Goal: Task Accomplishment & Management: Complete application form

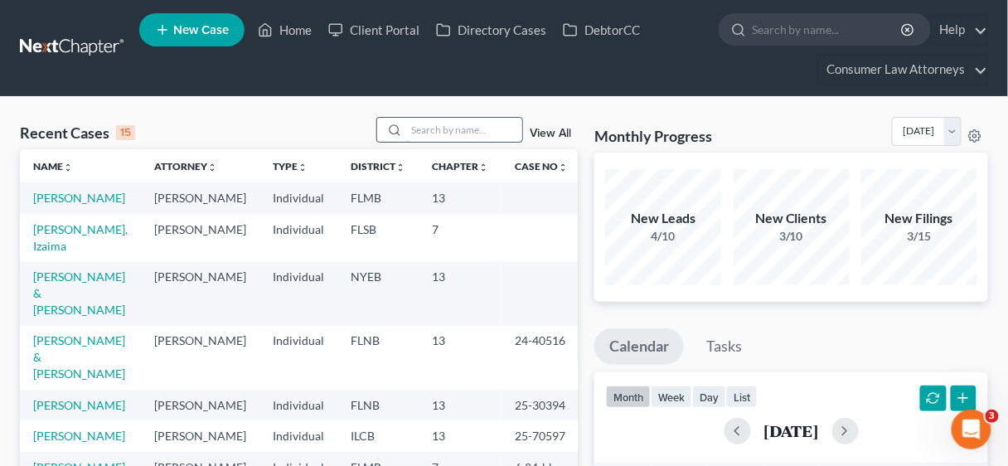
click at [436, 133] on input "search" at bounding box center [464, 130] width 116 height 24
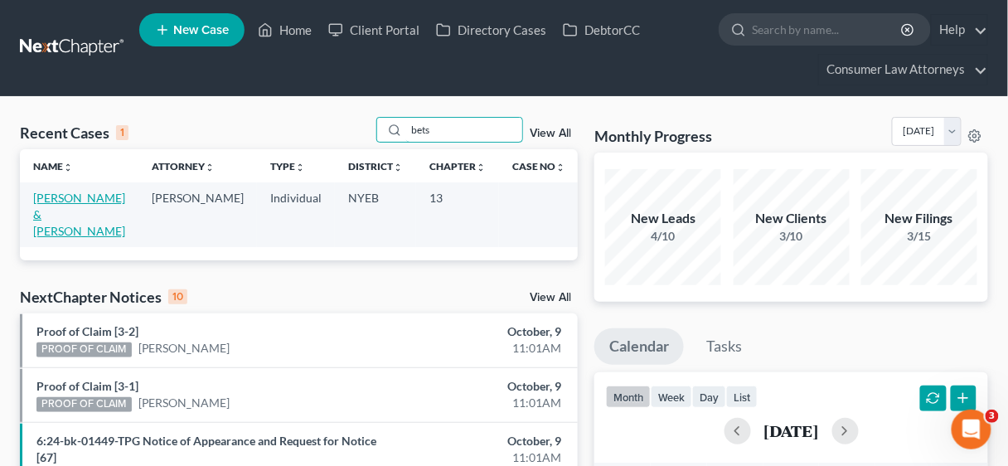
type input "bets"
click at [65, 196] on link "[PERSON_NAME] & [PERSON_NAME]" at bounding box center [79, 214] width 92 height 47
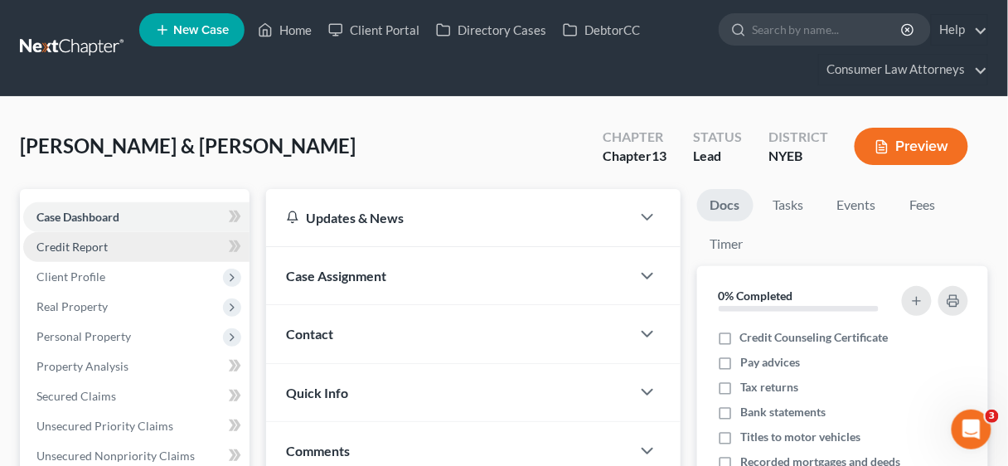
scroll to position [133, 0]
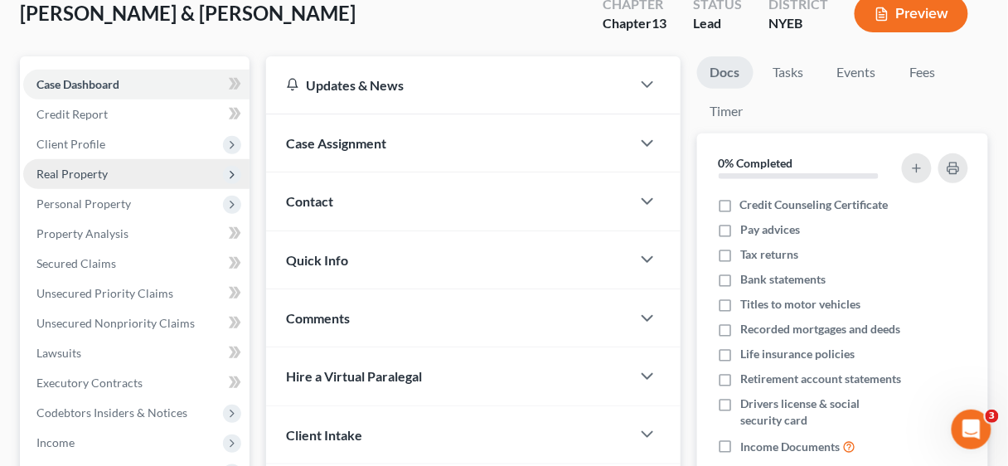
click at [86, 172] on span "Real Property" at bounding box center [71, 174] width 71 height 14
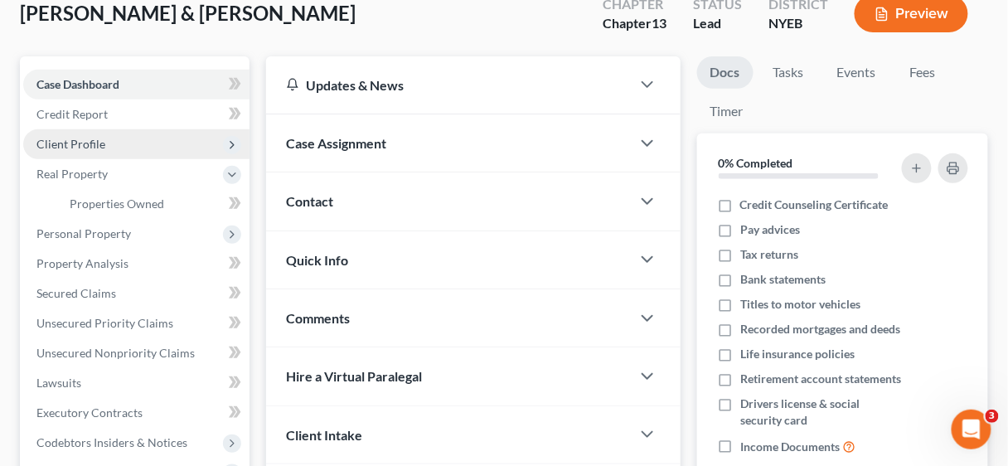
click at [75, 138] on span "Client Profile" at bounding box center [70, 144] width 69 height 14
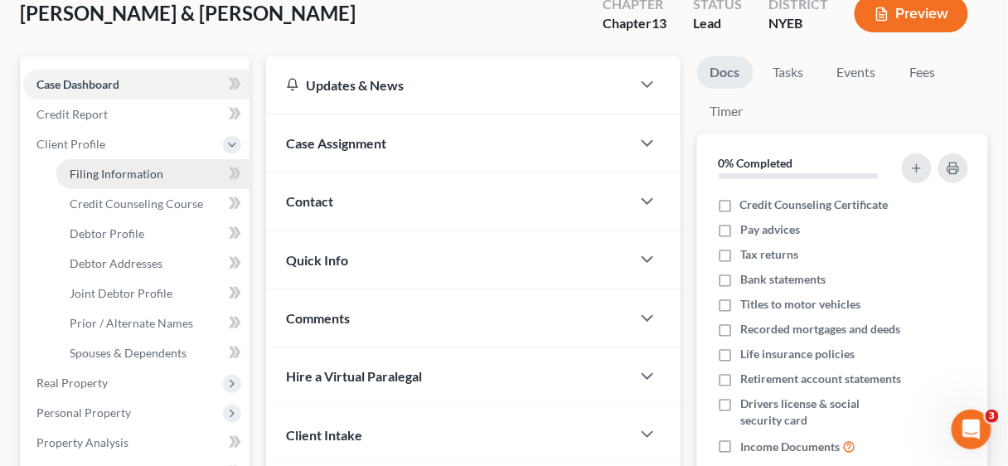
click at [129, 176] on span "Filing Information" at bounding box center [117, 174] width 94 height 14
select select "1"
select select "3"
select select "14"
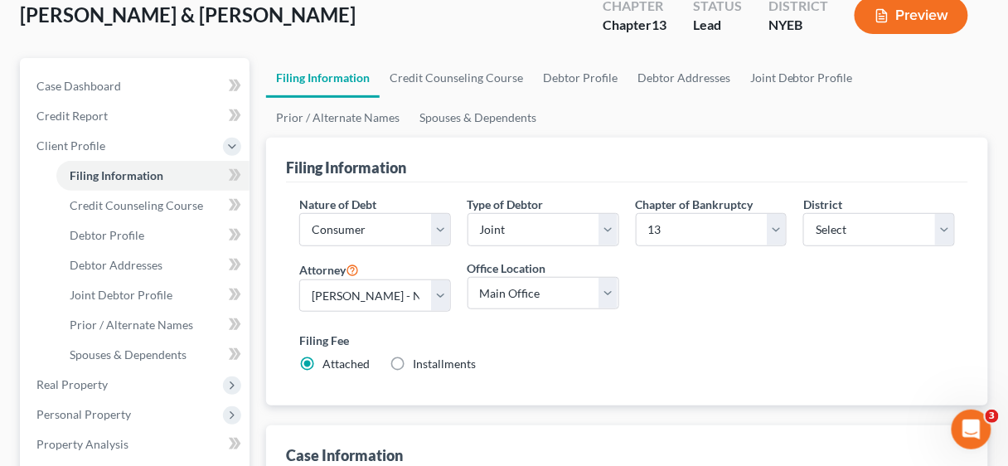
scroll to position [133, 0]
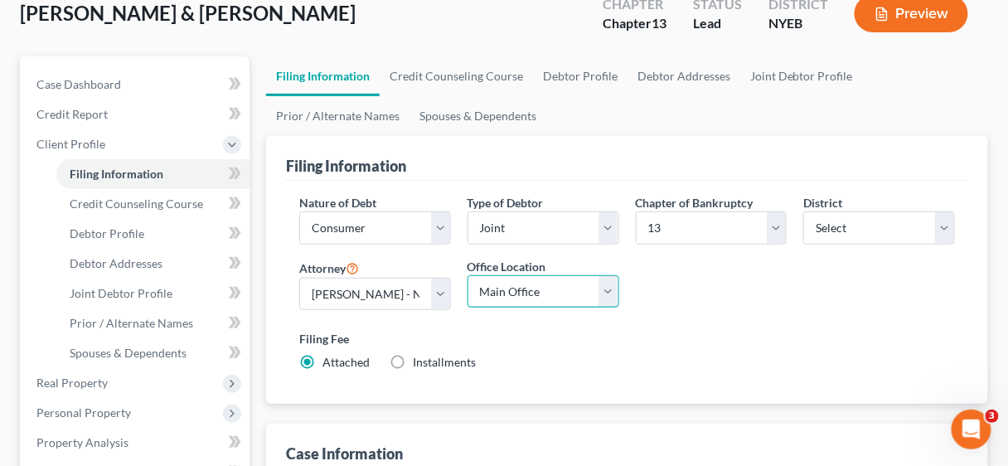
click at [615, 287] on select "Main Office [US_STATE] Office Consumer Law Attorneys [PERSON_NAME] Law Group, P…" at bounding box center [543, 291] width 152 height 33
select select "4"
click at [467, 275] on select "Main Office [US_STATE] Office Consumer Law Attorneys [PERSON_NAME] Law Group, P…" at bounding box center [543, 291] width 152 height 33
click at [109, 228] on span "Debtor Profile" at bounding box center [107, 233] width 75 height 14
select select "1"
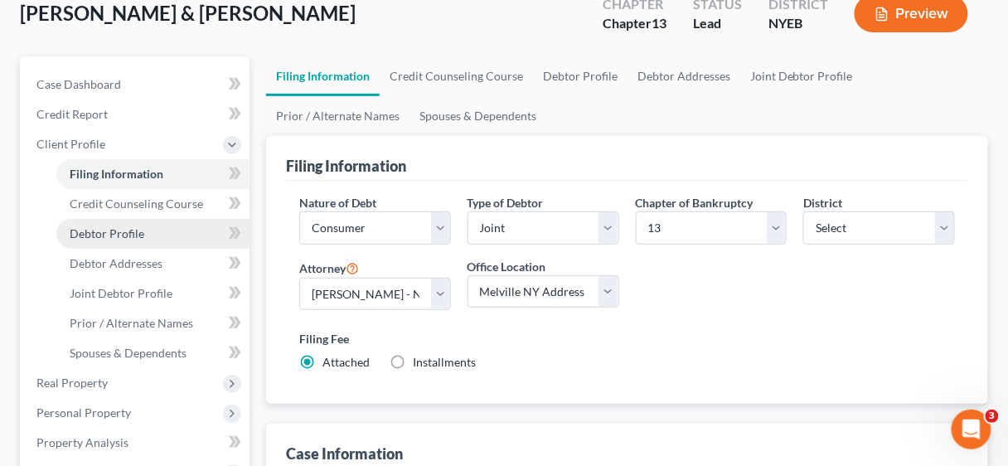
select select "1"
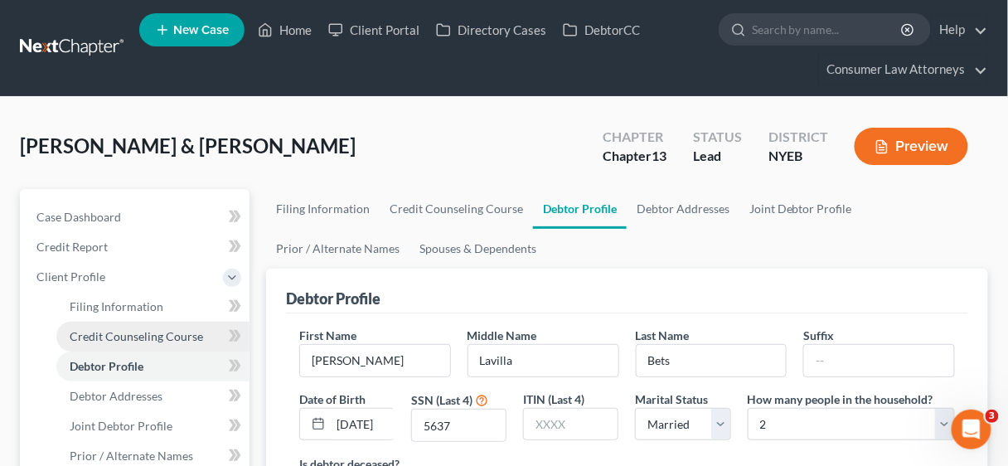
click at [118, 332] on span "Credit Counseling Course" at bounding box center [136, 336] width 133 height 14
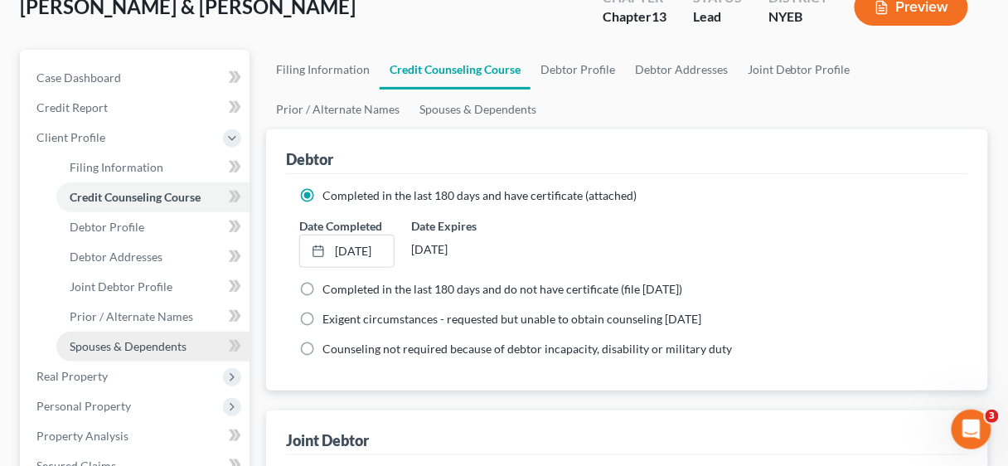
scroll to position [199, 0]
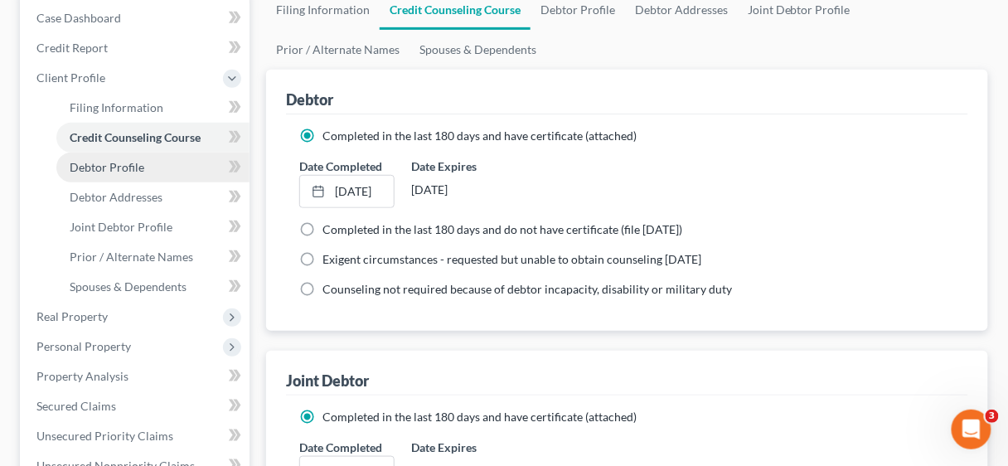
click at [110, 157] on link "Debtor Profile" at bounding box center [152, 167] width 193 height 30
select select "1"
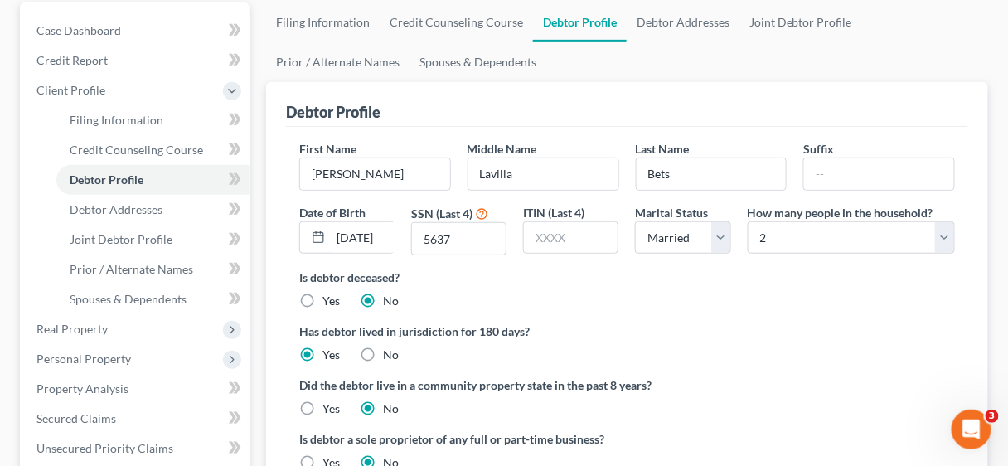
scroll to position [199, 0]
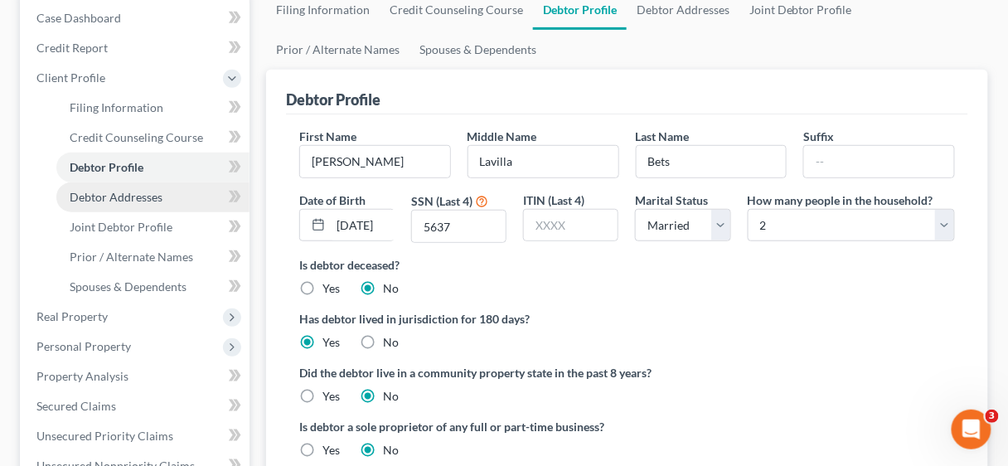
click at [133, 194] on span "Debtor Addresses" at bounding box center [116, 197] width 93 height 14
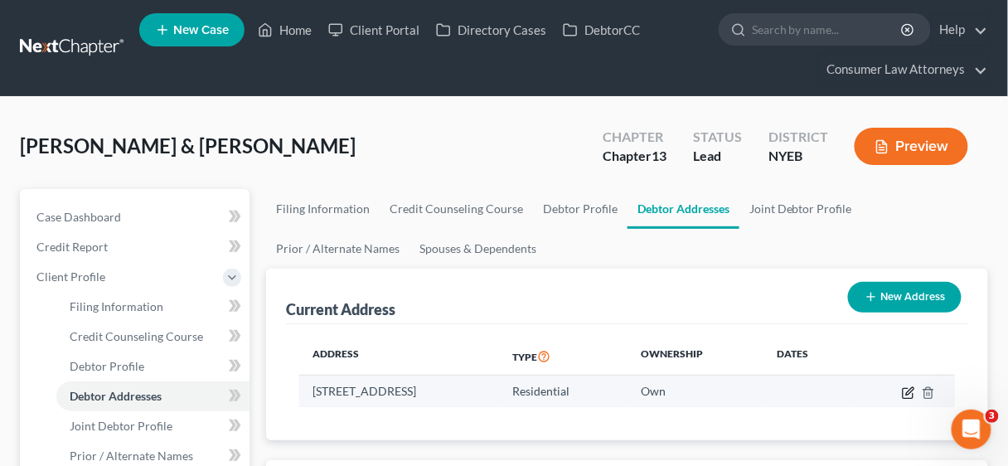
click at [907, 391] on icon "button" at bounding box center [909, 390] width 7 height 7
select select "35"
select select "0"
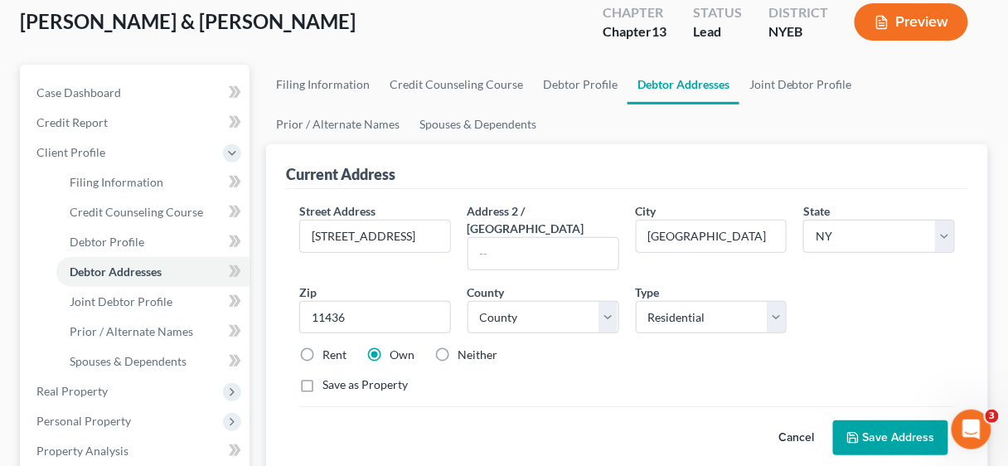
scroll to position [133, 0]
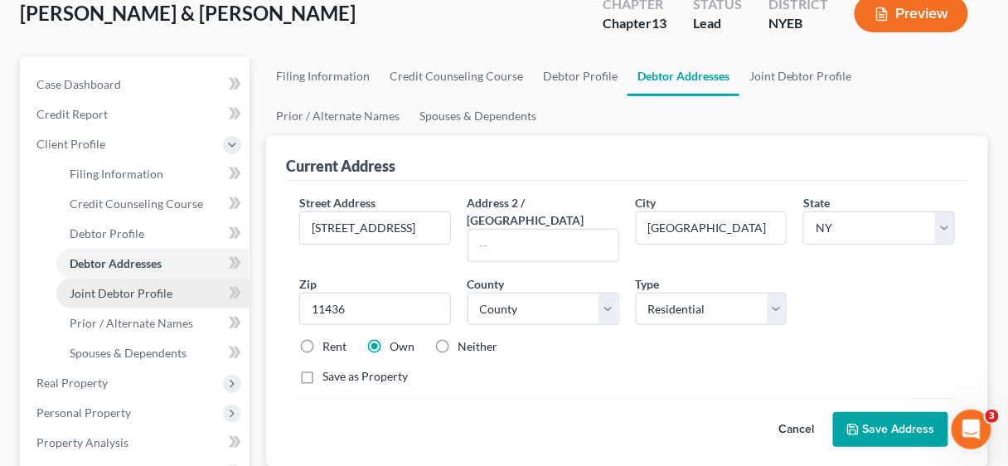
click at [128, 286] on span "Joint Debtor Profile" at bounding box center [121, 293] width 103 height 14
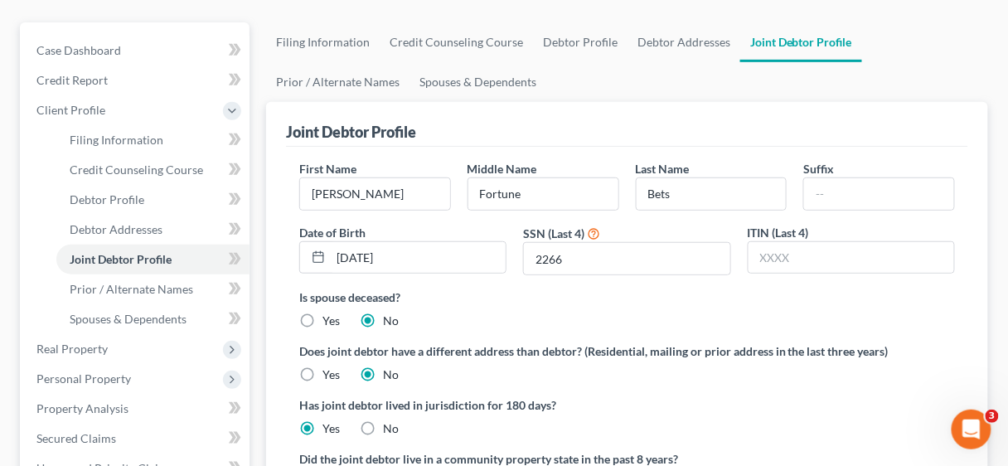
scroll to position [199, 0]
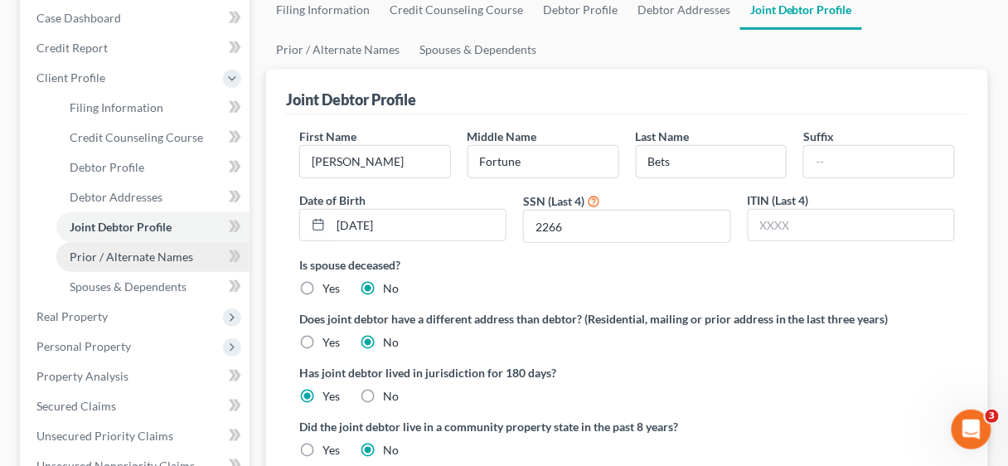
click at [144, 255] on span "Prior / Alternate Names" at bounding box center [131, 256] width 123 height 14
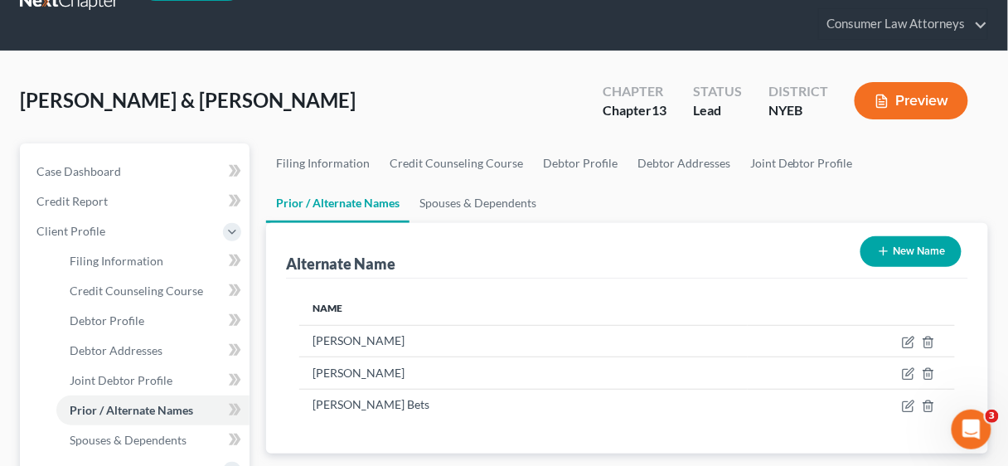
scroll to position [199, 0]
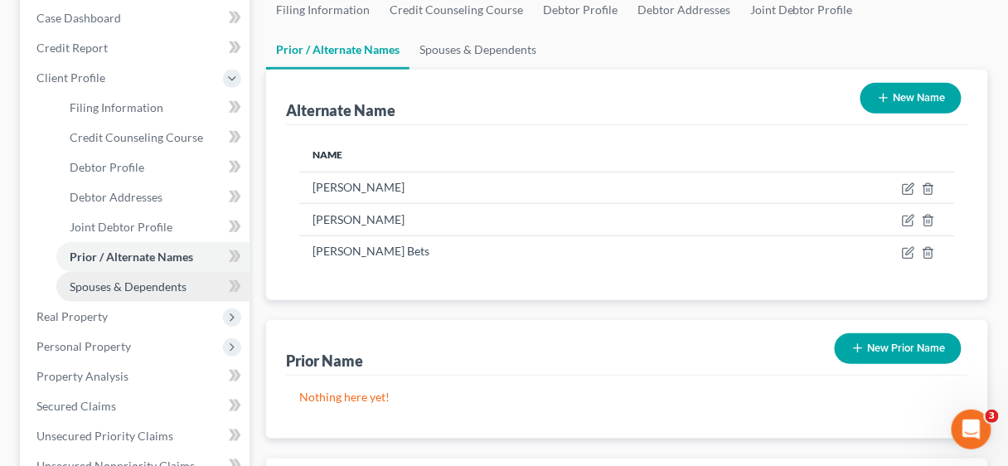
click at [135, 283] on span "Spouses & Dependents" at bounding box center [128, 286] width 117 height 14
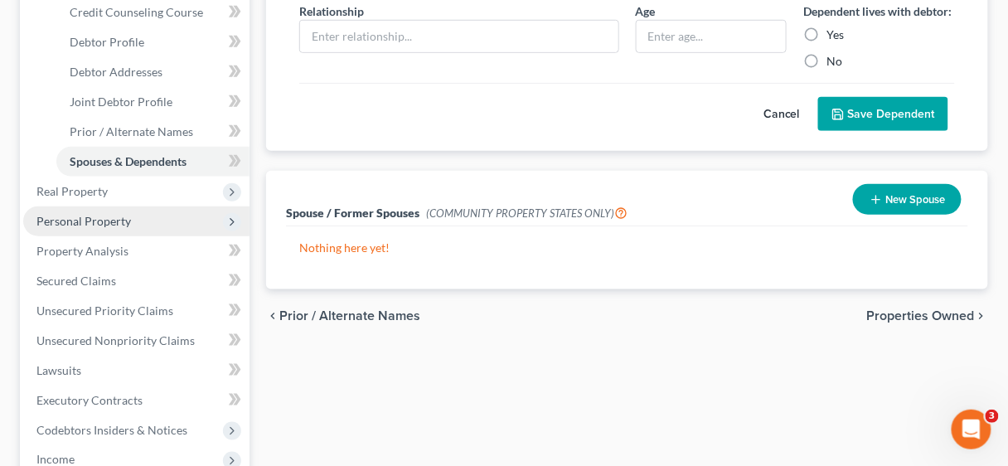
scroll to position [331, 0]
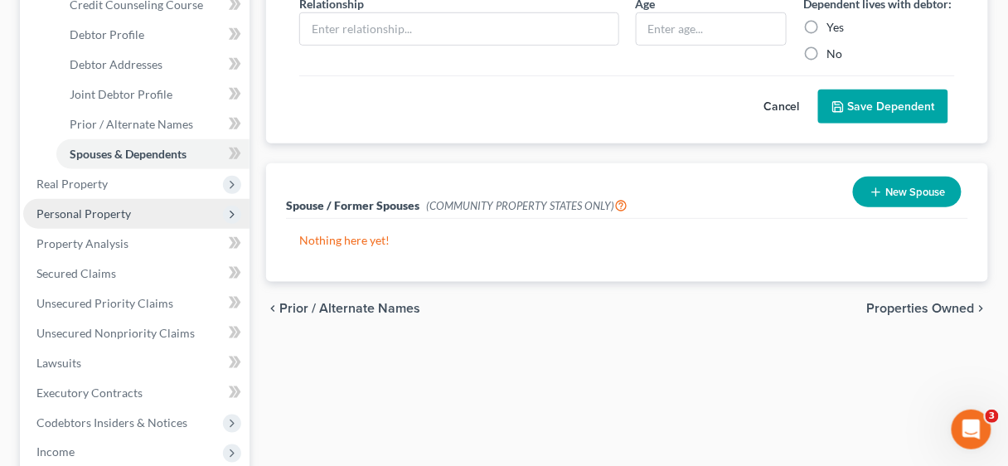
click at [88, 208] on span "Personal Property" at bounding box center [83, 213] width 94 height 14
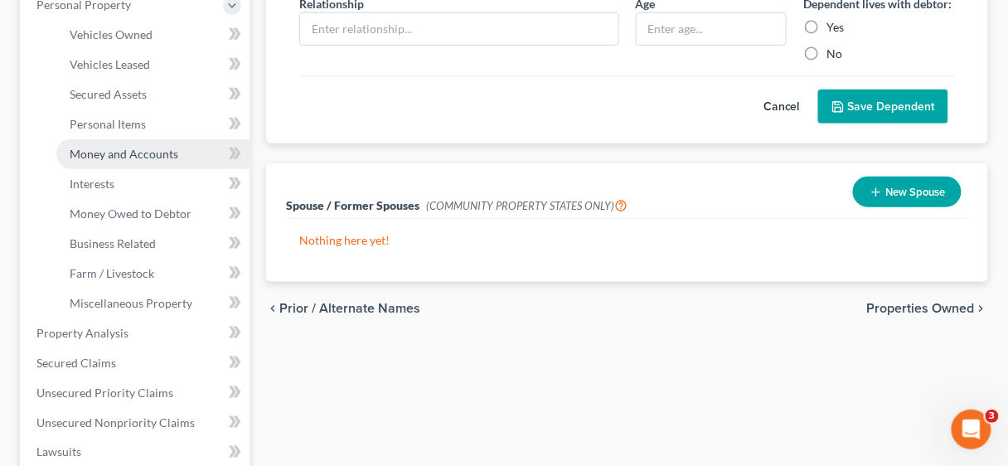
click at [143, 155] on span "Money and Accounts" at bounding box center [124, 154] width 109 height 14
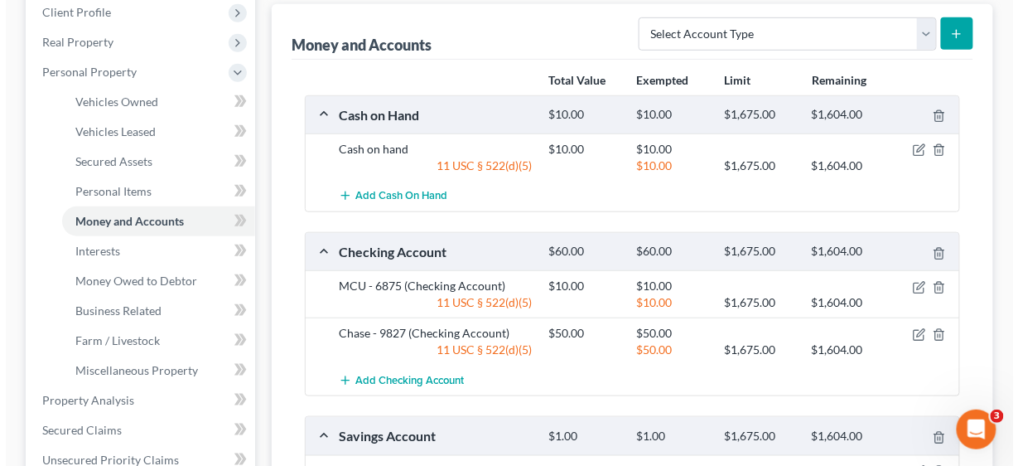
scroll to position [265, 0]
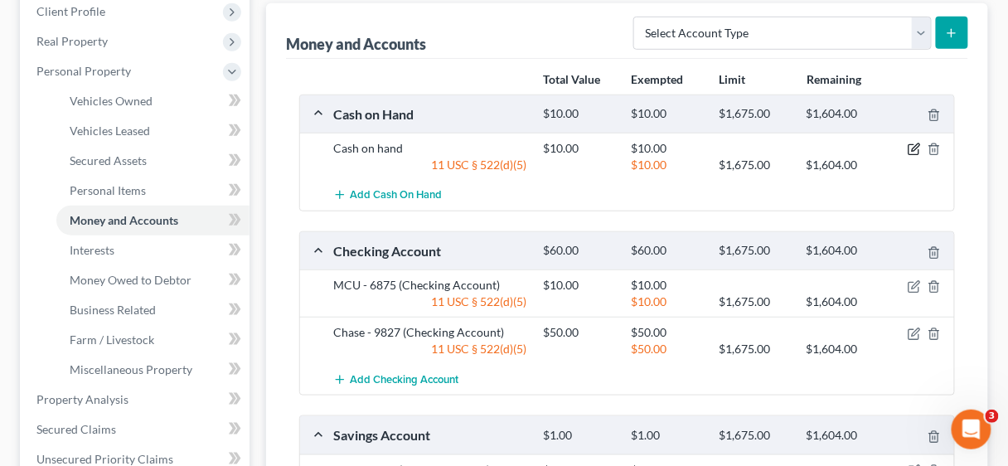
click at [912, 145] on icon "button" at bounding box center [913, 149] width 13 height 13
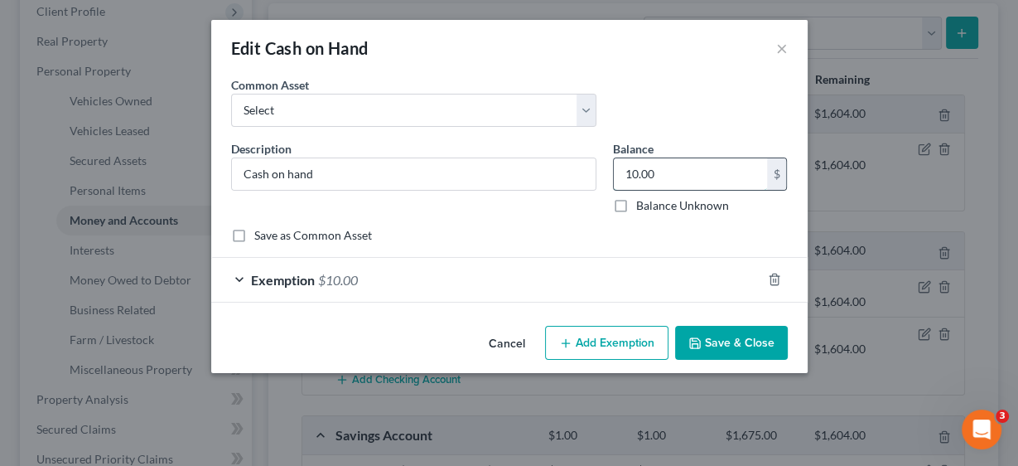
click at [696, 169] on input "10.00" at bounding box center [690, 173] width 153 height 31
click at [696, 170] on input "10.00" at bounding box center [690, 173] width 153 height 31
drag, startPoint x: 696, startPoint y: 170, endPoint x: 584, endPoint y: 169, distance: 111.9
click at [584, 169] on div "Description * Cash on hand Balance 10.00 $ Balance Unknown Balance Undetermined…" at bounding box center [509, 183] width 573 height 87
click at [735, 341] on button "Save & Close" at bounding box center [731, 343] width 113 height 35
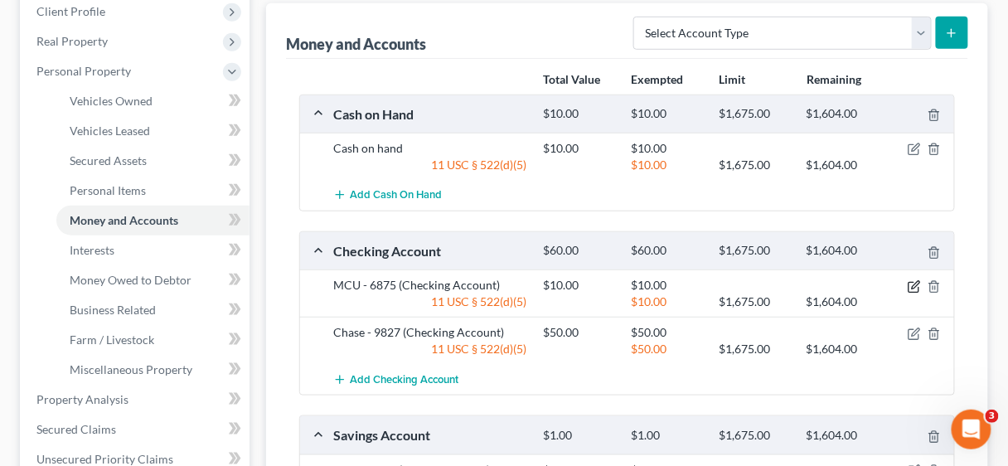
click at [911, 283] on icon "button" at bounding box center [913, 286] width 13 height 13
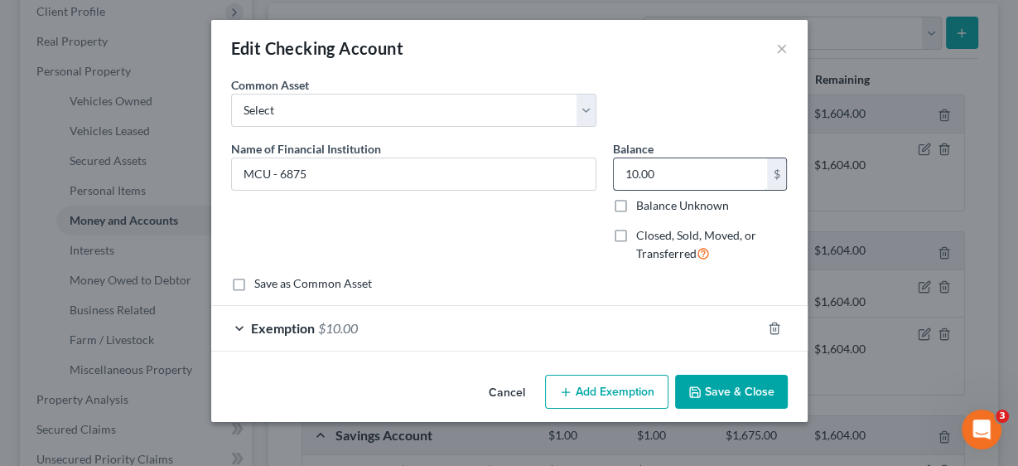
click at [700, 172] on input "10.00" at bounding box center [690, 173] width 153 height 31
type input "1,300.00"
click at [281, 326] on span "Exemption" at bounding box center [283, 328] width 64 height 16
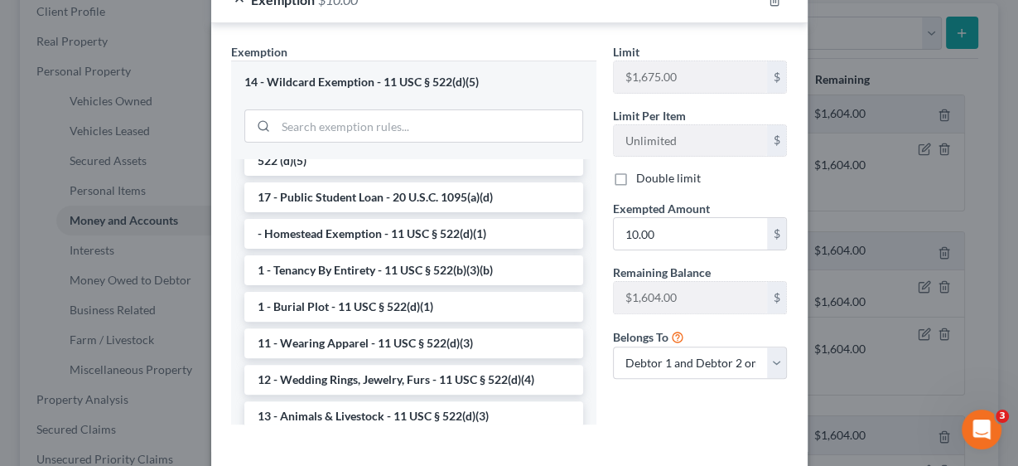
scroll to position [331, 0]
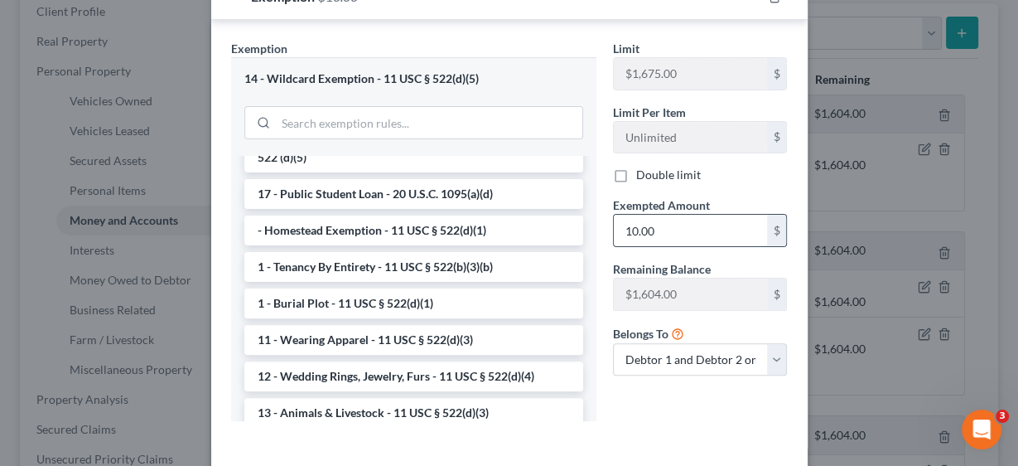
click at [699, 228] on input "10.00" at bounding box center [690, 230] width 153 height 31
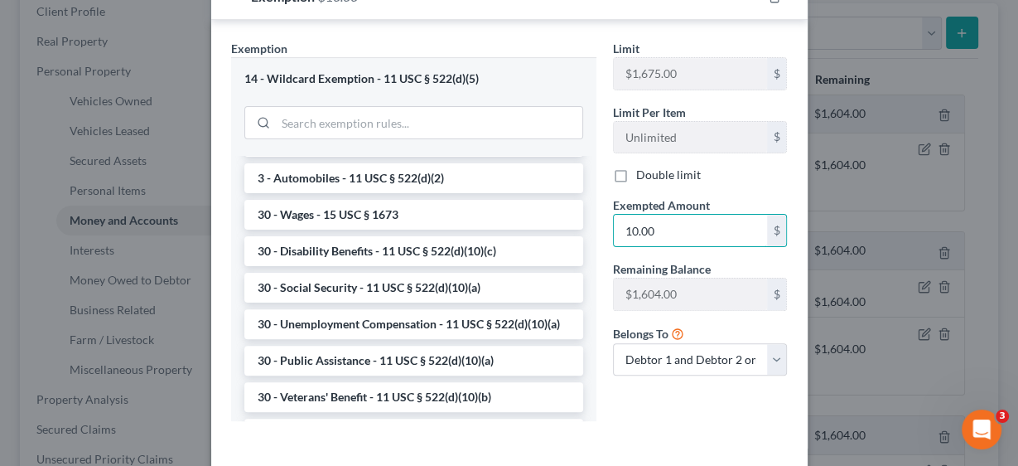
scroll to position [862, 0]
click at [383, 229] on li "30 - Wages - 15 USC § 1673" at bounding box center [413, 214] width 339 height 30
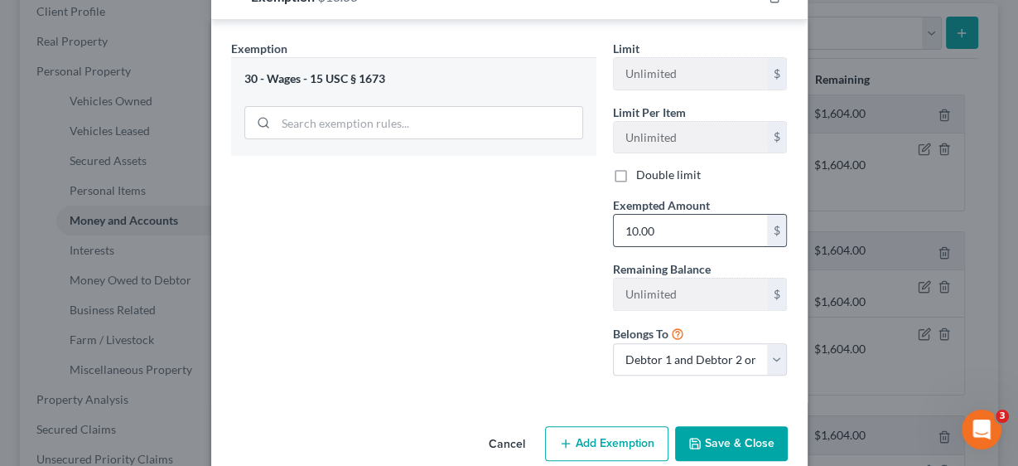
click at [679, 235] on input "10.00" at bounding box center [690, 230] width 153 height 31
type input "1,300.00"
click at [737, 437] on button "Save & Close" at bounding box center [731, 443] width 113 height 35
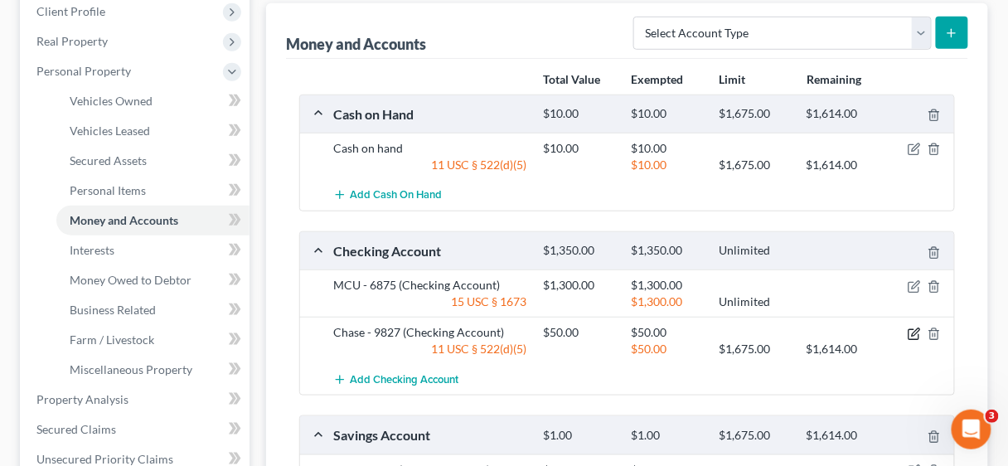
click at [915, 328] on icon "button" at bounding box center [915, 331] width 7 height 7
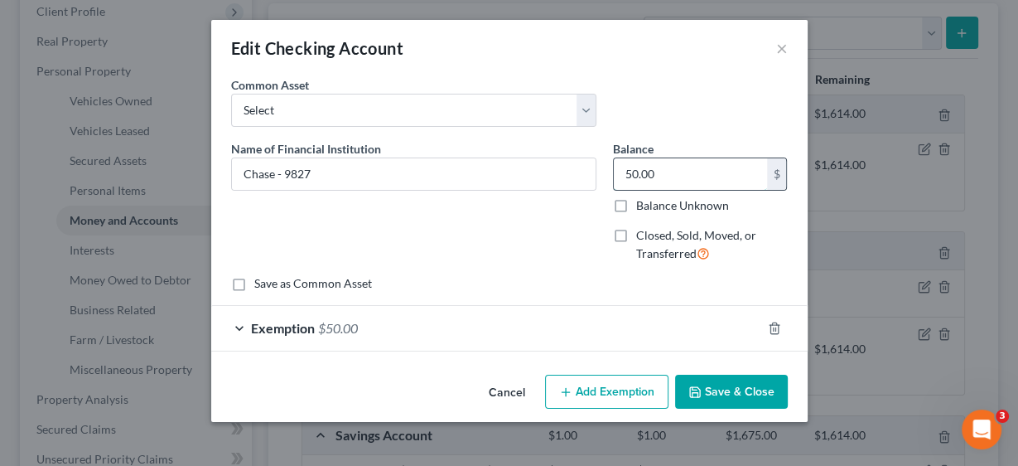
click at [676, 177] on input "50.00" at bounding box center [690, 173] width 153 height 31
type input "1,200.00"
click at [271, 322] on span "Exemption" at bounding box center [283, 328] width 64 height 16
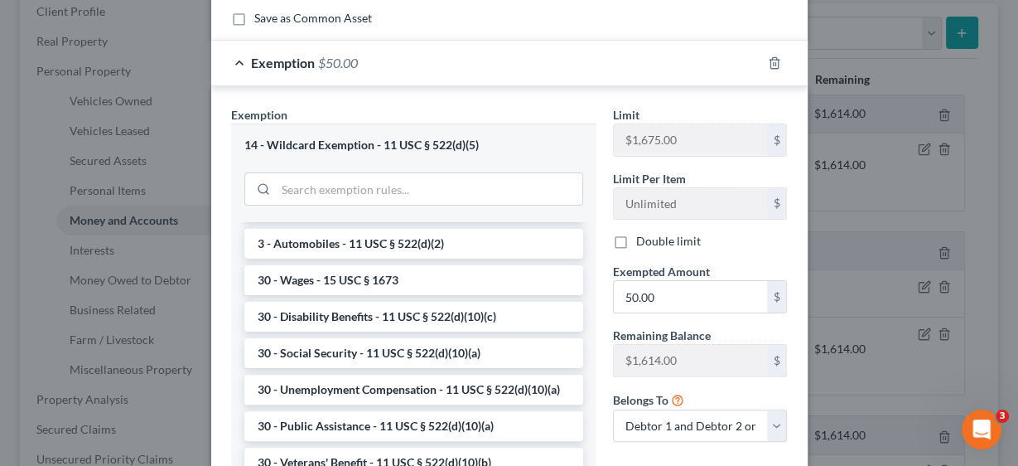
scroll to position [928, 0]
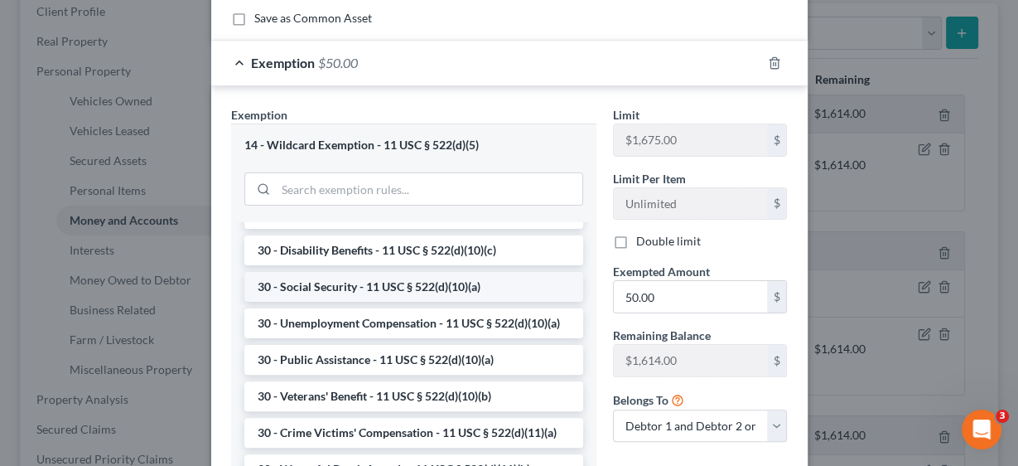
click at [432, 302] on li "30 - Social Security - 11 USC § 522(d)(10)(a)" at bounding box center [413, 287] width 339 height 30
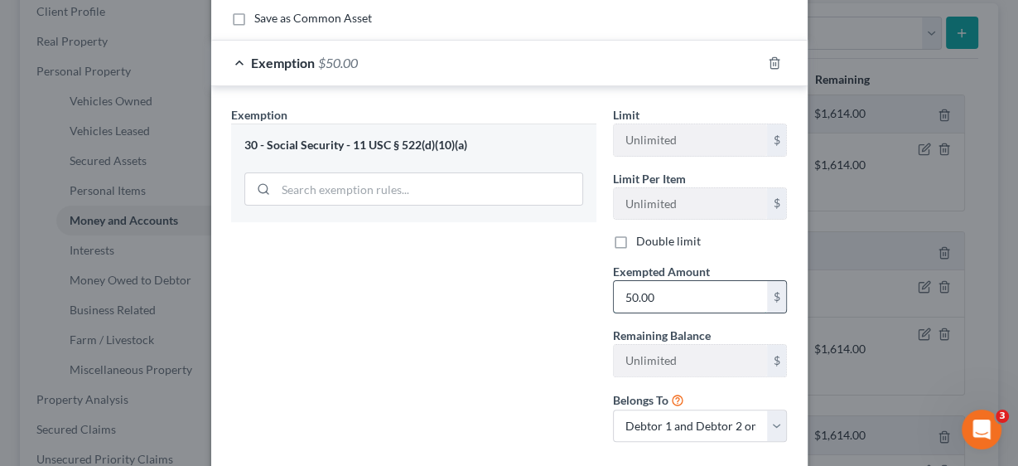
click at [683, 294] on input "50.00" at bounding box center [690, 296] width 153 height 31
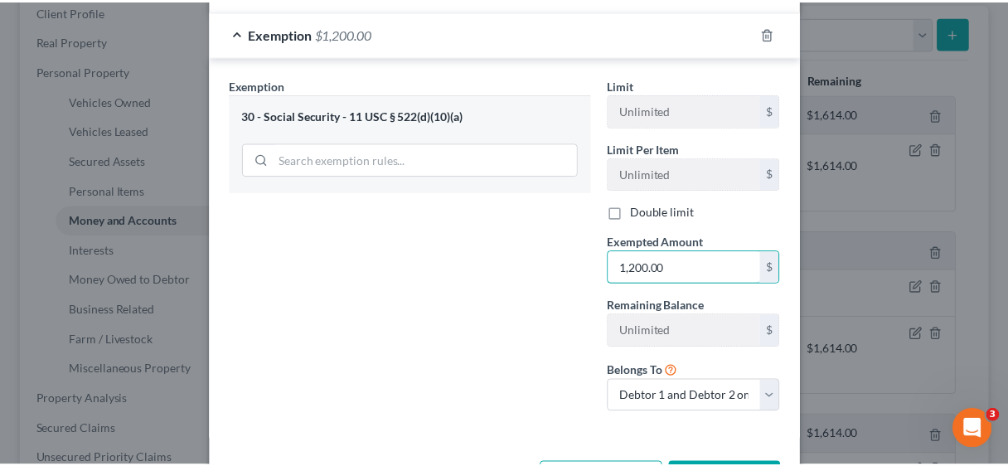
scroll to position [355, 0]
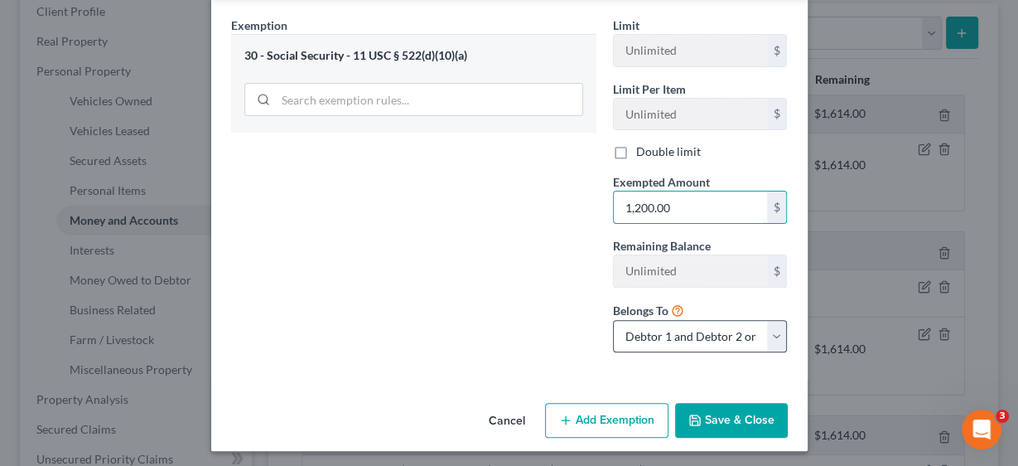
type input "1,200.00"
click at [774, 329] on select "Debtor 1 only Debtor 2 only Debtor 1 and Debtor 2 only" at bounding box center [700, 336] width 175 height 33
click at [613, 320] on select "Debtor 1 only Debtor 2 only Debtor 1 and Debtor 2 only" at bounding box center [700, 336] width 175 height 33
click at [775, 331] on select "Debtor 1 only Debtor 2 only Debtor 1 and Debtor 2 only" at bounding box center [700, 336] width 175 height 33
select select "2"
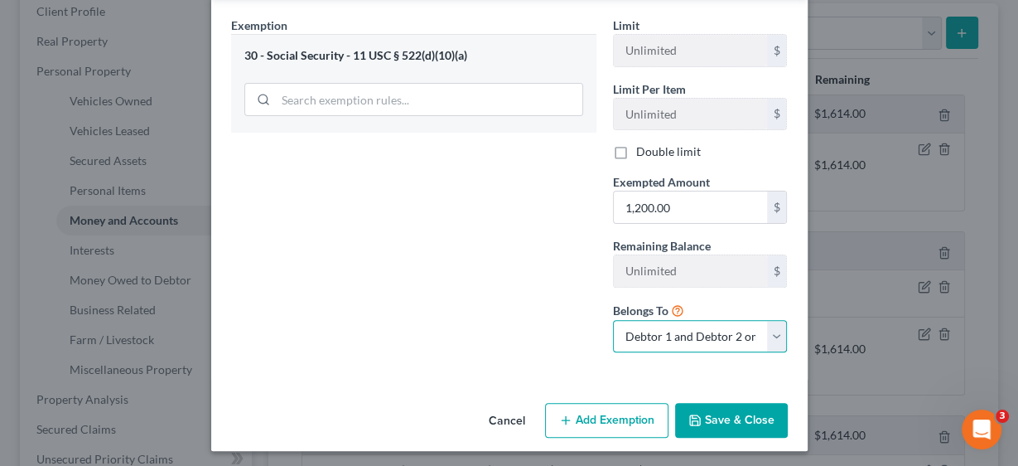
click at [613, 320] on select "Debtor 1 only Debtor 2 only Debtor 1 and Debtor 2 only" at bounding box center [700, 336] width 175 height 33
click at [743, 418] on button "Save & Close" at bounding box center [731, 420] width 113 height 35
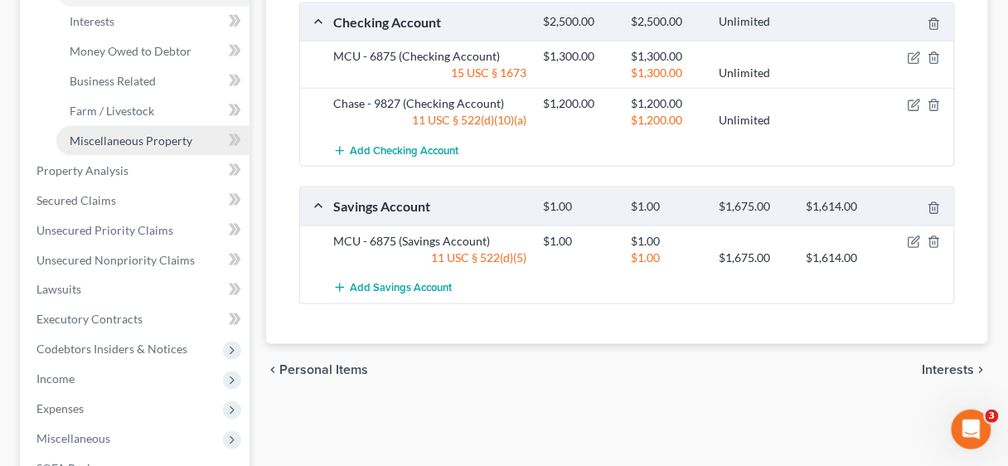
scroll to position [530, 0]
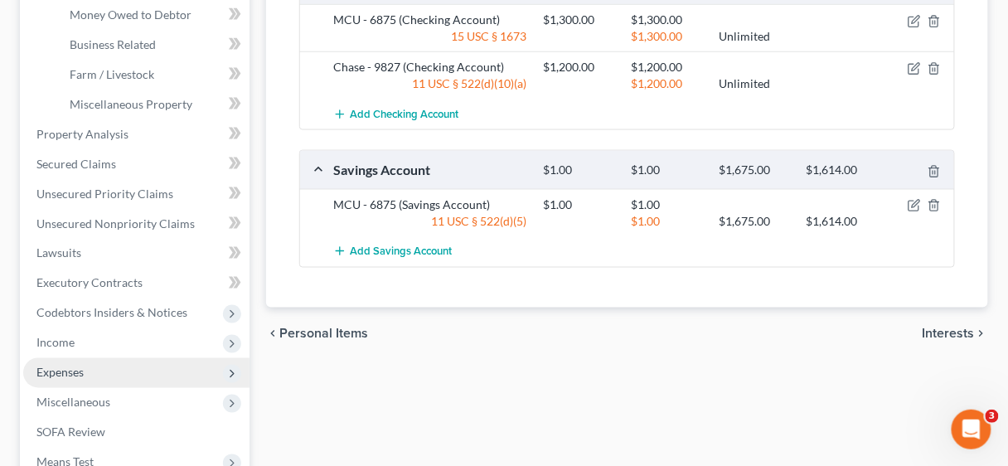
click at [62, 372] on span "Expenses" at bounding box center [59, 372] width 47 height 14
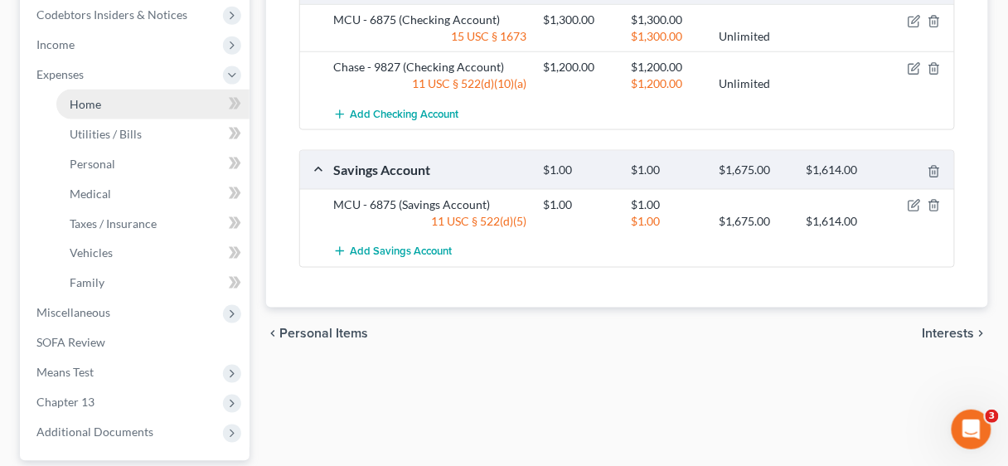
click at [94, 99] on span "Home" at bounding box center [85, 104] width 31 height 14
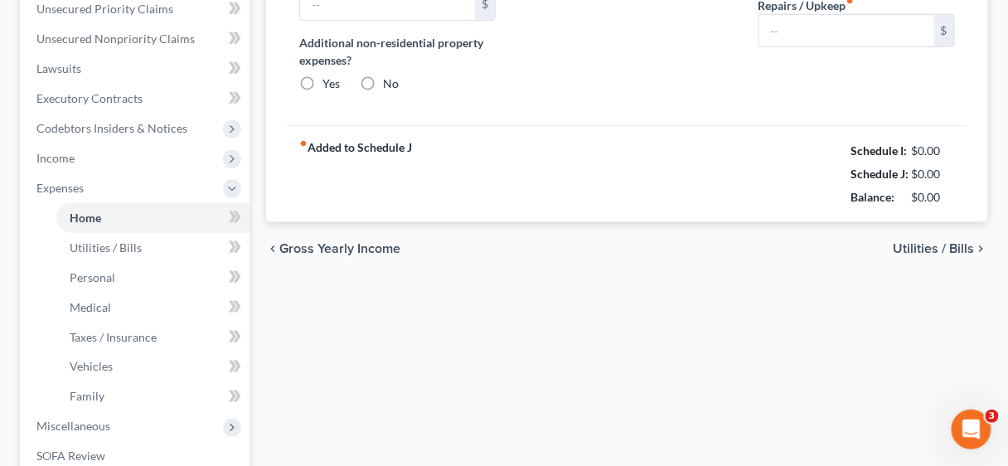
type input "1,912.78"
type input "0.00"
radio input "true"
type input "0.00"
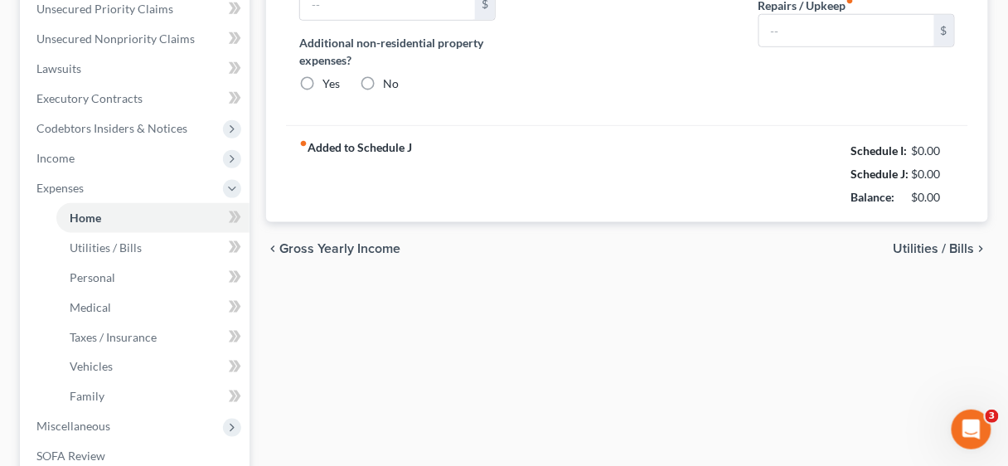
type input "0.00"
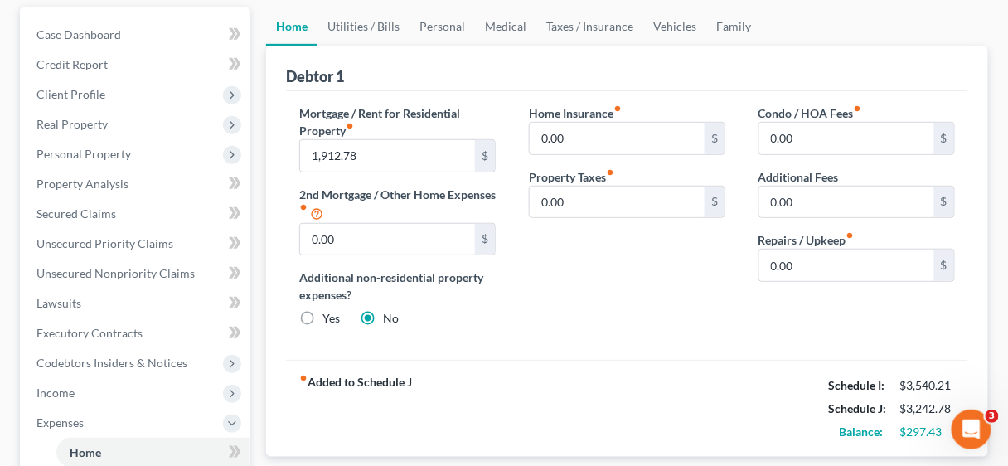
scroll to position [199, 0]
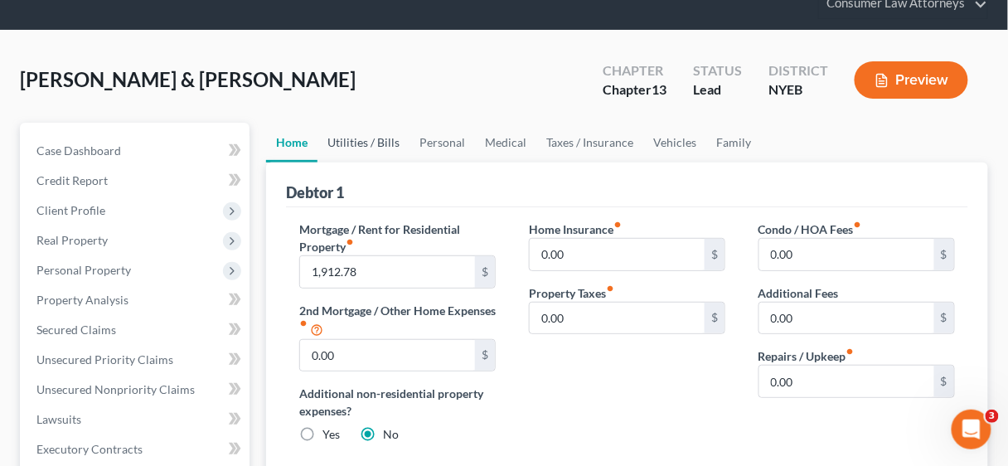
click at [359, 135] on link "Utilities / Bills" at bounding box center [363, 143] width 92 height 40
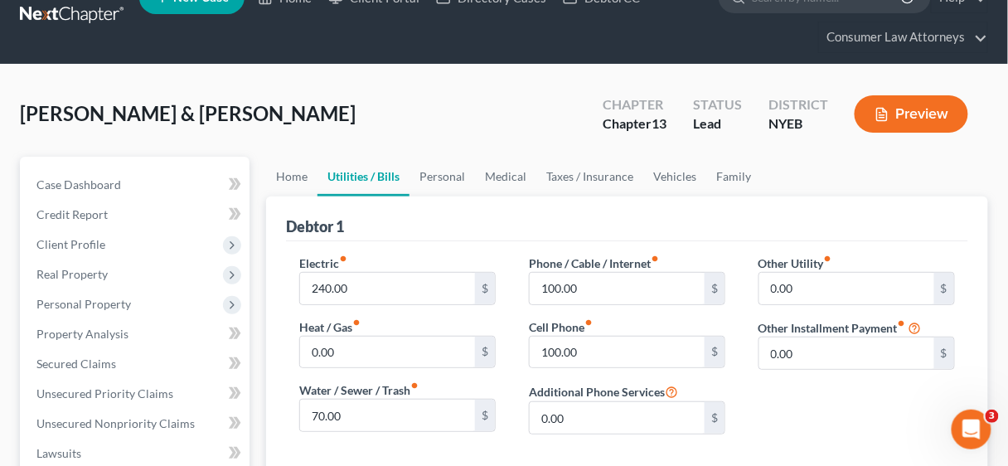
scroll to position [66, 0]
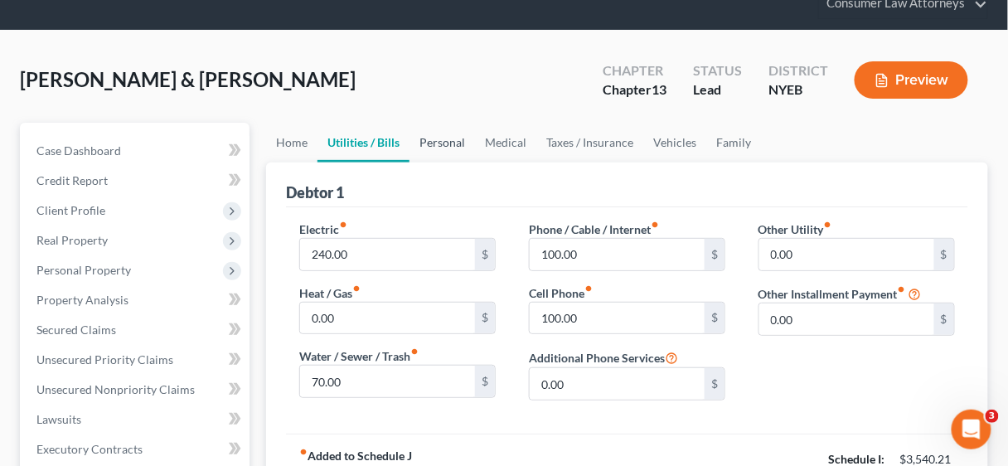
click at [431, 139] on link "Personal" at bounding box center [441, 143] width 65 height 40
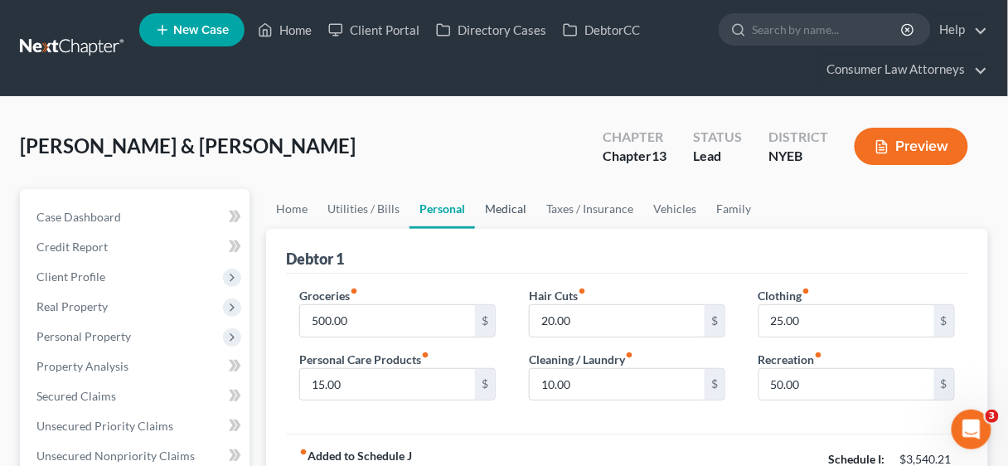
click at [523, 201] on link "Medical" at bounding box center [505, 209] width 61 height 40
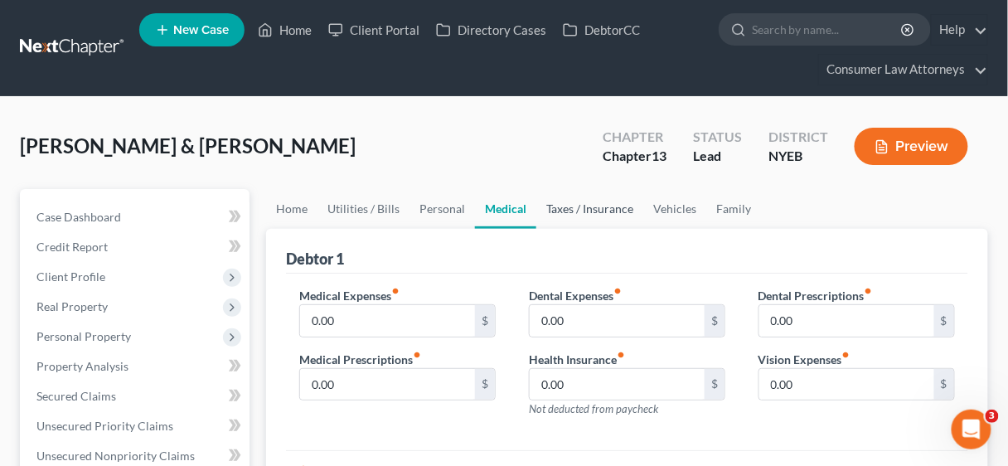
click at [575, 204] on link "Taxes / Insurance" at bounding box center [589, 209] width 107 height 40
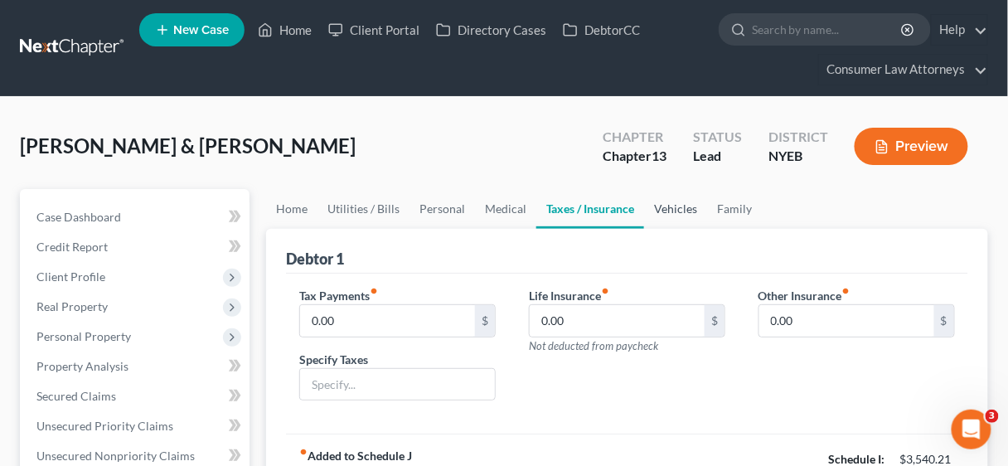
click at [671, 206] on link "Vehicles" at bounding box center [675, 209] width 63 height 40
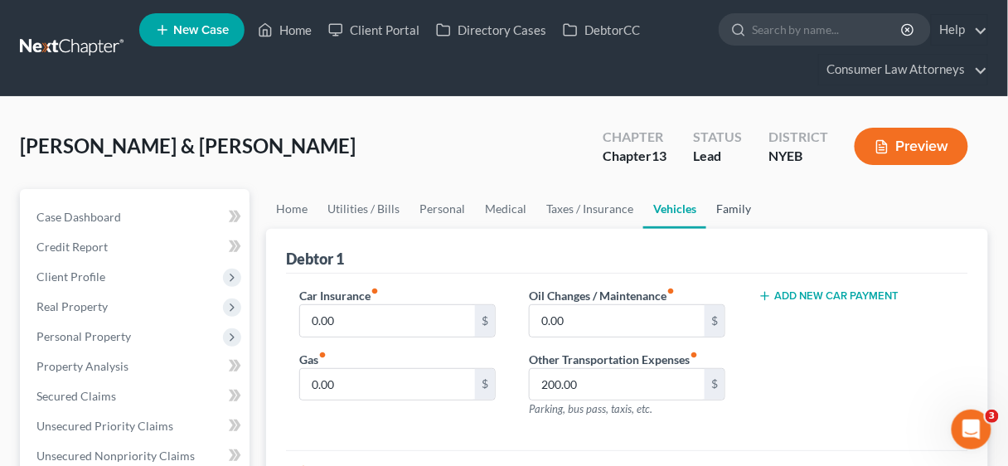
click at [728, 206] on link "Family" at bounding box center [733, 209] width 55 height 40
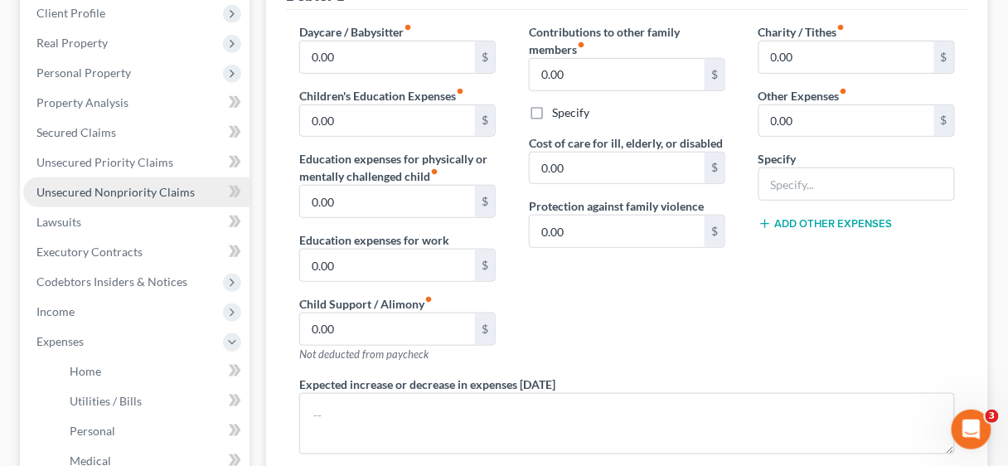
scroll to position [265, 0]
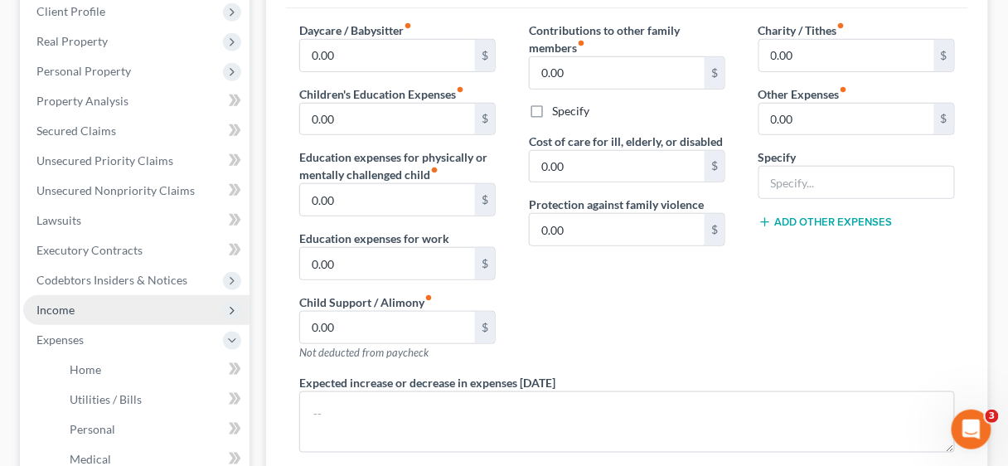
click at [63, 307] on span "Income" at bounding box center [55, 309] width 38 height 14
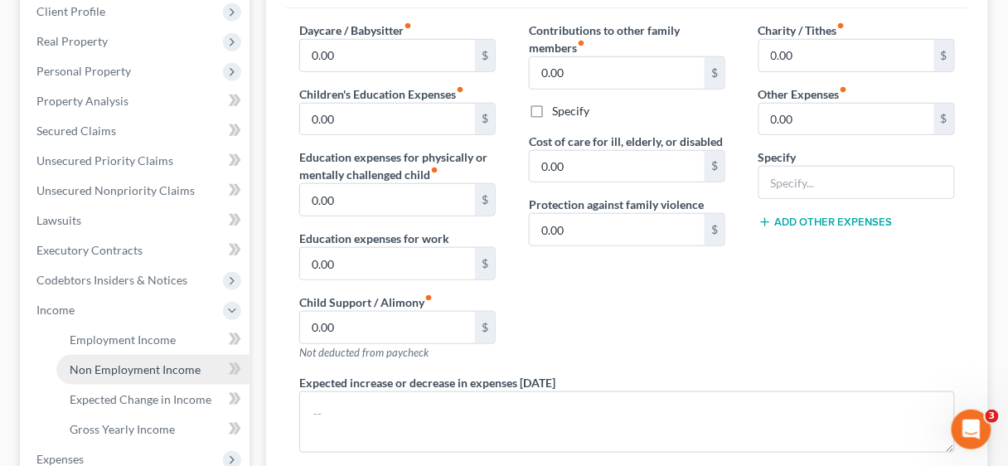
click at [116, 362] on span "Non Employment Income" at bounding box center [135, 369] width 131 height 14
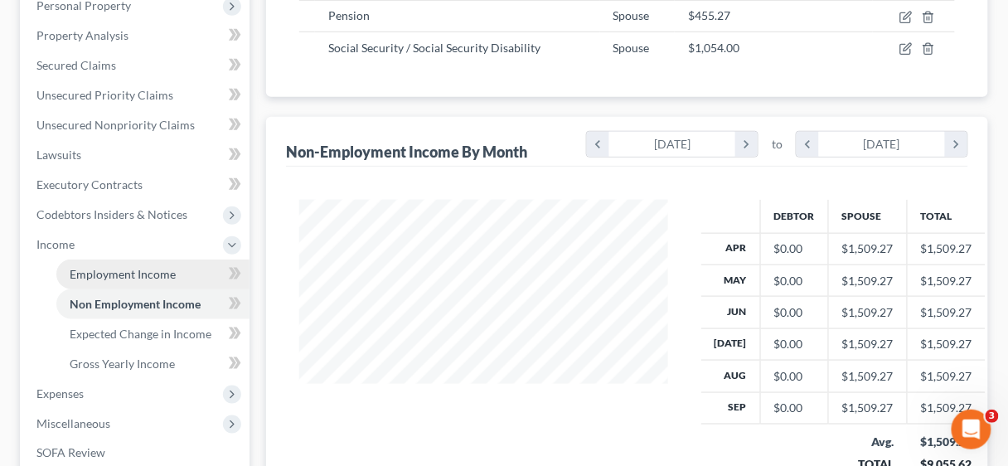
scroll to position [331, 0]
click at [147, 266] on span "Employment Income" at bounding box center [123, 273] width 106 height 14
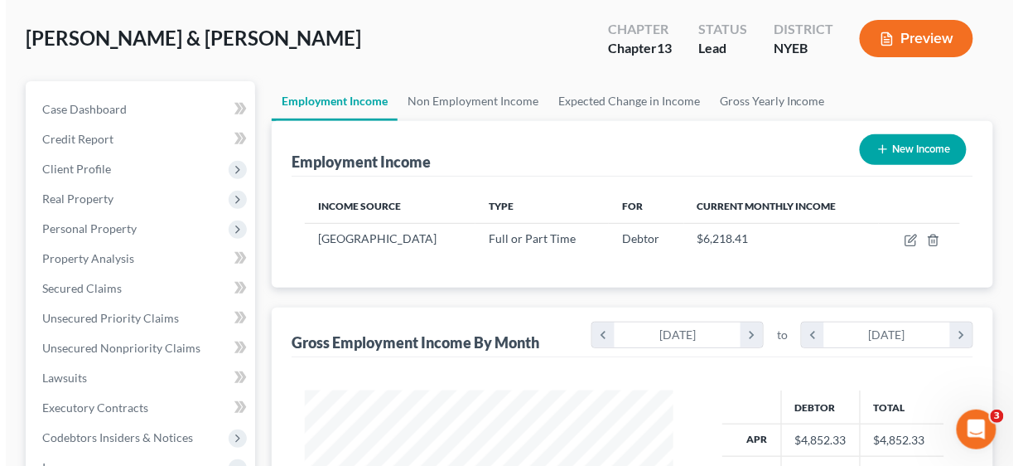
scroll to position [66, 0]
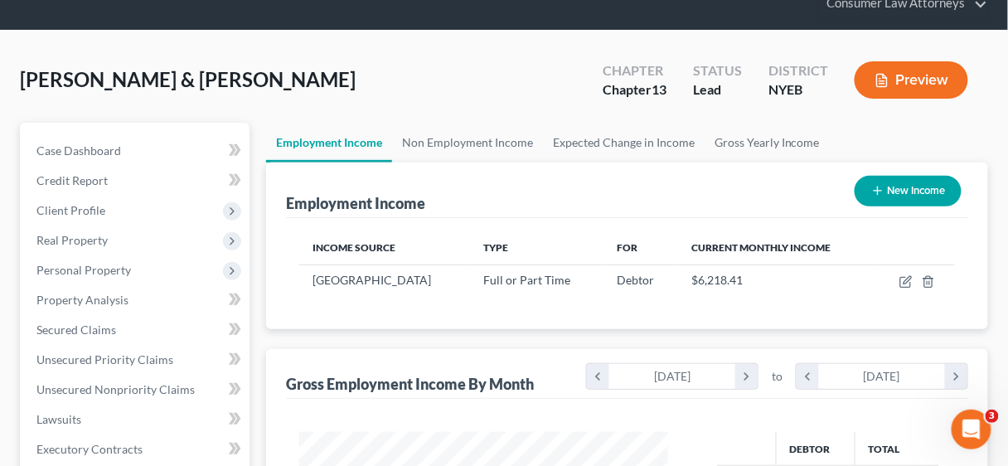
click at [896, 191] on button "New Income" at bounding box center [907, 191] width 107 height 31
select select "0"
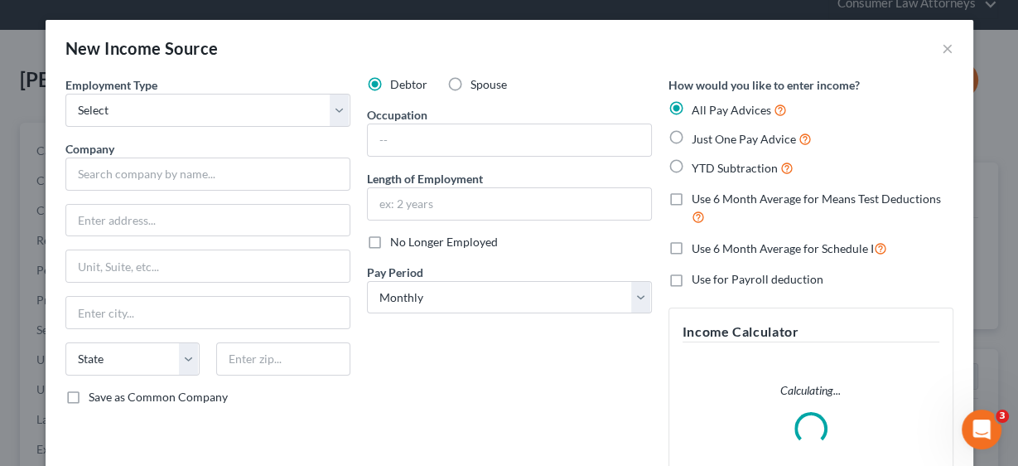
scroll to position [294, 406]
click at [391, 134] on input "text" at bounding box center [509, 139] width 283 height 31
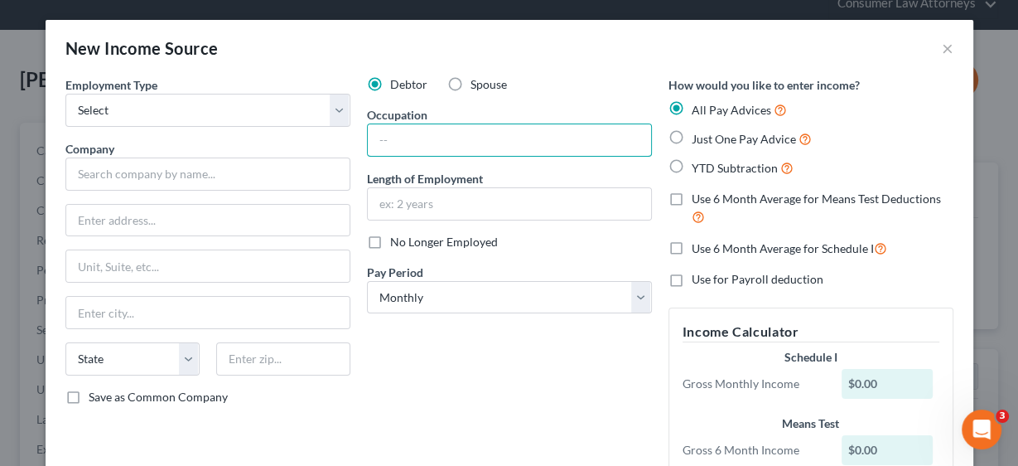
type input "Owner"
click at [338, 111] on select "Select Full or [DEMOGRAPHIC_DATA] Employment Self Employment" at bounding box center [207, 110] width 285 height 33
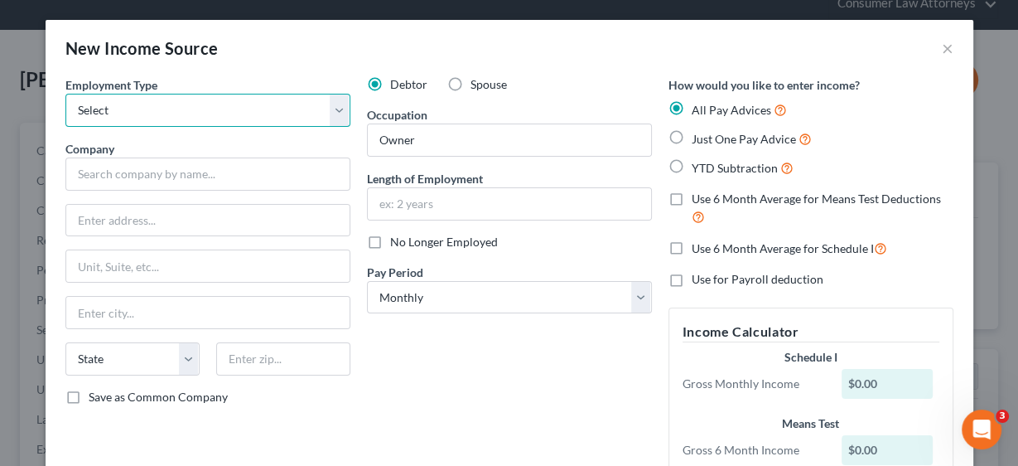
select select "1"
click at [65, 94] on select "Select Full or [DEMOGRAPHIC_DATA] Employment Self Employment" at bounding box center [207, 110] width 285 height 33
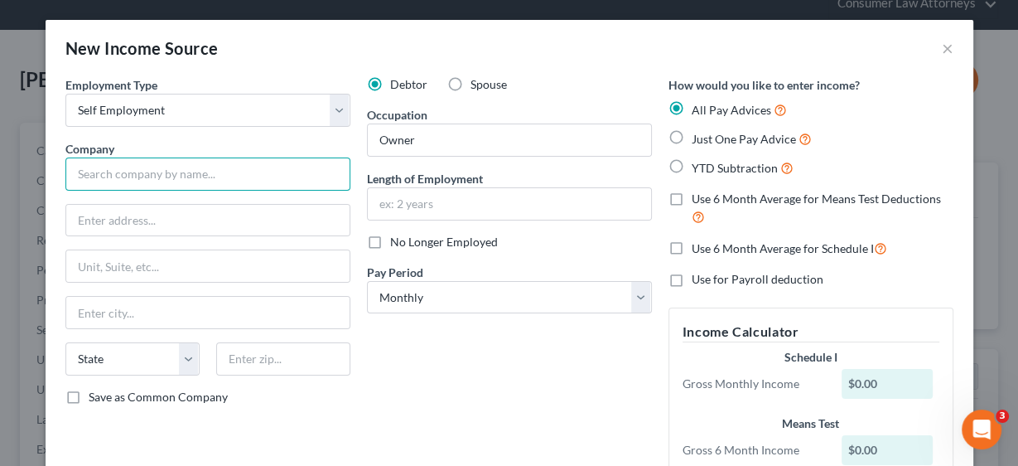
click at [132, 172] on input "text" at bounding box center [207, 173] width 285 height 33
click at [249, 167] on input "text" at bounding box center [207, 173] width 285 height 33
click at [174, 169] on input "text" at bounding box center [207, 173] width 285 height 33
click at [180, 177] on input "text" at bounding box center [207, 173] width 285 height 33
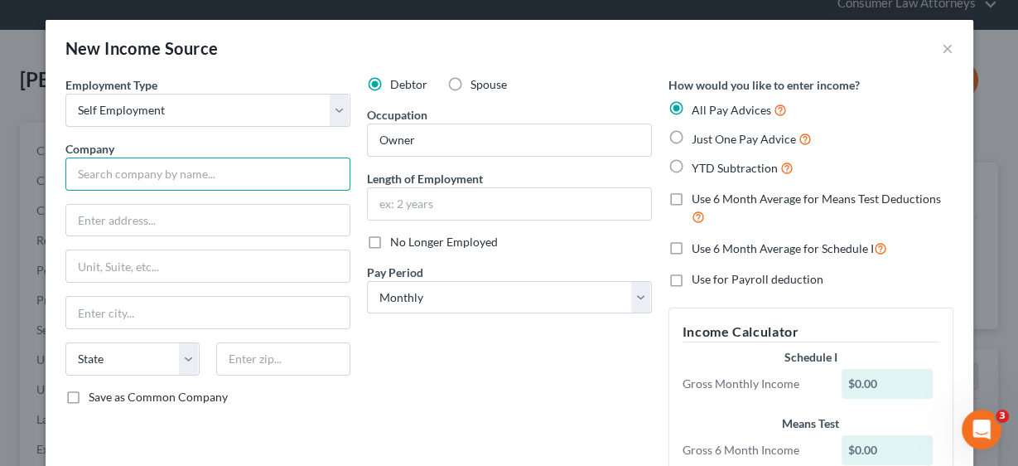
click at [190, 174] on input "text" at bounding box center [207, 173] width 285 height 33
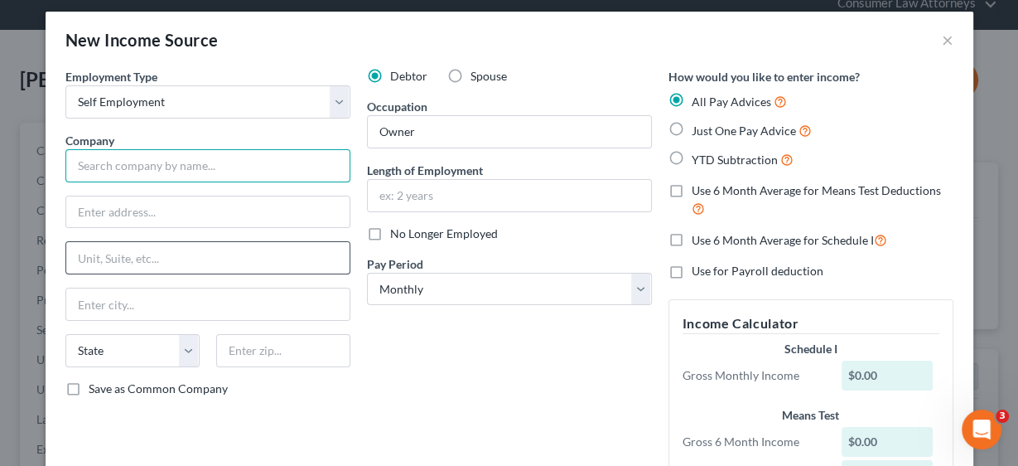
scroll to position [0, 0]
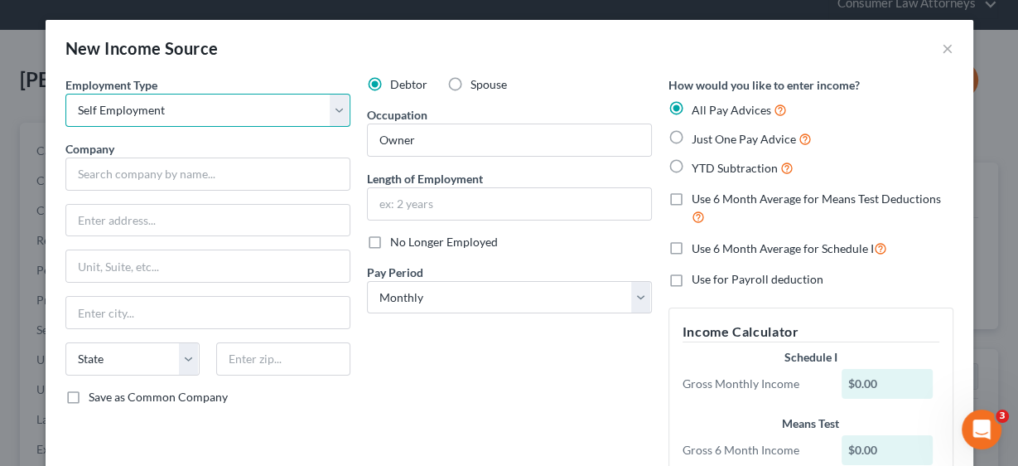
click at [332, 109] on select "Select Full or [DEMOGRAPHIC_DATA] Employment Self Employment" at bounding box center [207, 110] width 285 height 33
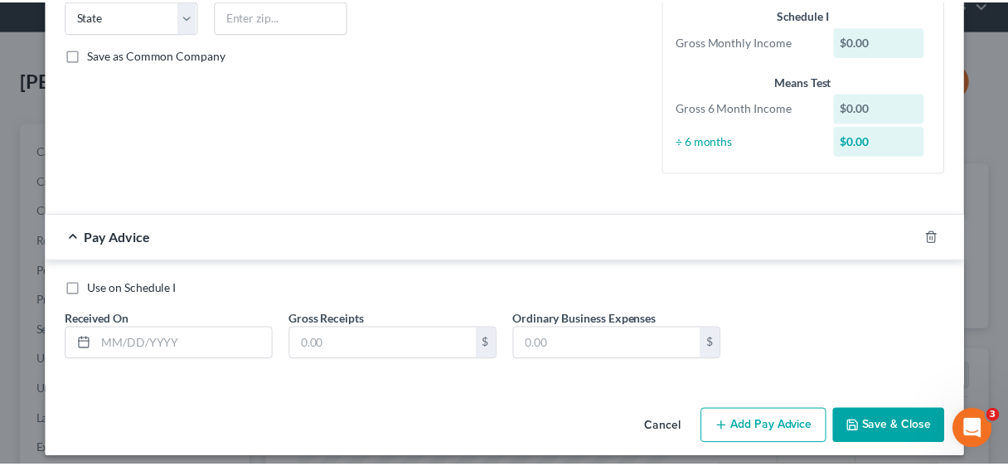
scroll to position [351, 0]
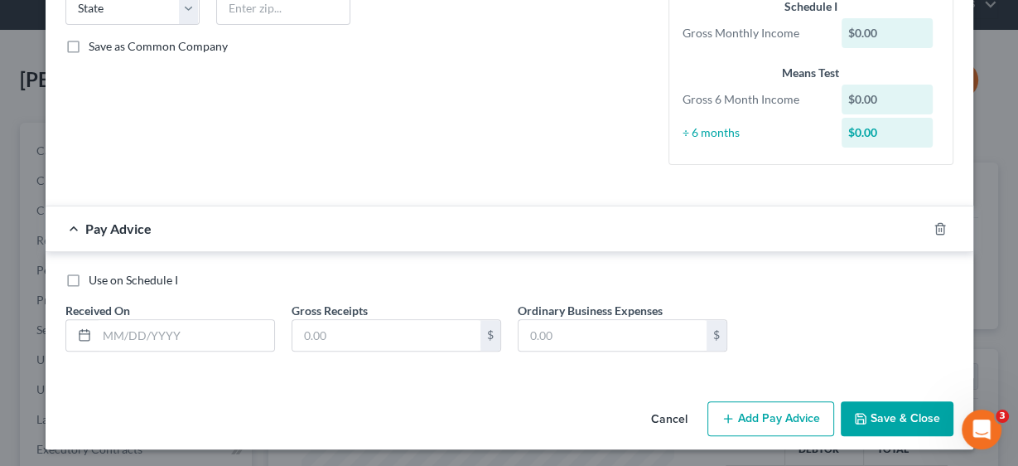
click at [665, 412] on button "Cancel" at bounding box center [669, 419] width 63 height 33
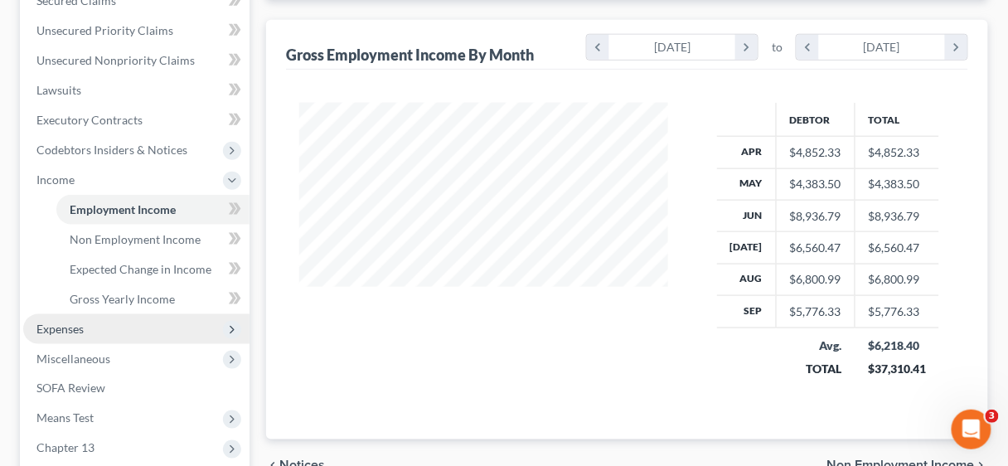
scroll to position [398, 0]
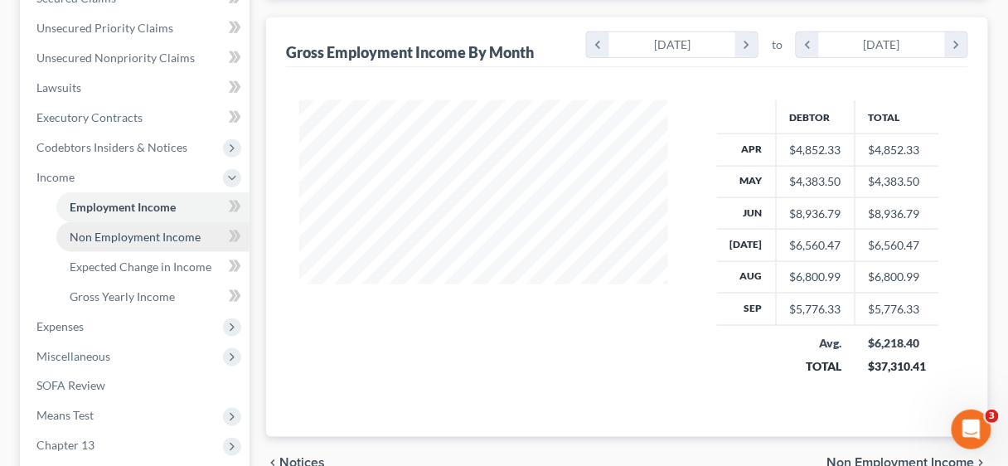
click at [87, 230] on span "Non Employment Income" at bounding box center [135, 237] width 131 height 14
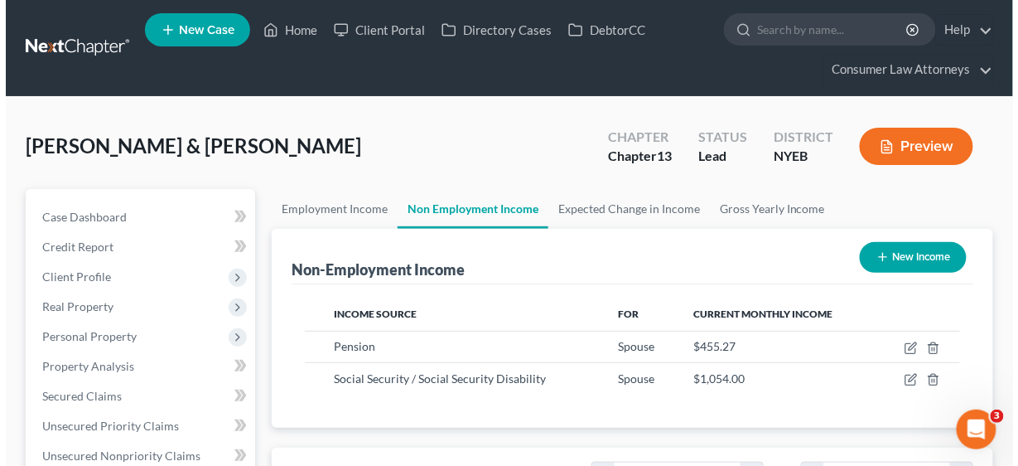
scroll to position [294, 402]
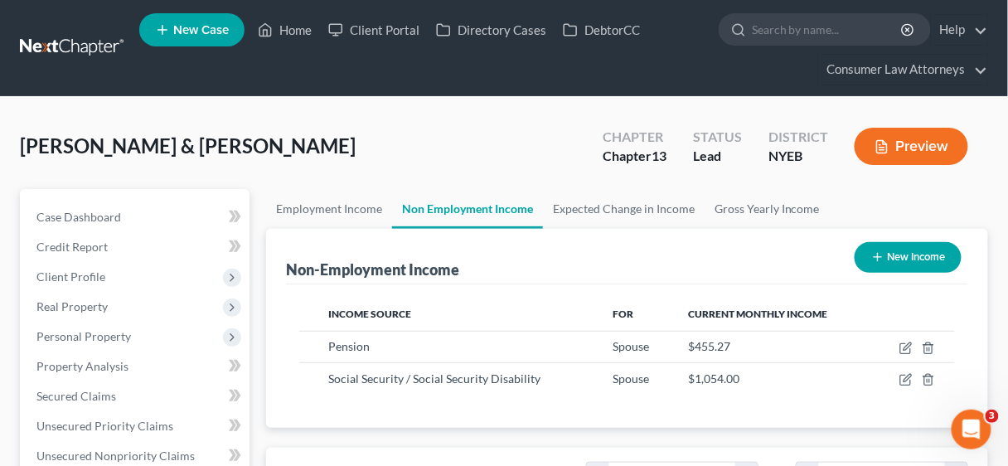
click at [903, 252] on button "New Income" at bounding box center [907, 257] width 107 height 31
select select "0"
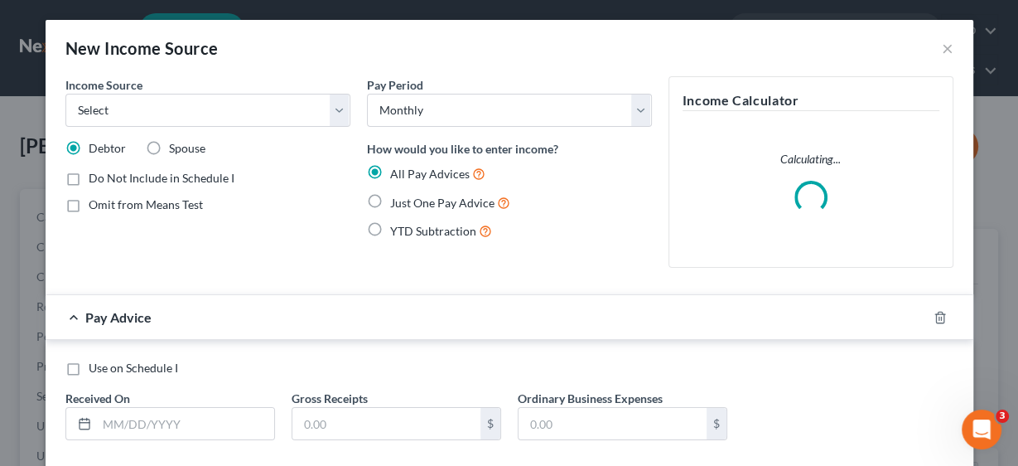
scroll to position [294, 406]
click at [335, 109] on select "Select Unemployment Disability (from employer) Pension Retirement Social Securi…" at bounding box center [207, 110] width 285 height 33
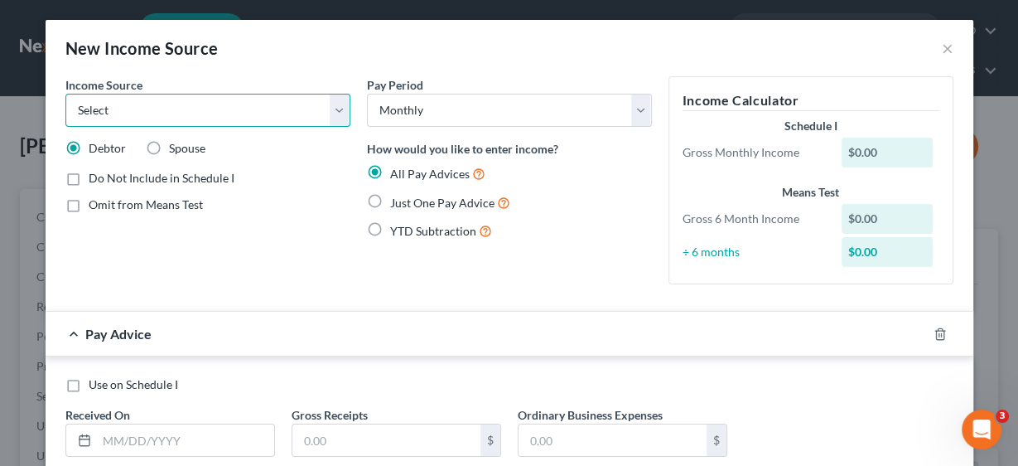
select select "9"
click at [65, 94] on select "Select Unemployment Disability (from employer) Pension Retirement Social Securi…" at bounding box center [207, 110] width 285 height 33
click at [390, 196] on label "Just One Pay Advice" at bounding box center [450, 202] width 120 height 19
click at [397, 196] on input "Just One Pay Advice" at bounding box center [402, 198] width 11 height 11
radio input "true"
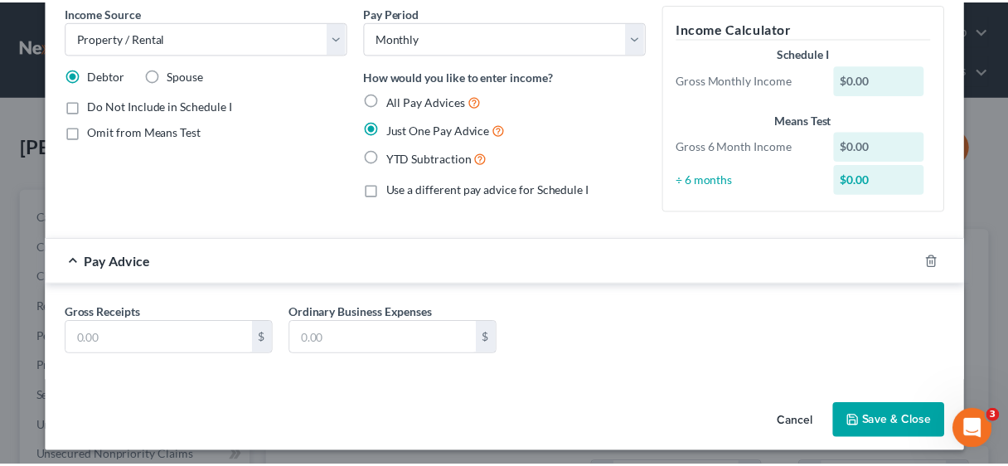
scroll to position [75, 0]
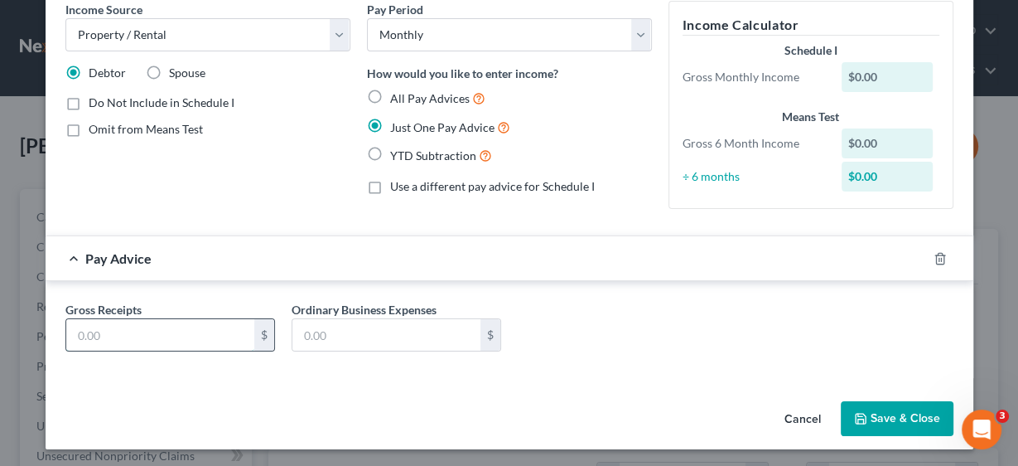
click at [207, 319] on input "text" at bounding box center [160, 334] width 188 height 31
type input "600.00"
click at [903, 414] on button "Save & Close" at bounding box center [897, 418] width 113 height 35
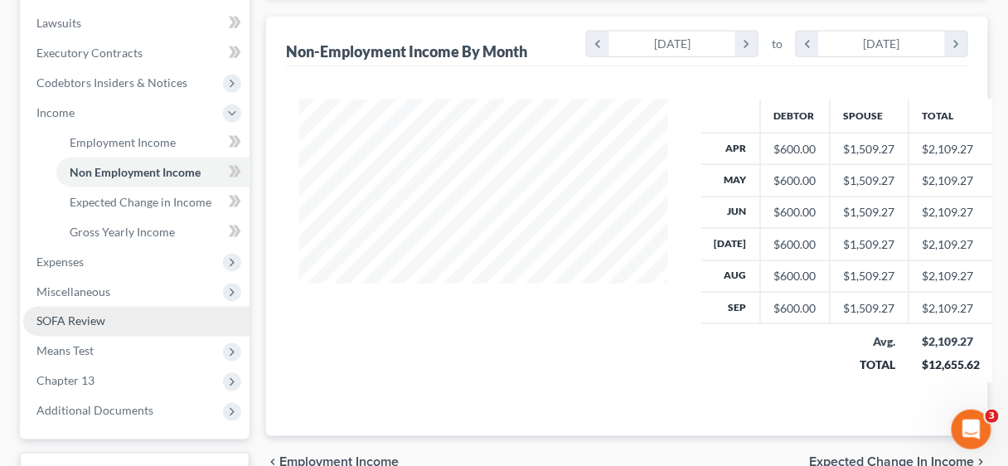
scroll to position [464, 0]
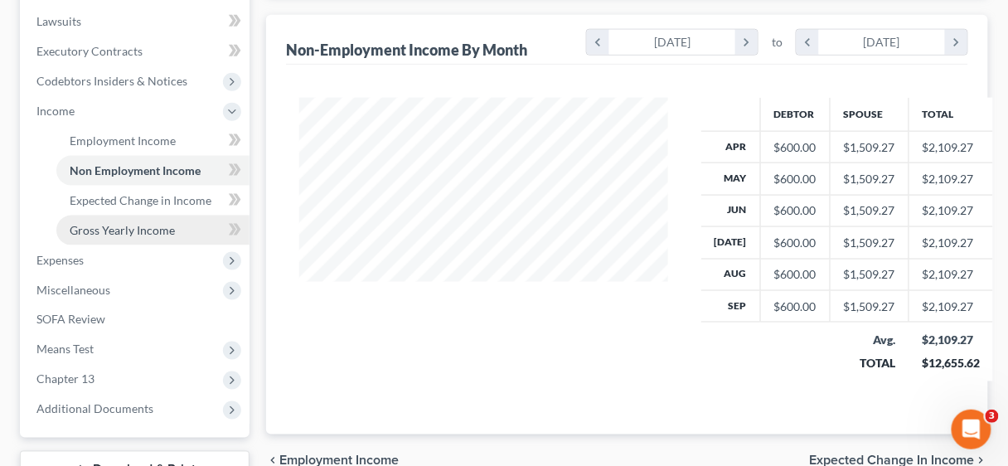
click at [118, 226] on span "Gross Yearly Income" at bounding box center [122, 230] width 105 height 14
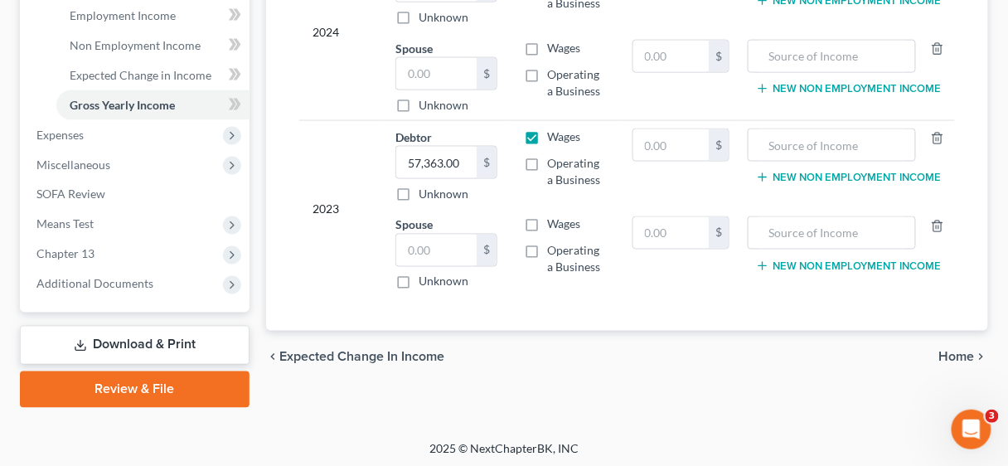
scroll to position [591, 0]
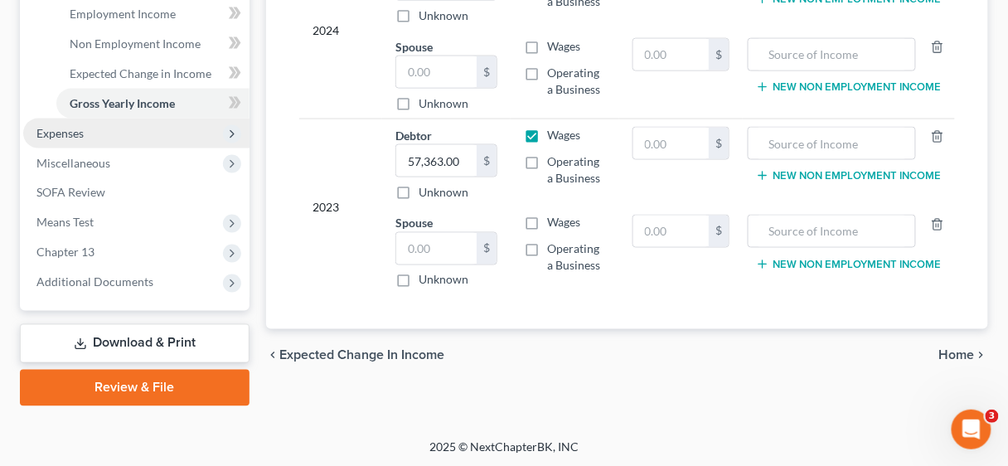
click at [56, 135] on span "Expenses" at bounding box center [59, 133] width 47 height 14
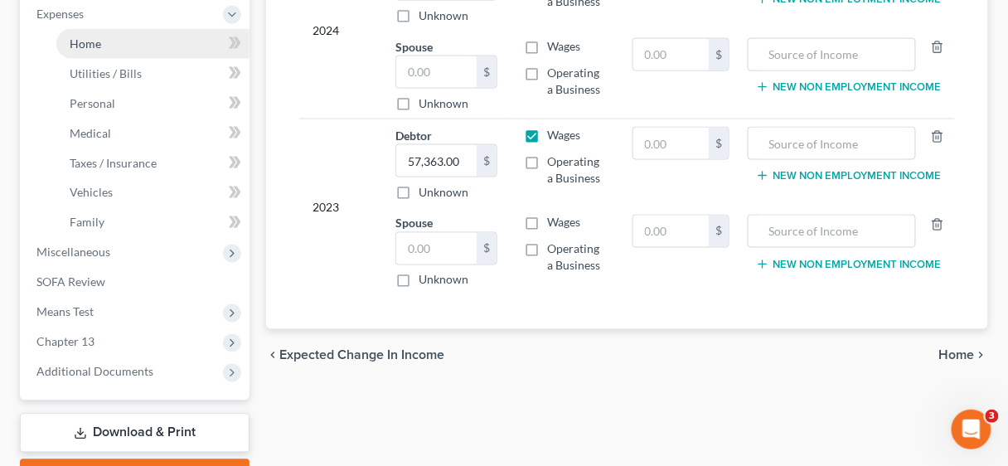
click at [89, 42] on span "Home" at bounding box center [85, 43] width 31 height 14
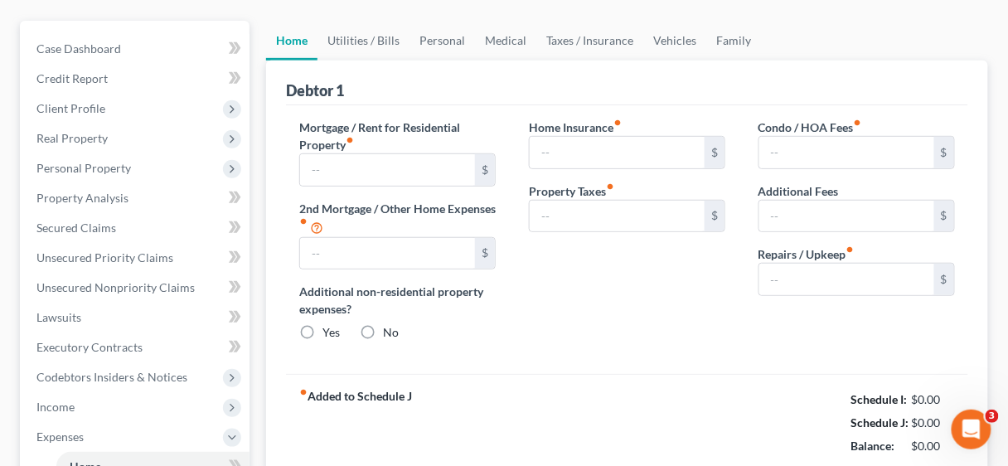
scroll to position [199, 0]
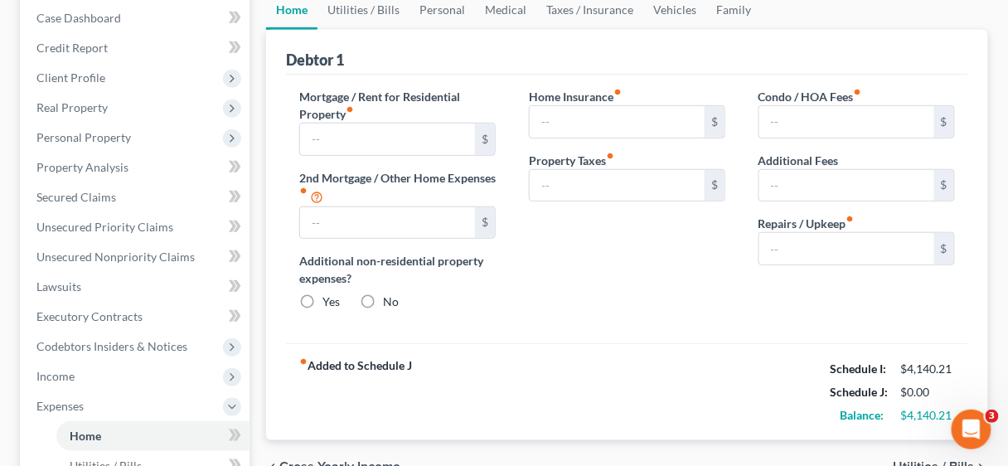
type input "1,912.78"
type input "0.00"
radio input "true"
type input "0.00"
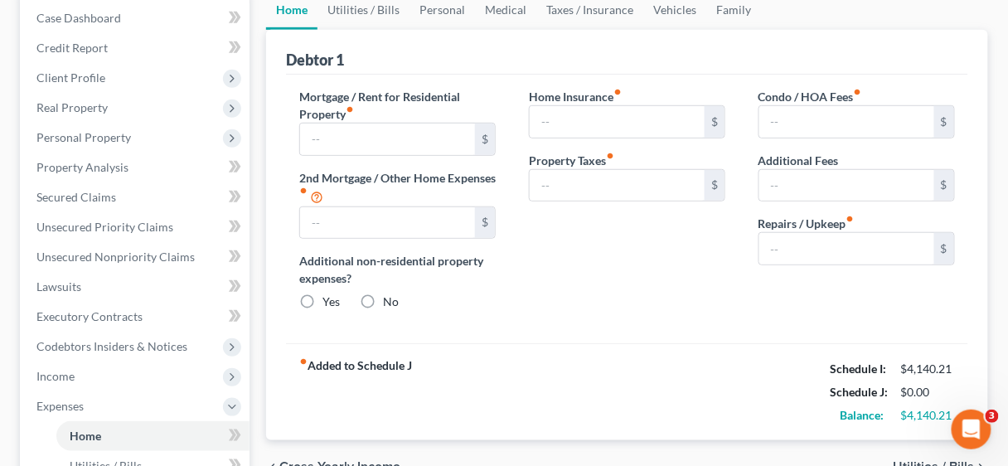
type input "0.00"
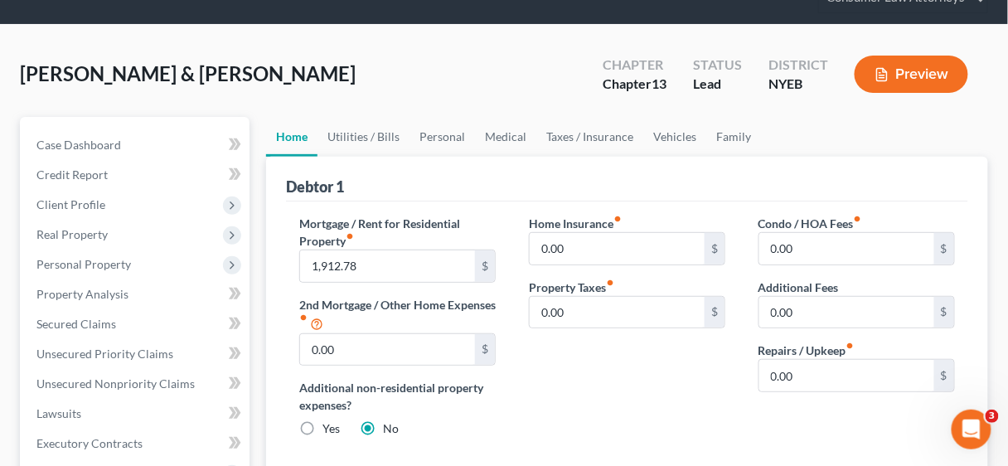
scroll to position [66, 0]
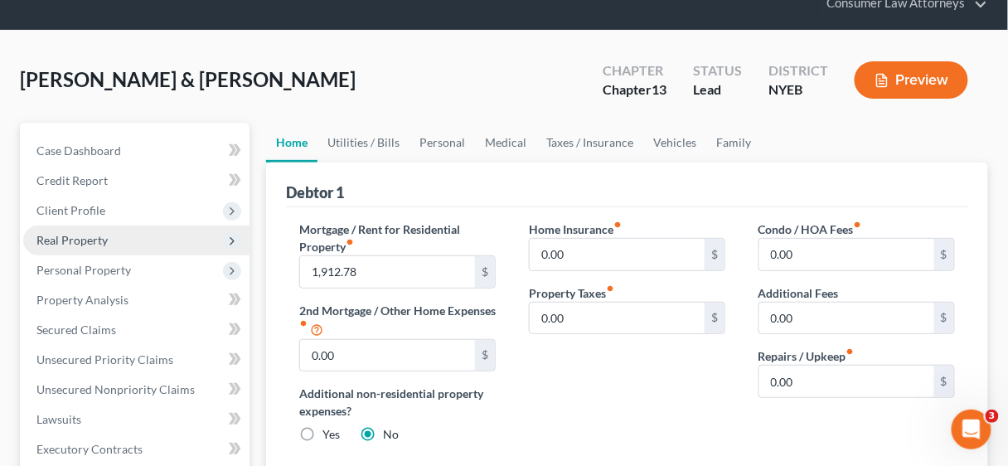
click at [75, 239] on span "Real Property" at bounding box center [71, 240] width 71 height 14
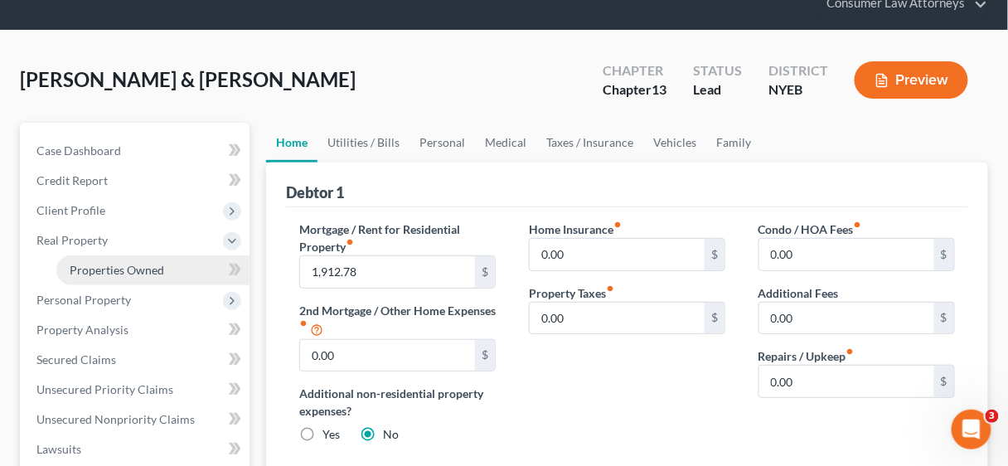
click at [100, 272] on span "Properties Owned" at bounding box center [117, 270] width 94 height 14
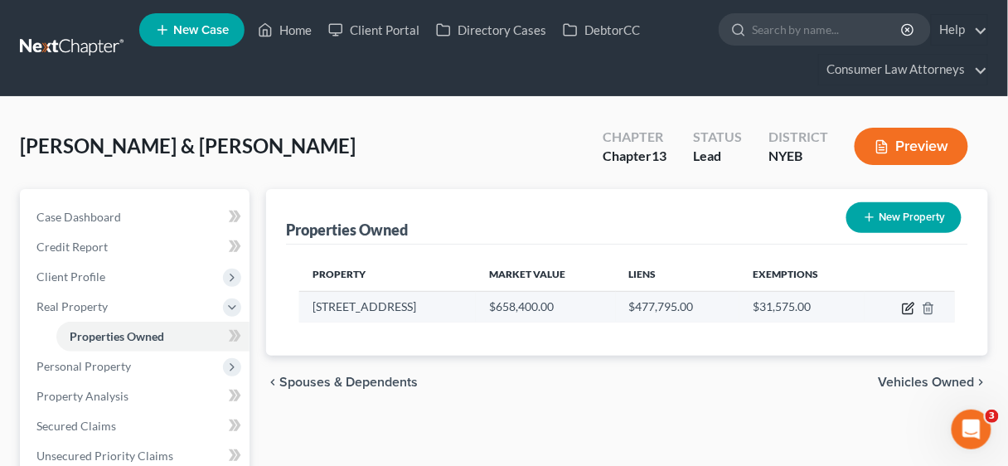
click at [907, 302] on icon "button" at bounding box center [908, 308] width 13 height 13
select select "35"
select select "40"
select select "2"
select select "0"
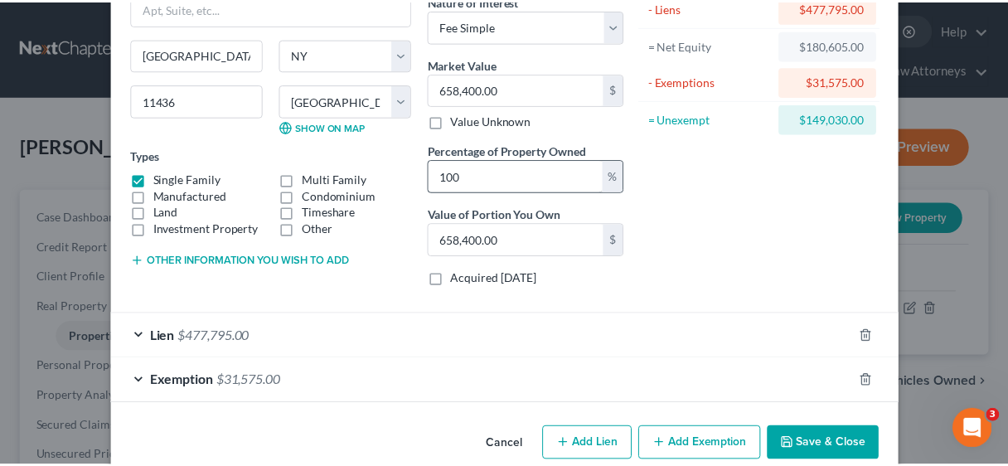
scroll to position [172, 0]
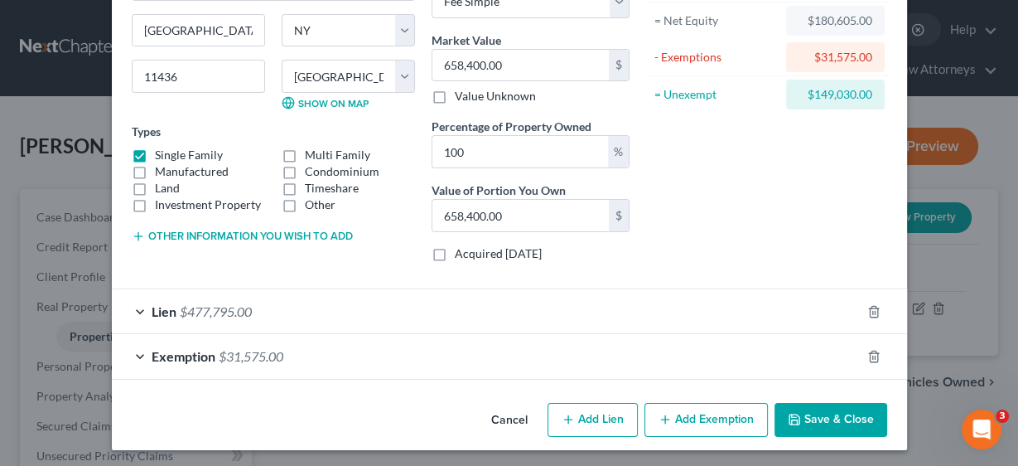
click at [823, 410] on button "Save & Close" at bounding box center [831, 420] width 113 height 35
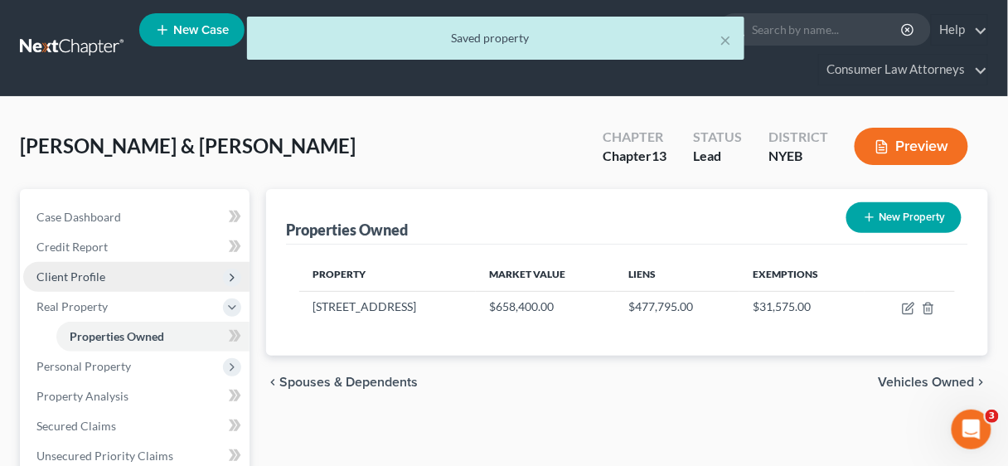
click at [79, 270] on span "Client Profile" at bounding box center [70, 276] width 69 height 14
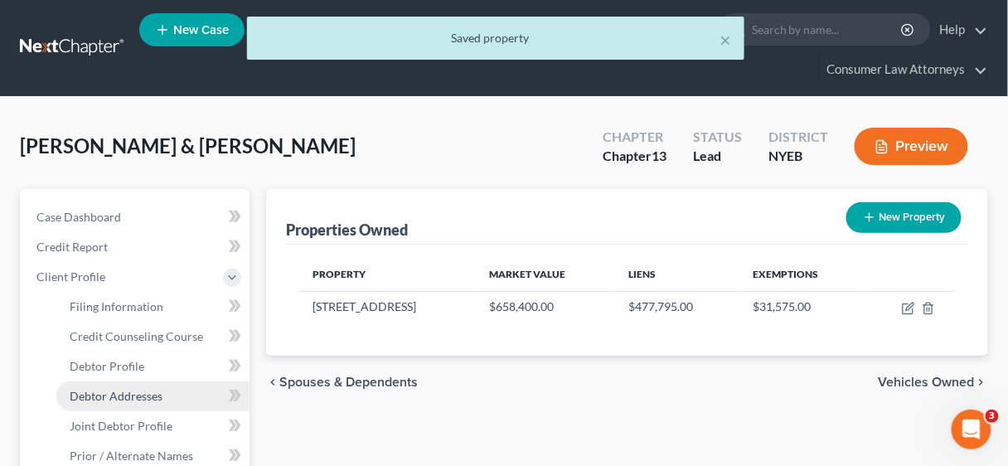
click at [114, 395] on span "Debtor Addresses" at bounding box center [116, 396] width 93 height 14
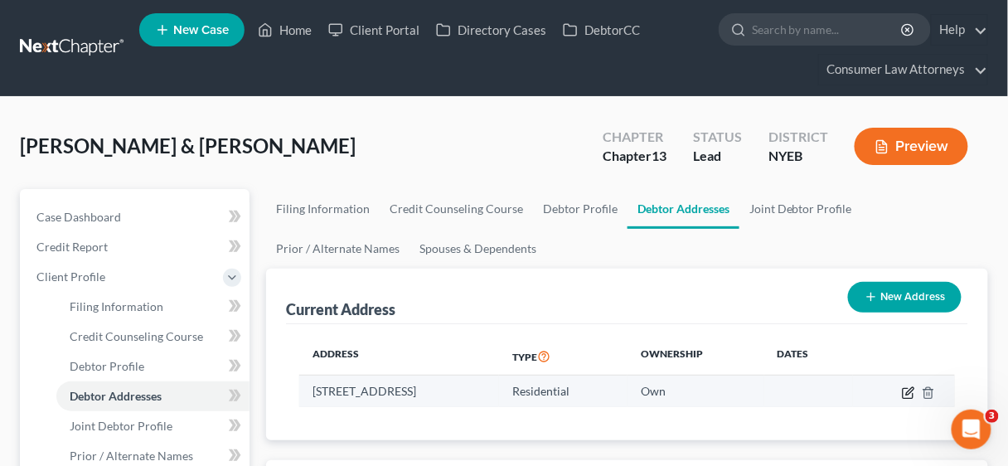
click at [902, 391] on icon "button" at bounding box center [908, 392] width 13 height 13
select select "35"
select select "40"
select select "0"
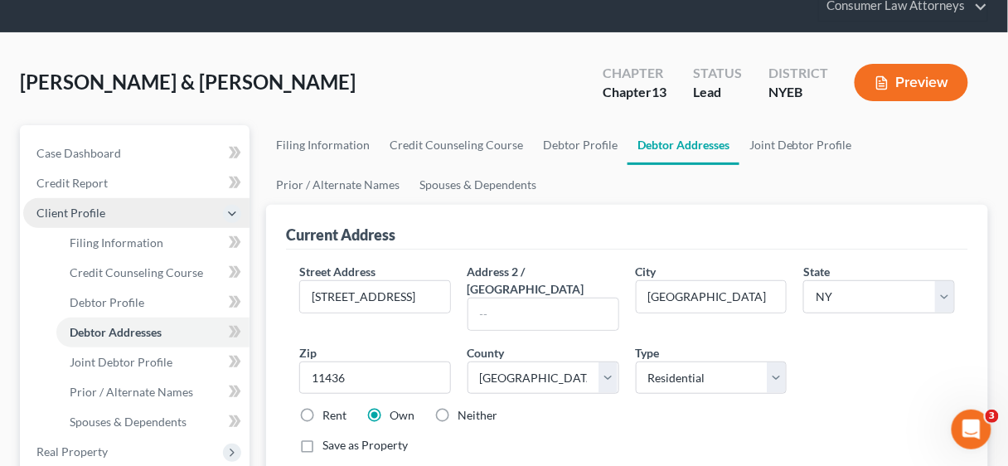
scroll to position [265, 0]
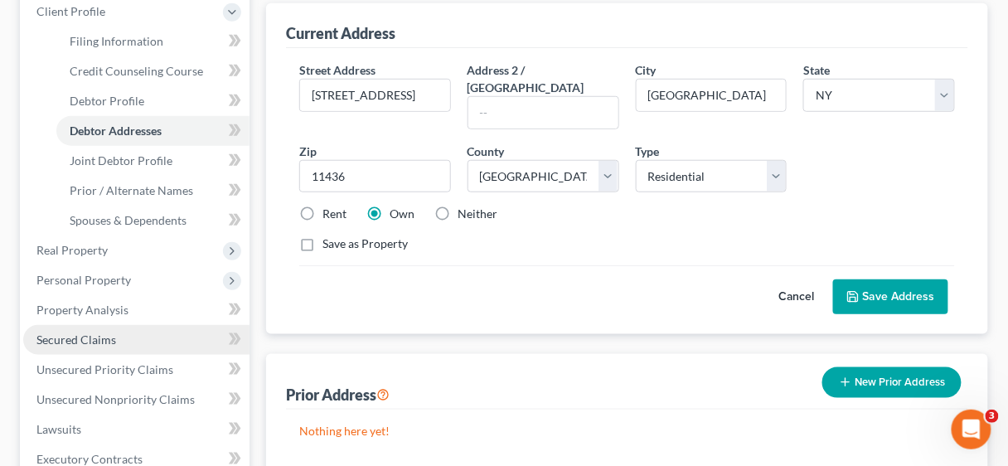
click at [81, 335] on span "Secured Claims" at bounding box center [76, 339] width 80 height 14
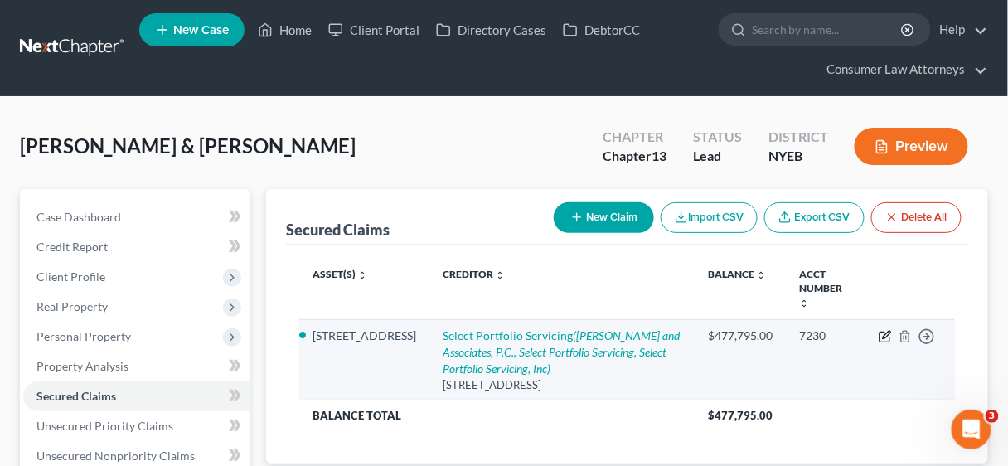
click at [879, 330] on icon "button" at bounding box center [884, 336] width 13 height 13
select select "43"
select select "9"
select select "2"
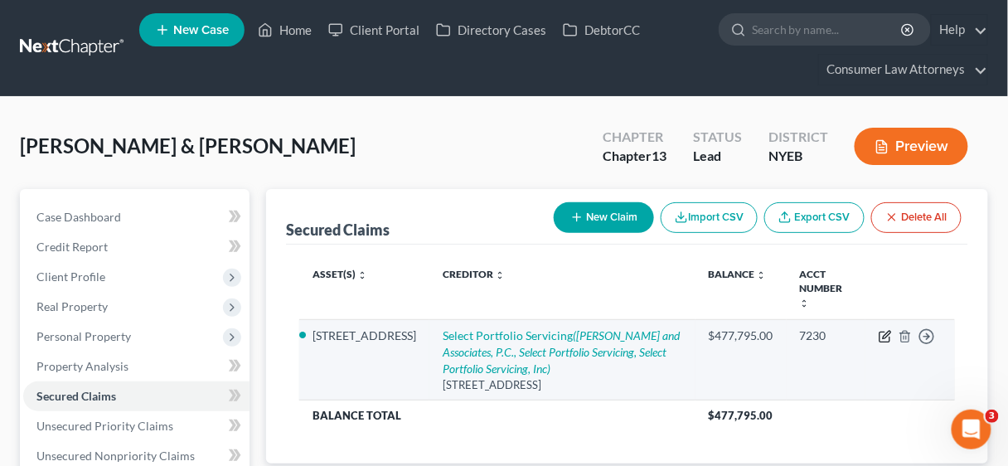
select select "0"
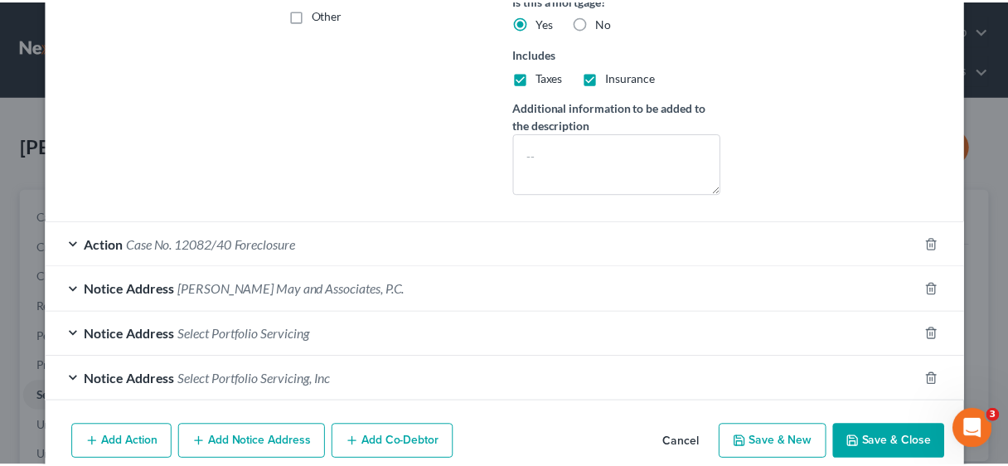
scroll to position [462, 0]
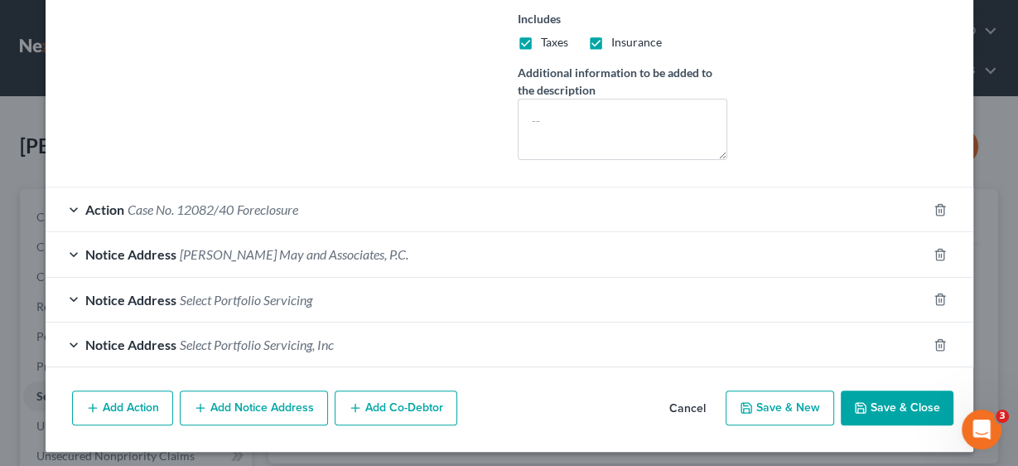
click at [900, 395] on button "Save & Close" at bounding box center [897, 407] width 113 height 35
select select
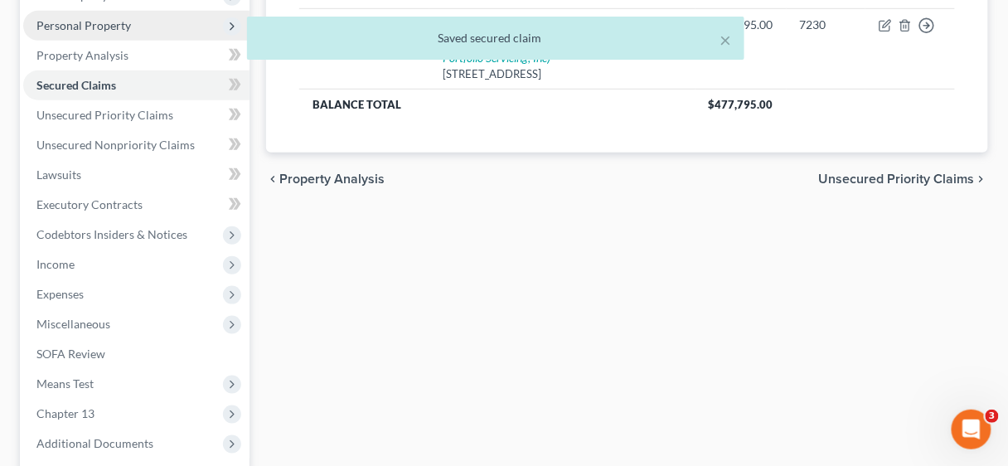
scroll to position [331, 0]
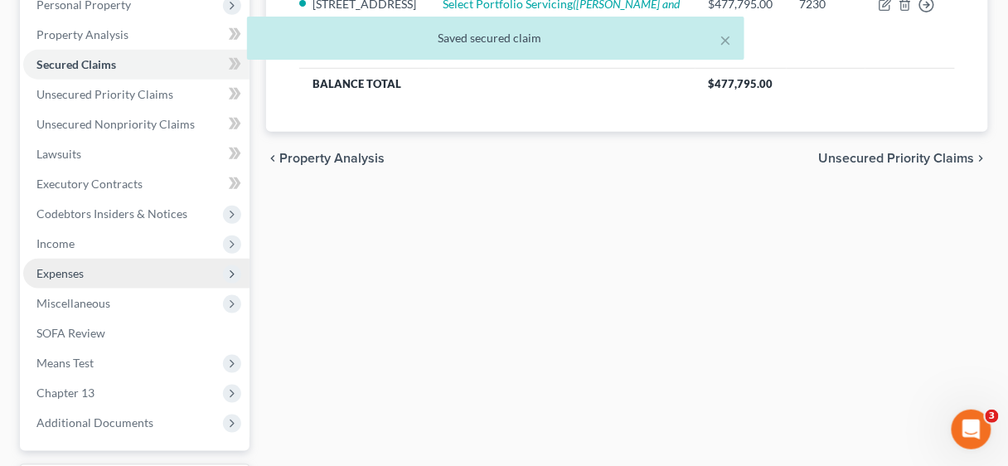
click at [78, 270] on span "Expenses" at bounding box center [59, 273] width 47 height 14
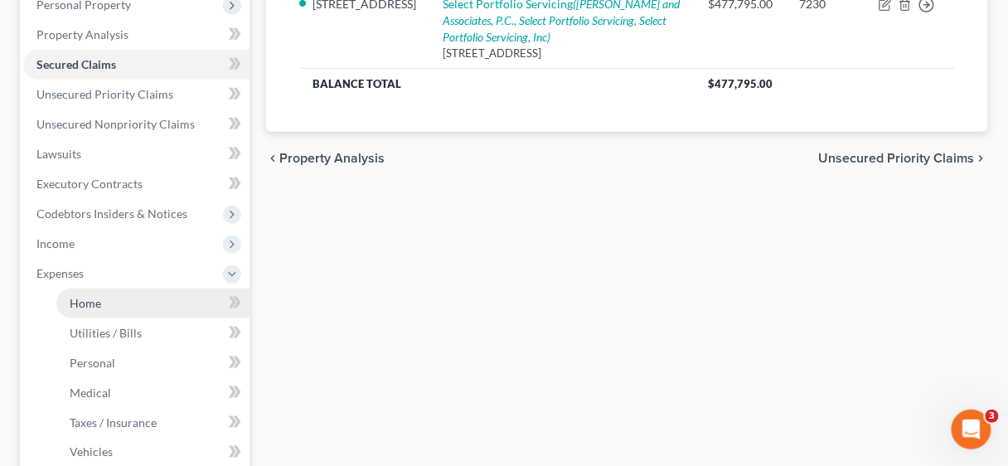
click at [84, 306] on span "Home" at bounding box center [85, 303] width 31 height 14
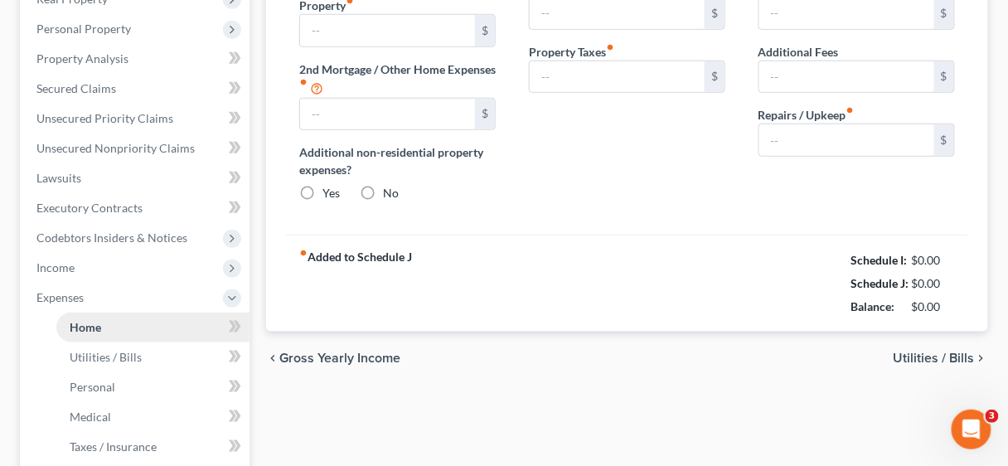
type input "1,912.78"
type input "0.00"
radio input "true"
type input "0.00"
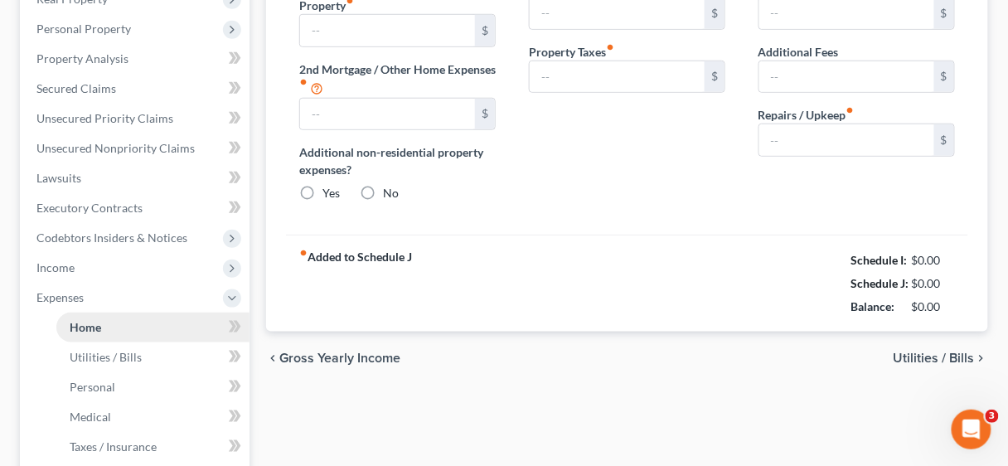
type input "0.00"
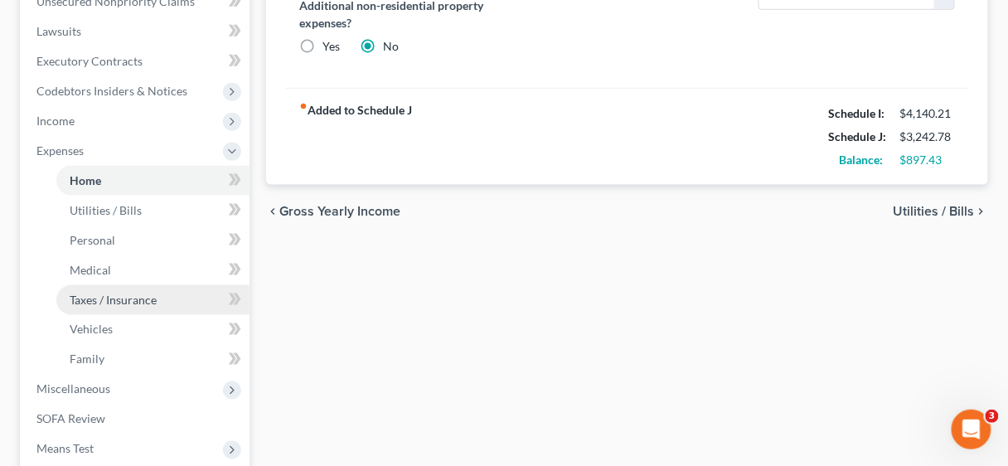
scroll to position [464, 0]
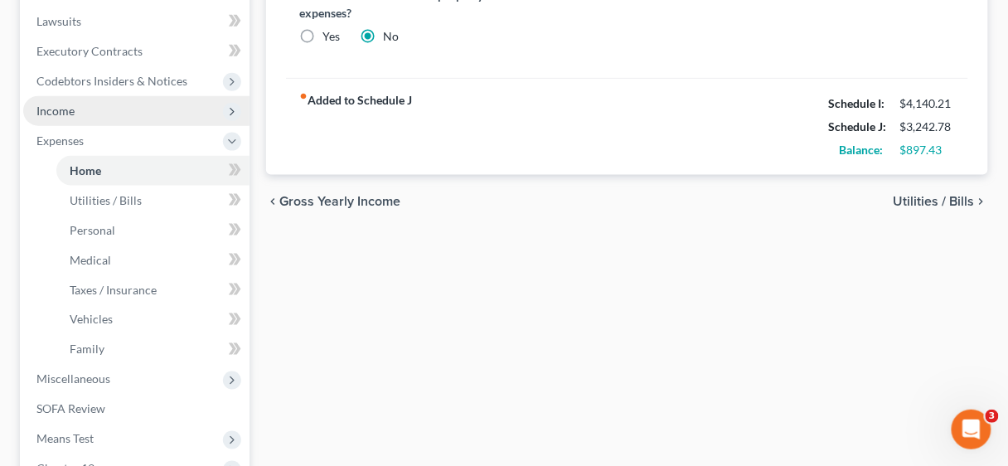
click at [75, 111] on span "Income" at bounding box center [136, 111] width 226 height 30
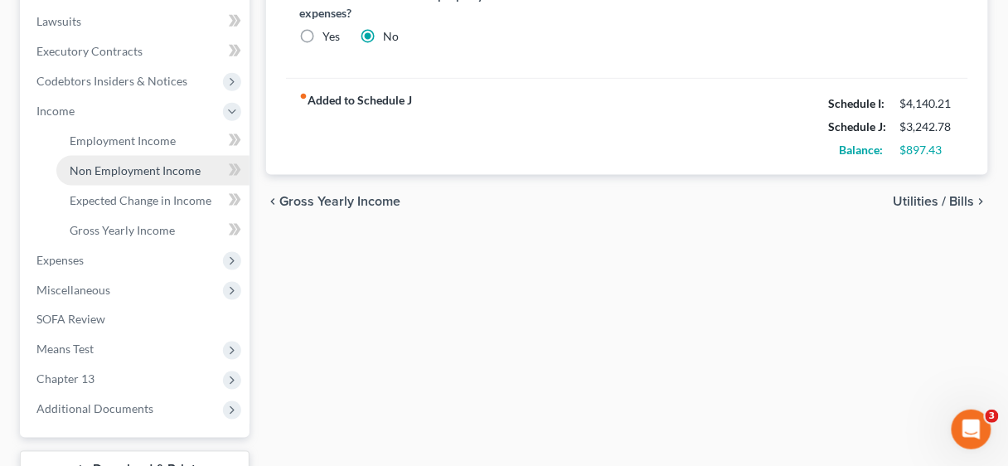
click at [122, 168] on span "Non Employment Income" at bounding box center [135, 170] width 131 height 14
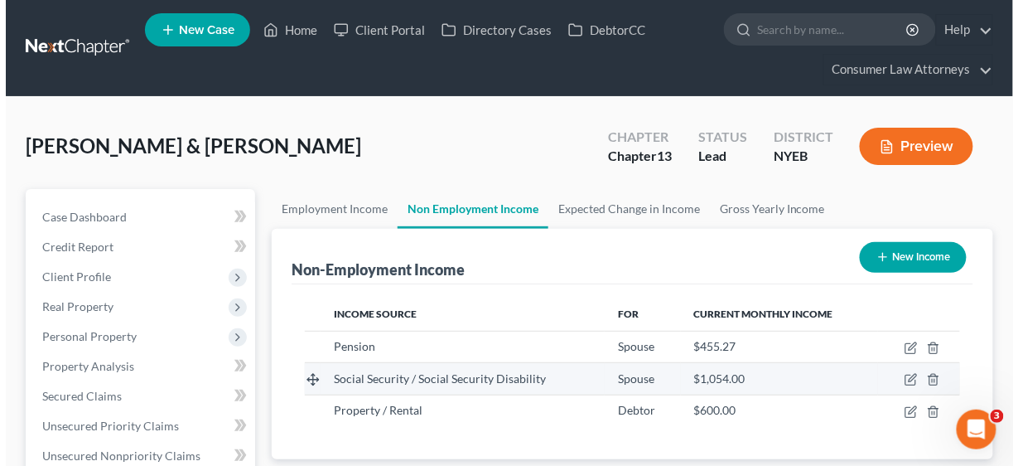
scroll to position [294, 402]
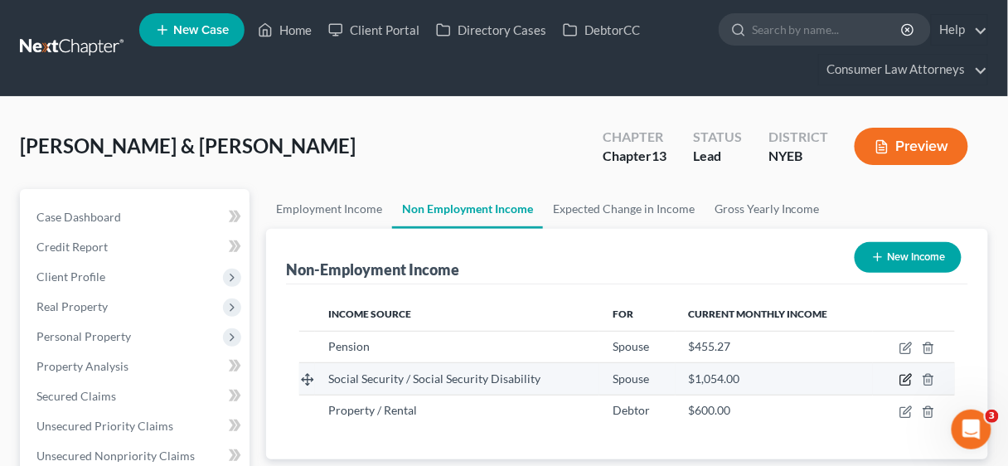
click at [907, 376] on icon "button" at bounding box center [905, 379] width 13 height 13
select select "4"
select select "0"
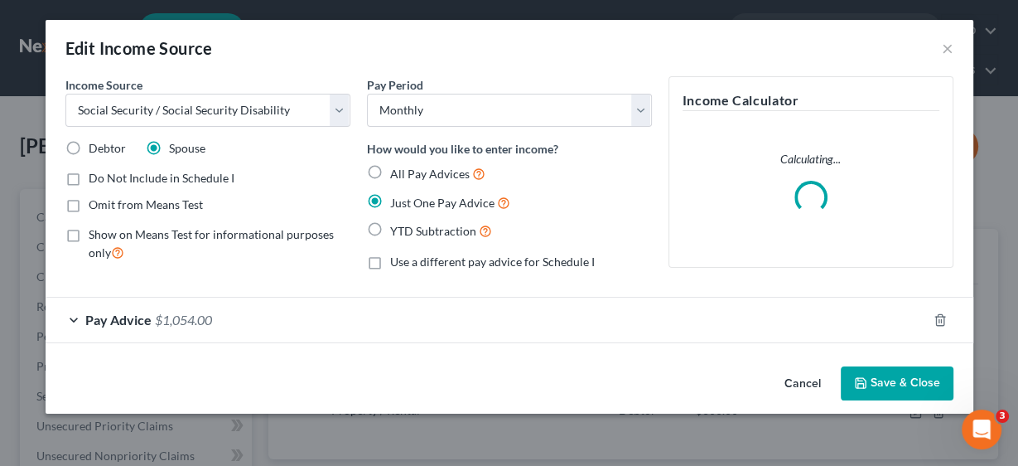
scroll to position [294, 406]
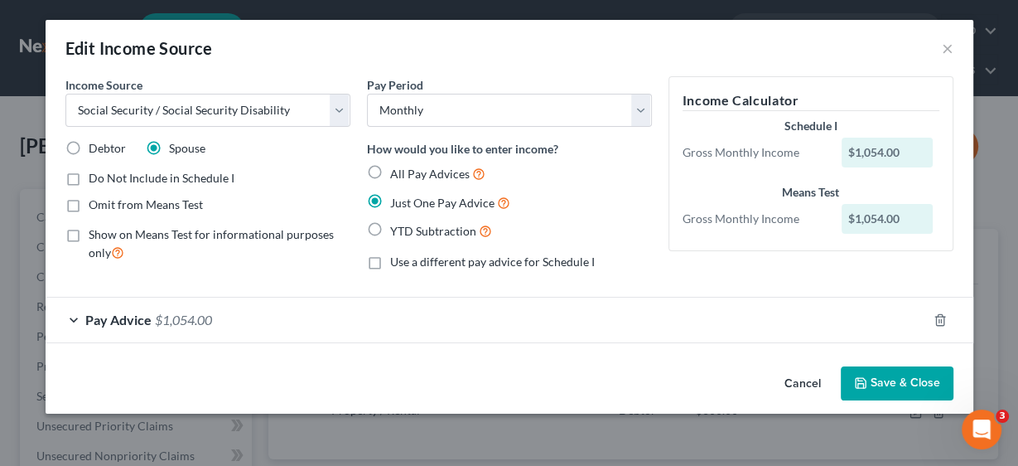
click at [127, 315] on span "Pay Advice" at bounding box center [118, 320] width 66 height 16
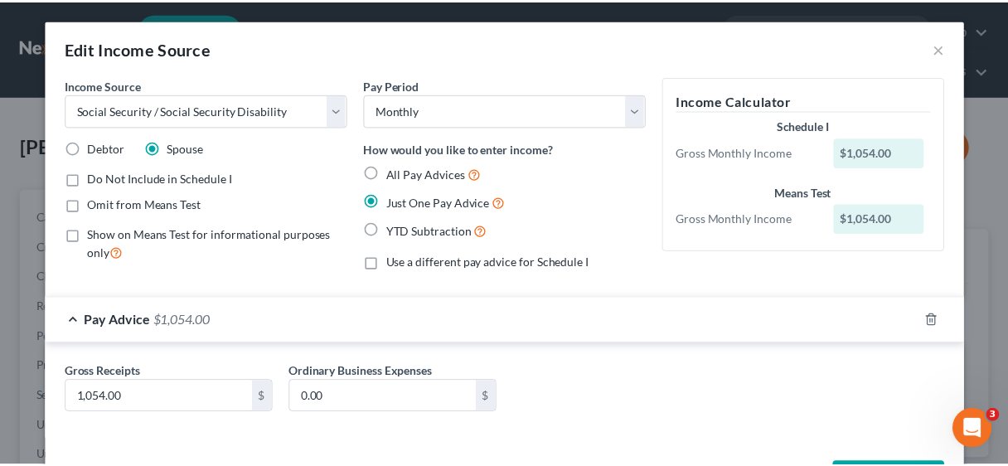
scroll to position [62, 0]
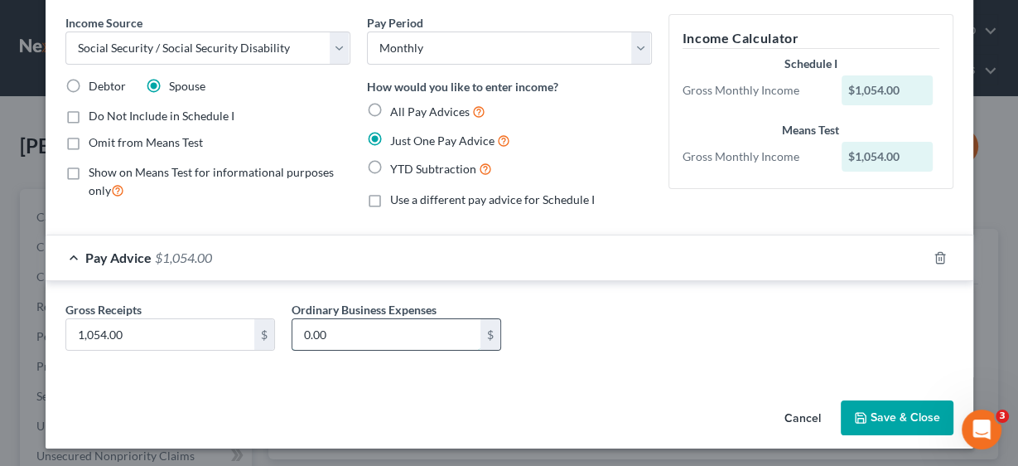
click at [372, 326] on input "0.00" at bounding box center [387, 334] width 188 height 31
type input "0.00"
click at [889, 409] on button "Save & Close" at bounding box center [897, 417] width 113 height 35
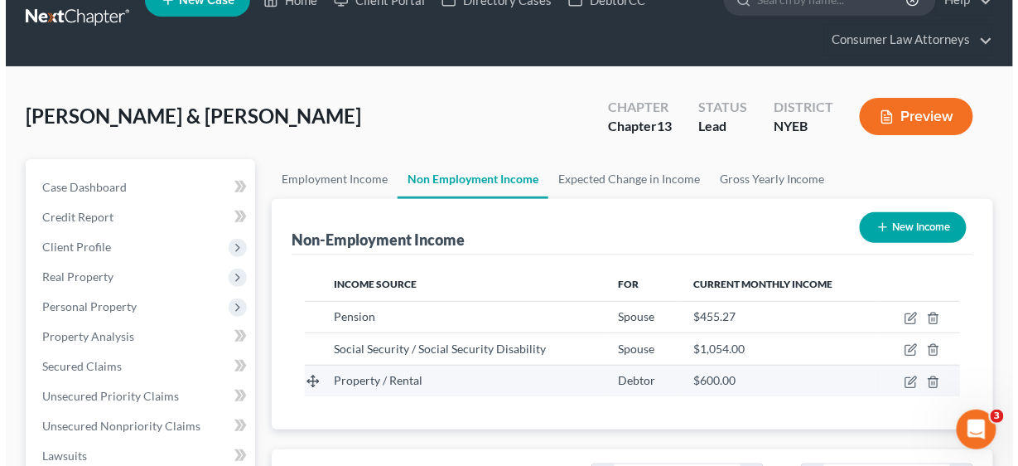
scroll to position [66, 0]
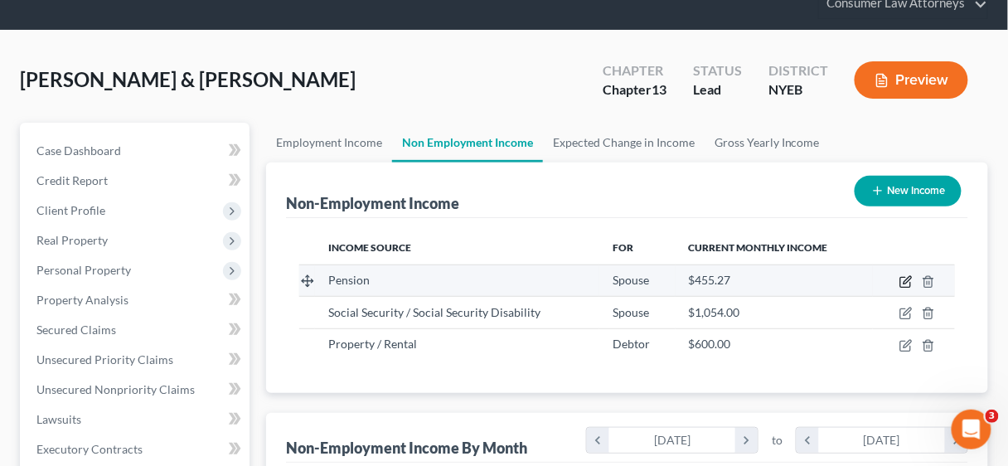
click at [907, 279] on icon "button" at bounding box center [905, 281] width 13 height 13
select select "2"
select select "0"
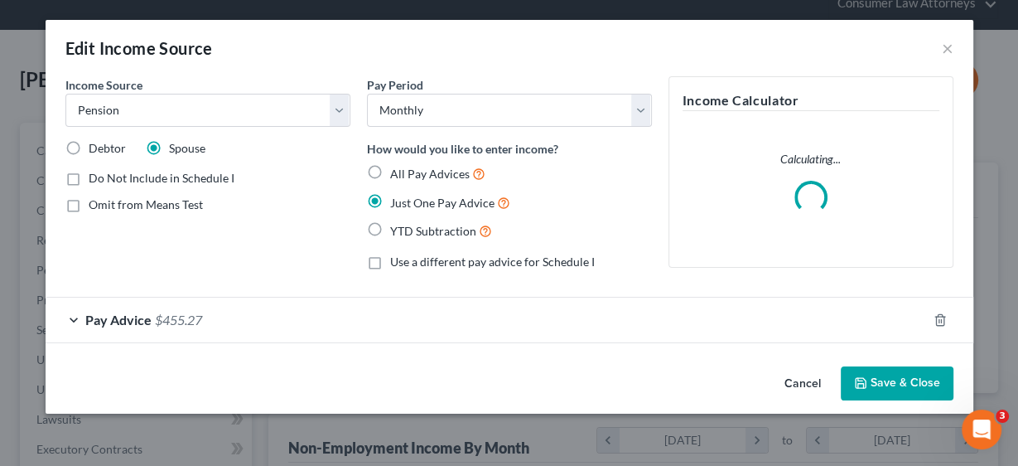
scroll to position [294, 406]
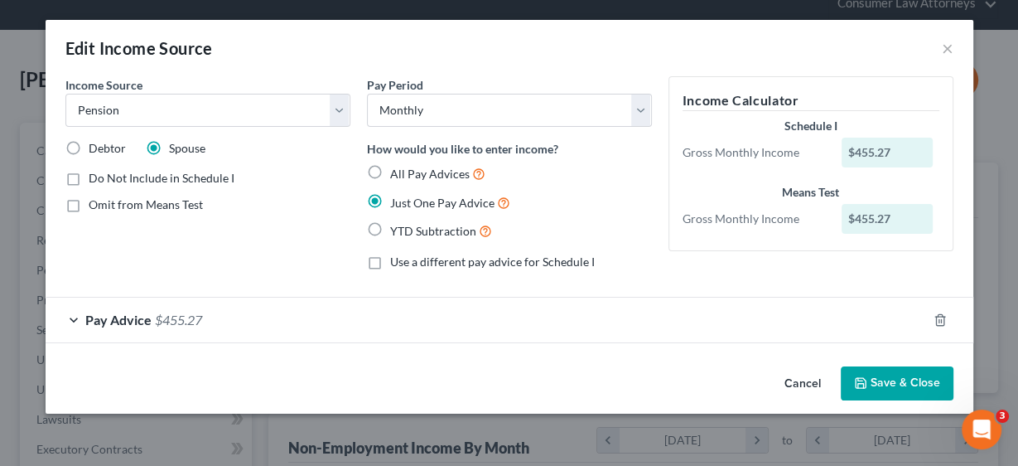
click at [131, 321] on span "Pay Advice" at bounding box center [118, 320] width 66 height 16
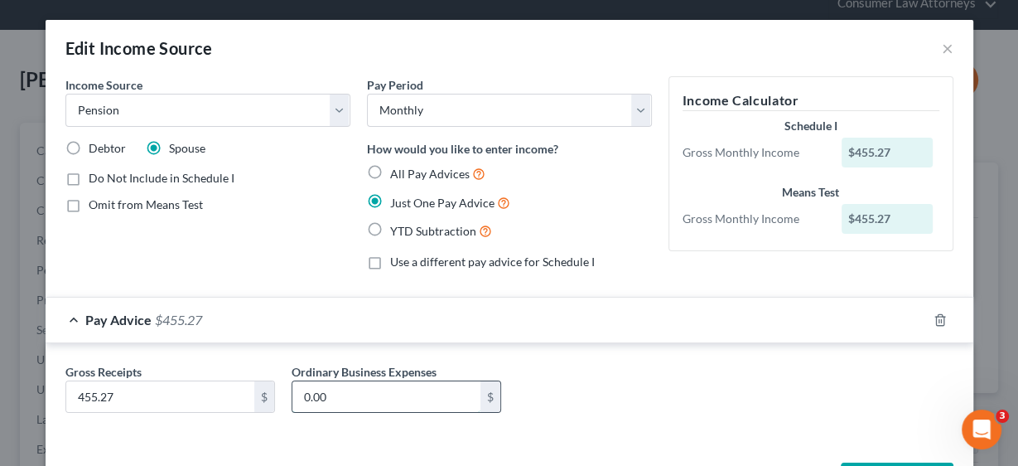
click at [355, 399] on input "0.00" at bounding box center [387, 396] width 188 height 31
type input "0.00"
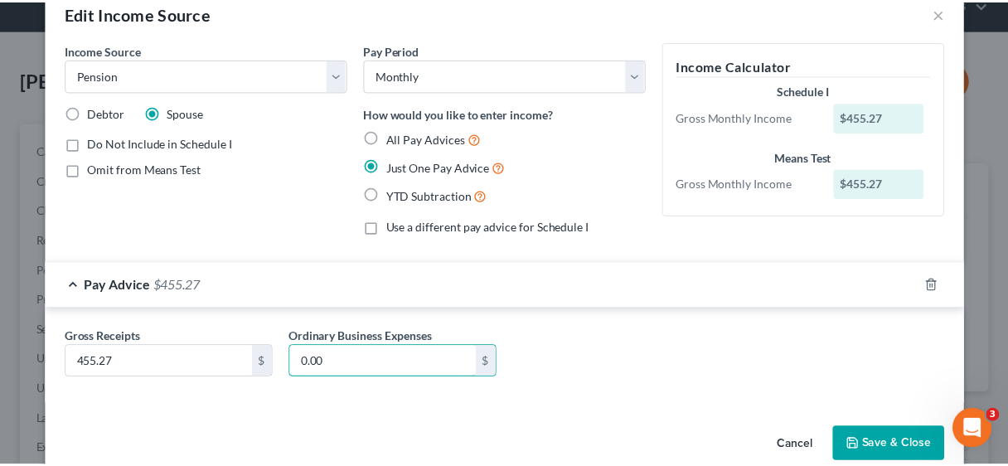
scroll to position [62, 0]
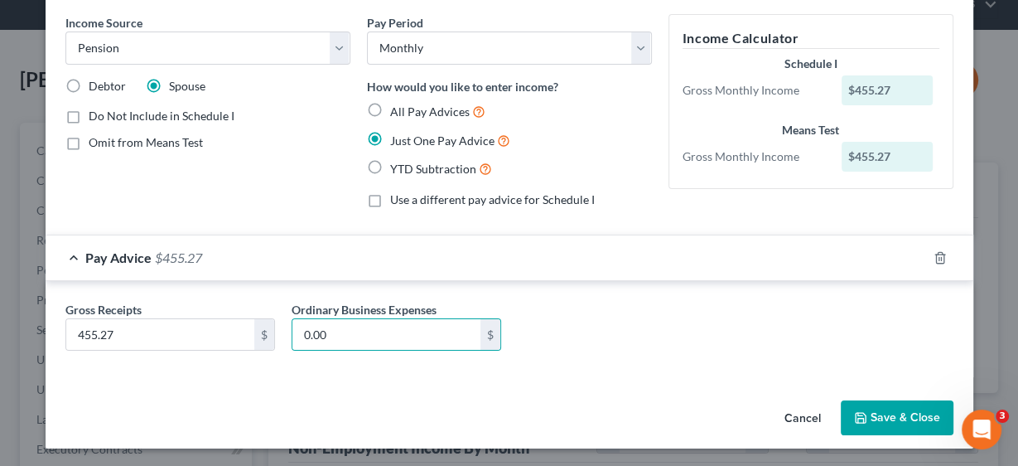
click at [919, 407] on button "Save & Close" at bounding box center [897, 417] width 113 height 35
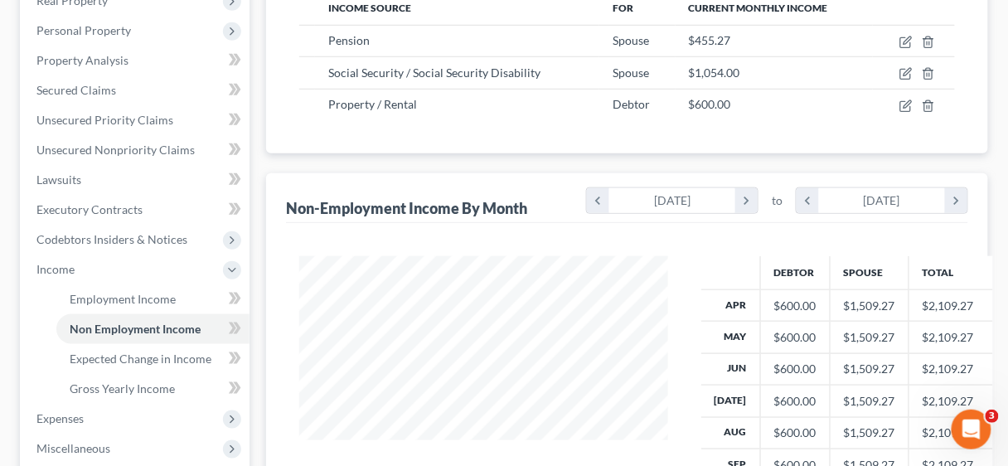
scroll to position [398, 0]
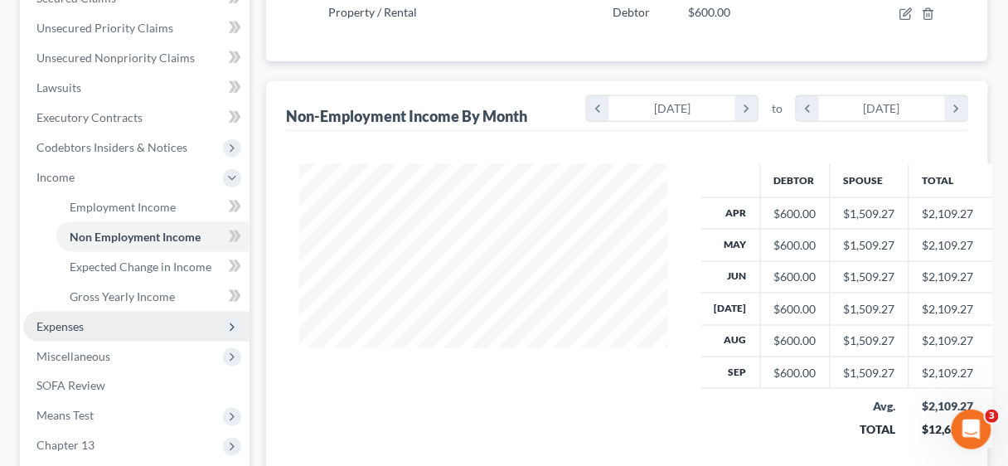
click at [73, 323] on span "Expenses" at bounding box center [59, 326] width 47 height 14
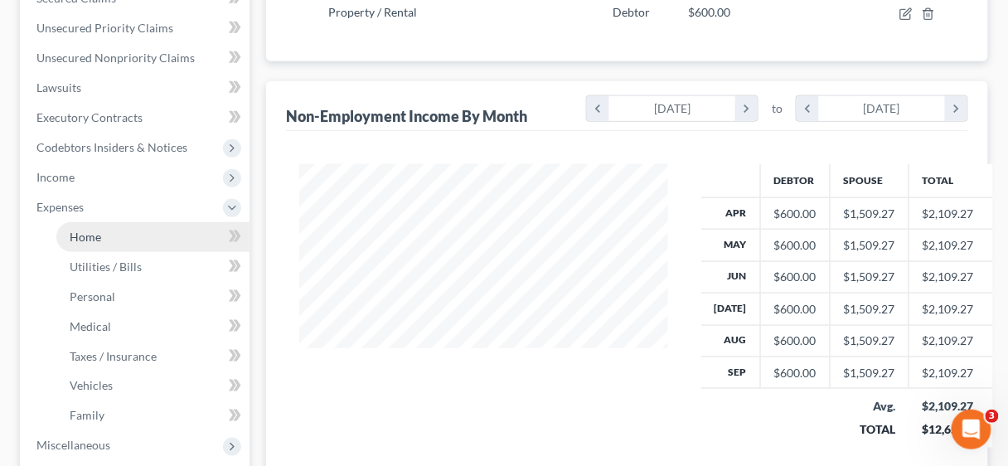
click at [99, 236] on span "Home" at bounding box center [85, 237] width 31 height 14
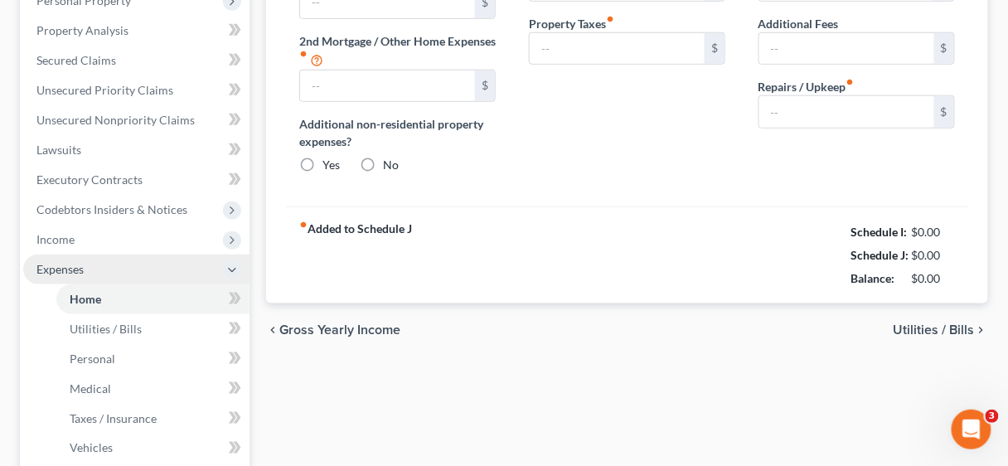
type input "1,912.78"
type input "0.00"
radio input "true"
type input "0.00"
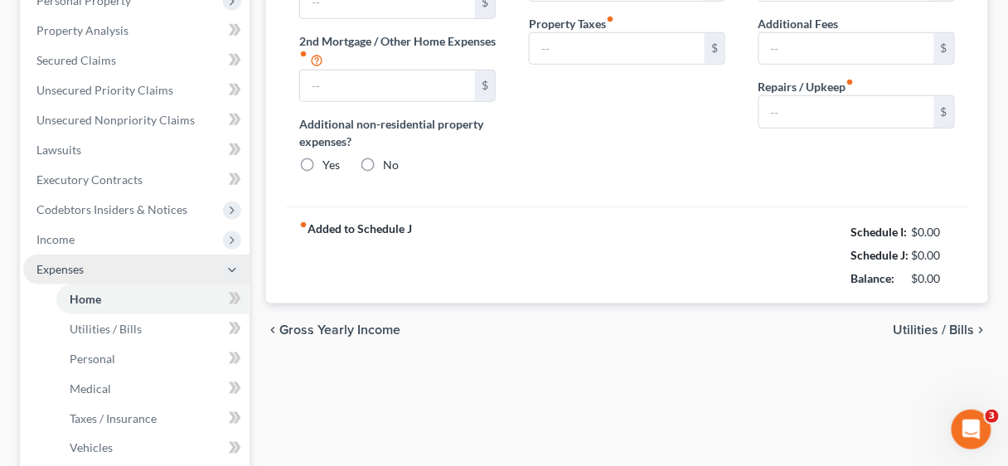
type input "0.00"
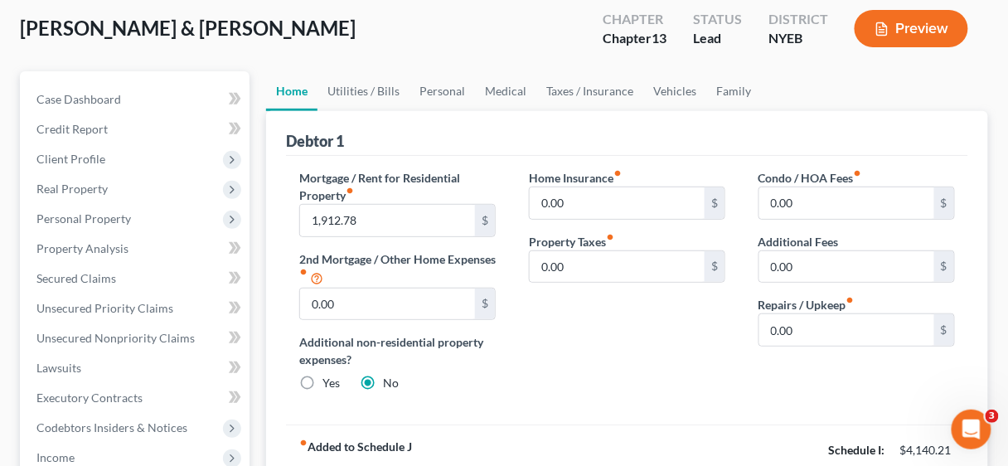
scroll to position [66, 0]
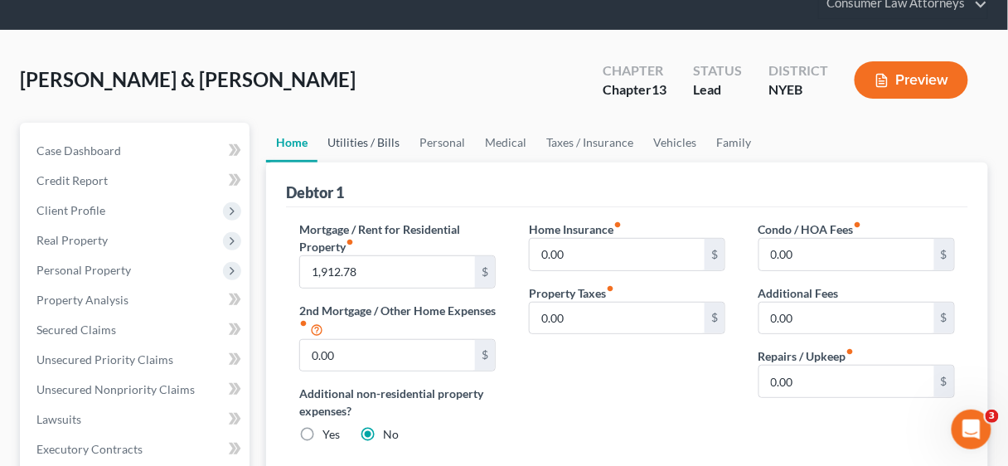
click at [373, 139] on link "Utilities / Bills" at bounding box center [363, 143] width 92 height 40
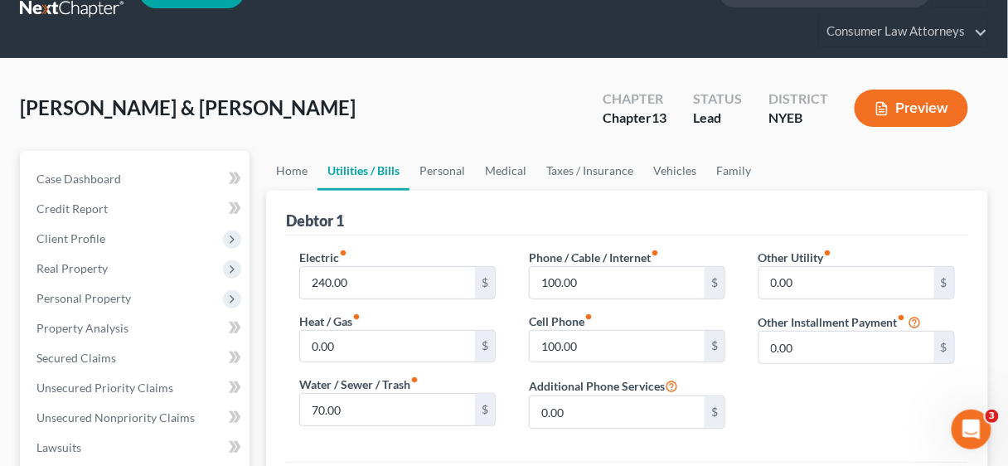
scroll to position [66, 0]
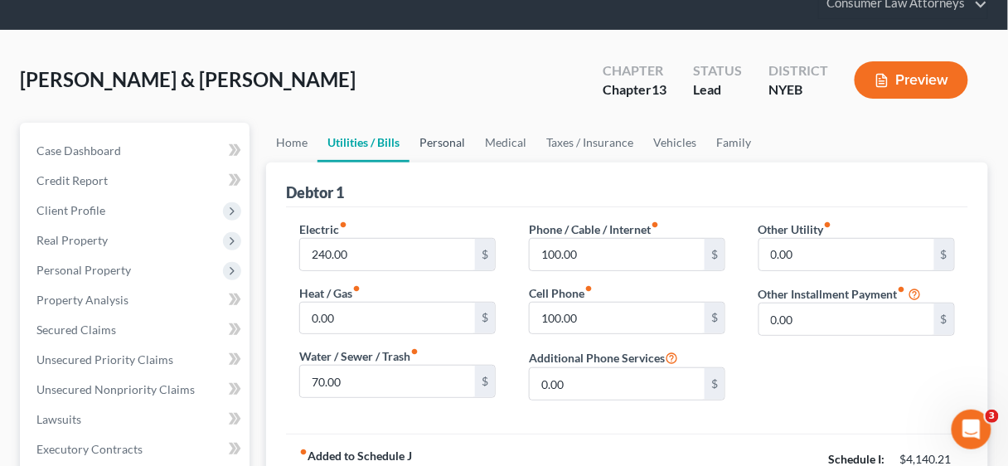
click at [436, 137] on link "Personal" at bounding box center [441, 143] width 65 height 40
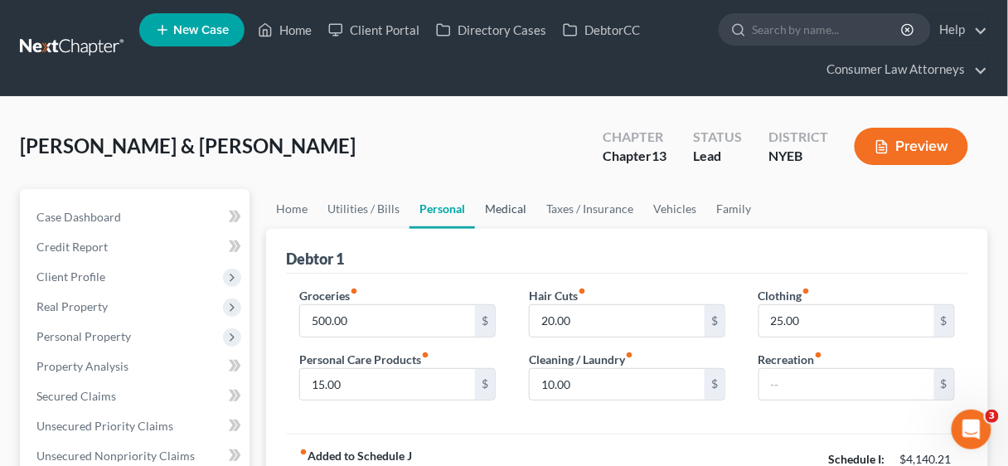
click at [501, 207] on link "Medical" at bounding box center [505, 209] width 61 height 40
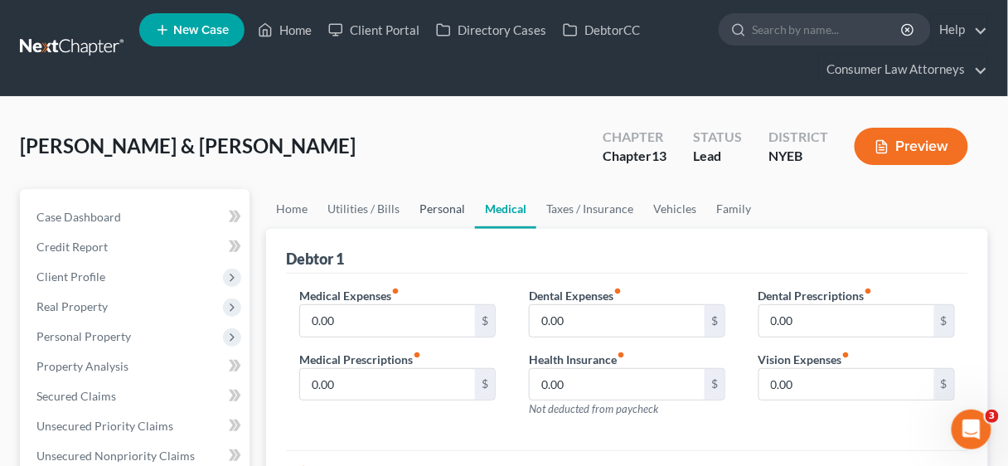
click at [452, 207] on link "Personal" at bounding box center [441, 209] width 65 height 40
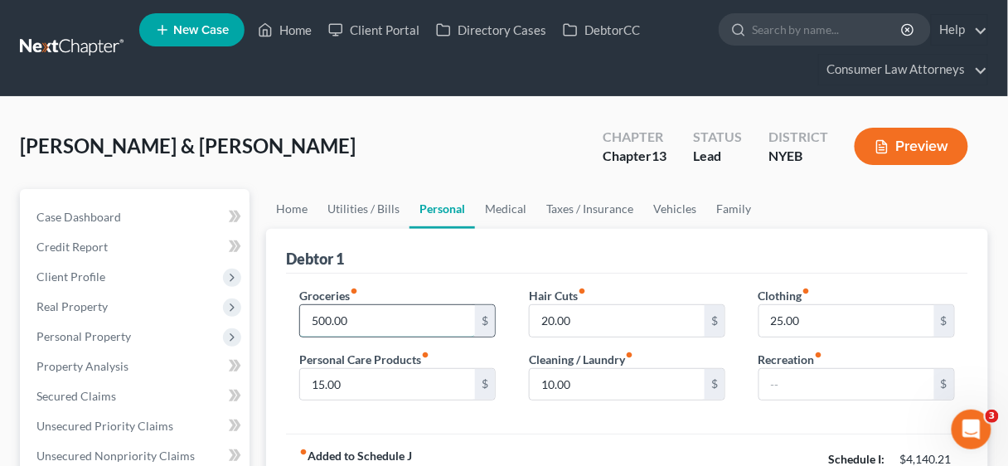
click at [363, 320] on input "500.00" at bounding box center [387, 320] width 175 height 31
type input "350.00"
click at [518, 210] on link "Medical" at bounding box center [505, 209] width 61 height 40
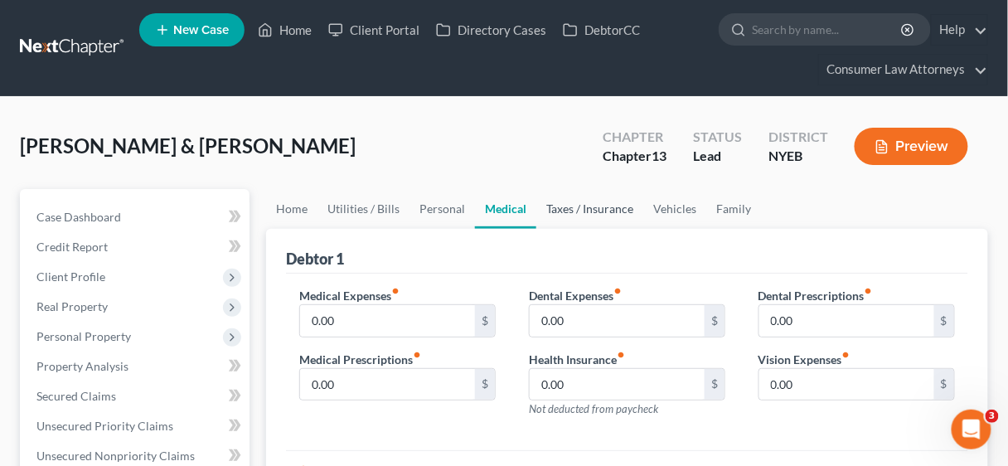
click at [580, 210] on link "Taxes / Insurance" at bounding box center [589, 209] width 107 height 40
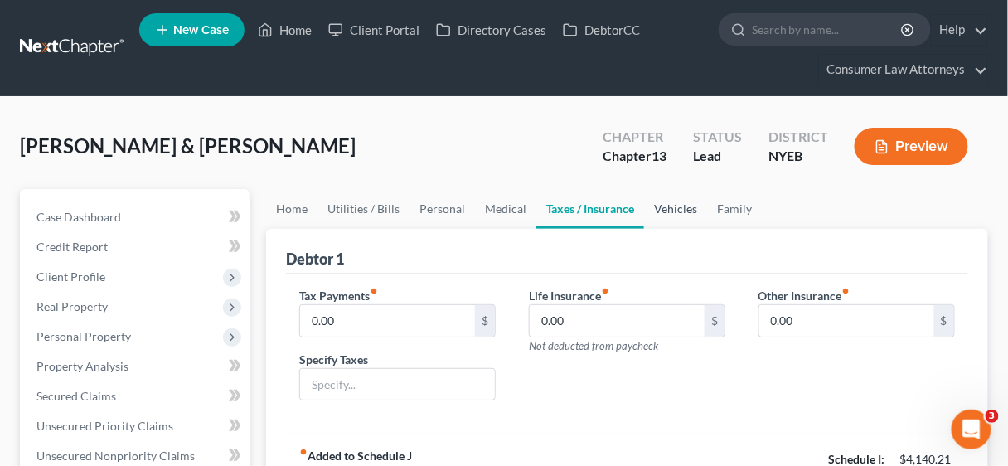
click at [663, 214] on link "Vehicles" at bounding box center [675, 209] width 63 height 40
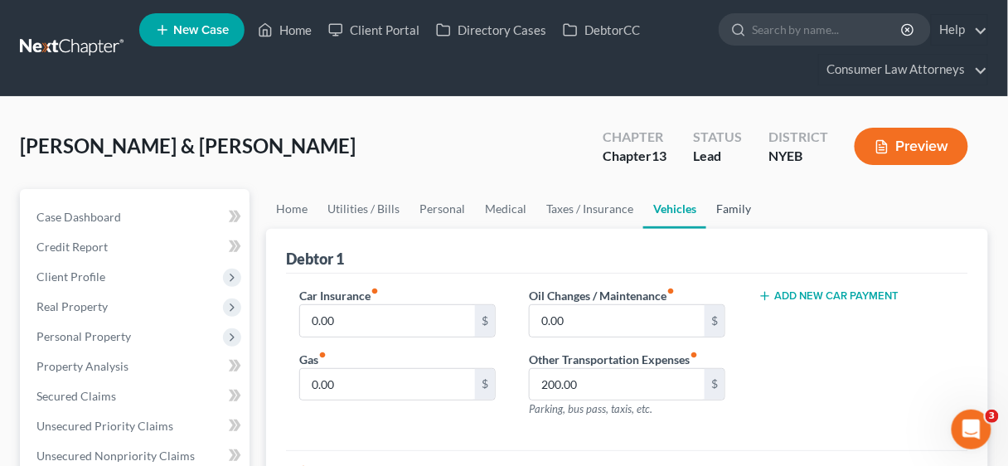
click at [707, 204] on link "Family" at bounding box center [733, 209] width 55 height 40
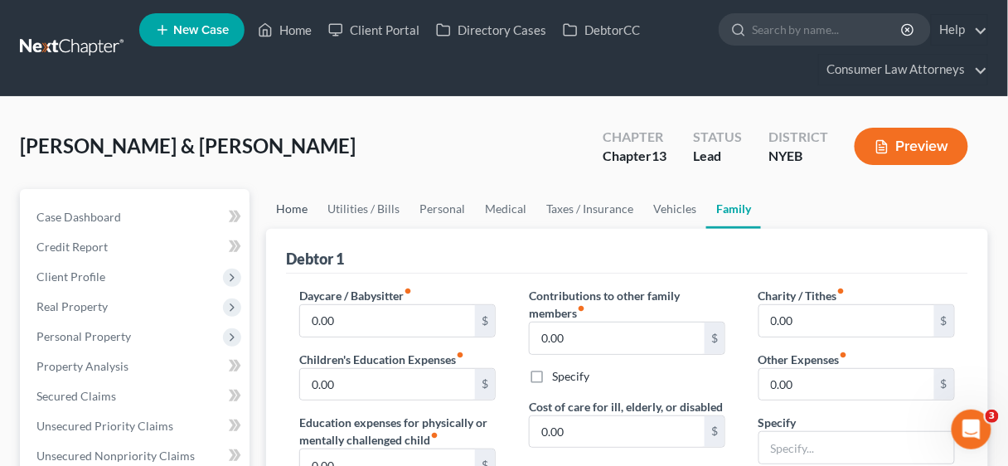
click at [293, 206] on link "Home" at bounding box center [291, 209] width 51 height 40
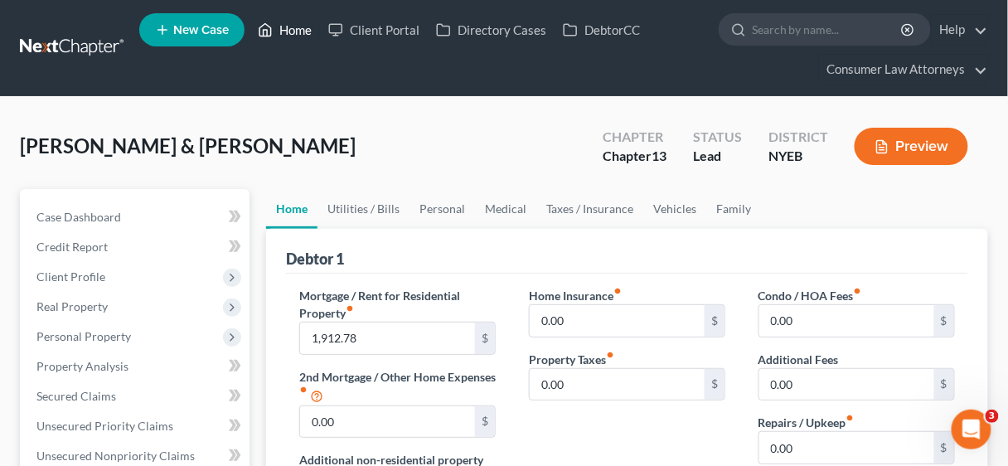
click at [302, 30] on link "Home" at bounding box center [284, 30] width 70 height 30
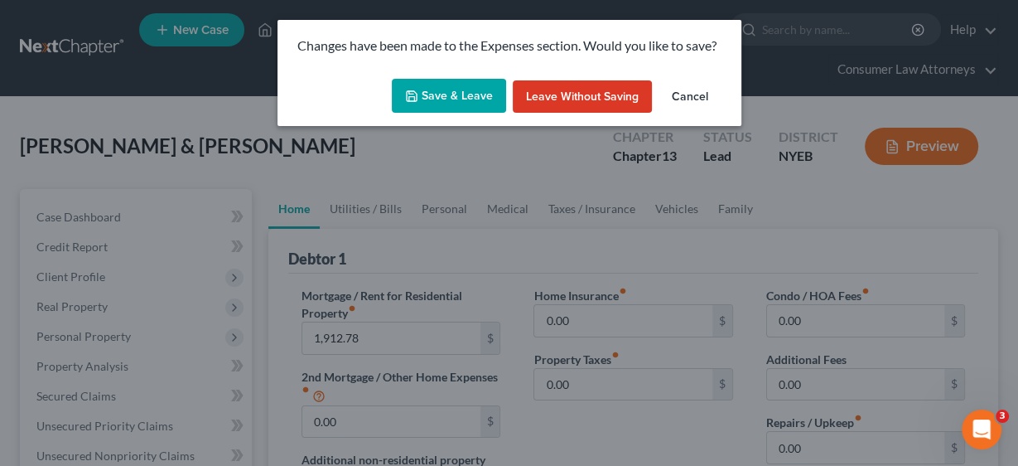
click at [443, 92] on button "Save & Leave" at bounding box center [449, 96] width 114 height 35
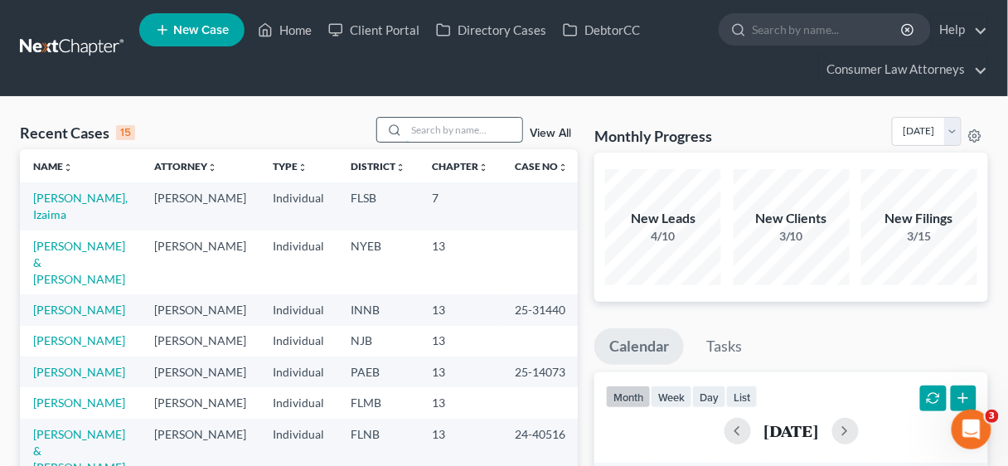
click at [443, 126] on input "search" at bounding box center [464, 130] width 116 height 24
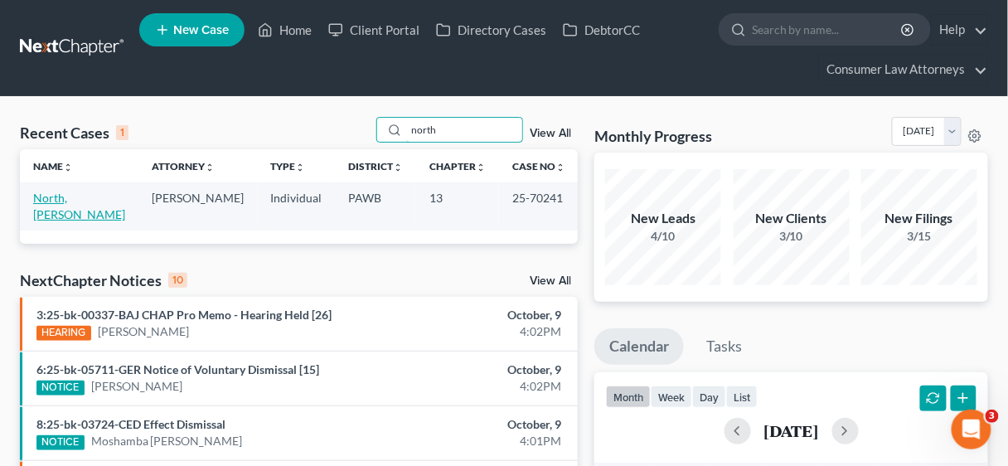
type input "north"
click at [80, 196] on link "North, [PERSON_NAME]" at bounding box center [79, 206] width 92 height 31
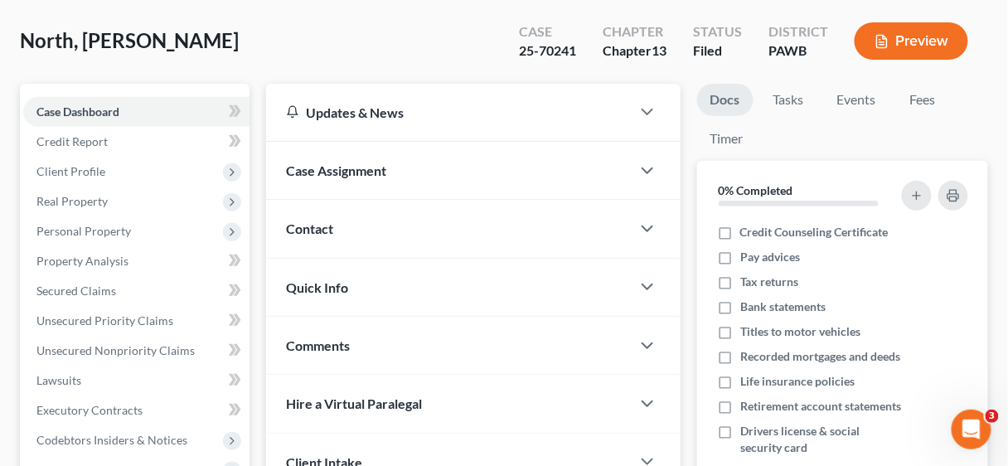
scroll to position [133, 0]
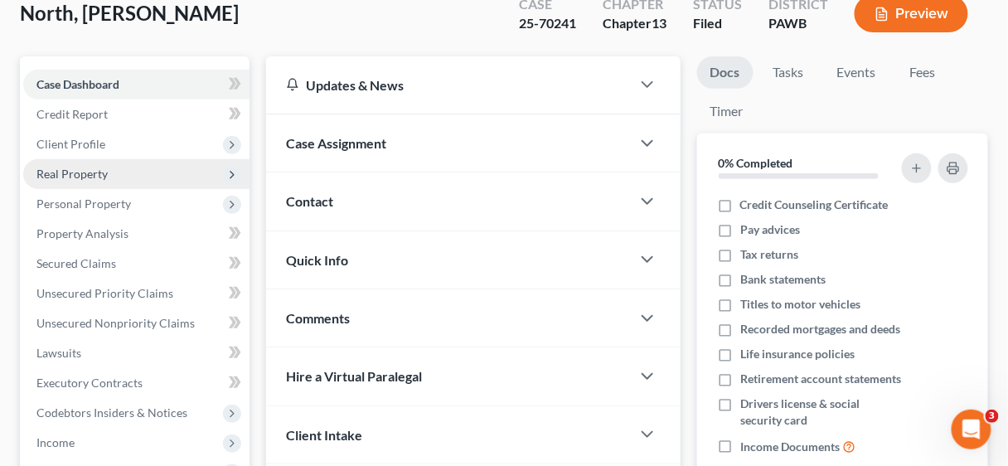
click at [78, 175] on span "Real Property" at bounding box center [71, 174] width 71 height 14
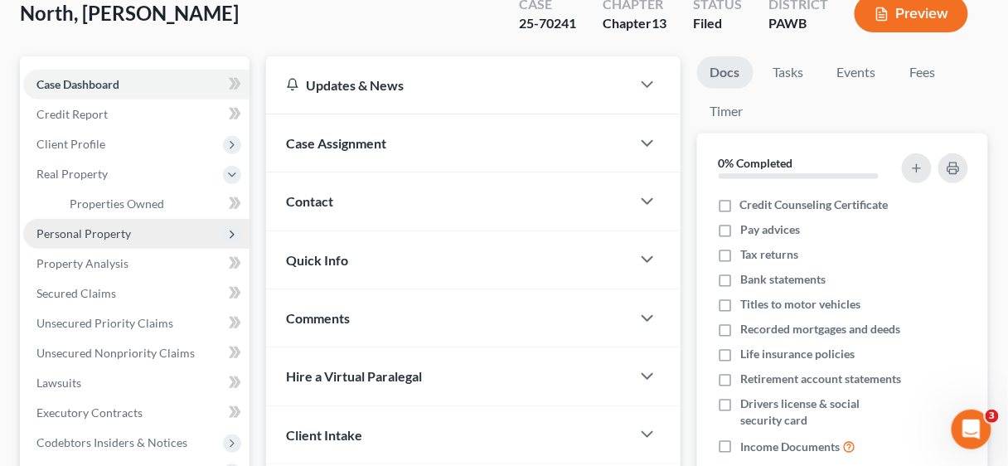
click at [86, 230] on span "Personal Property" at bounding box center [83, 233] width 94 height 14
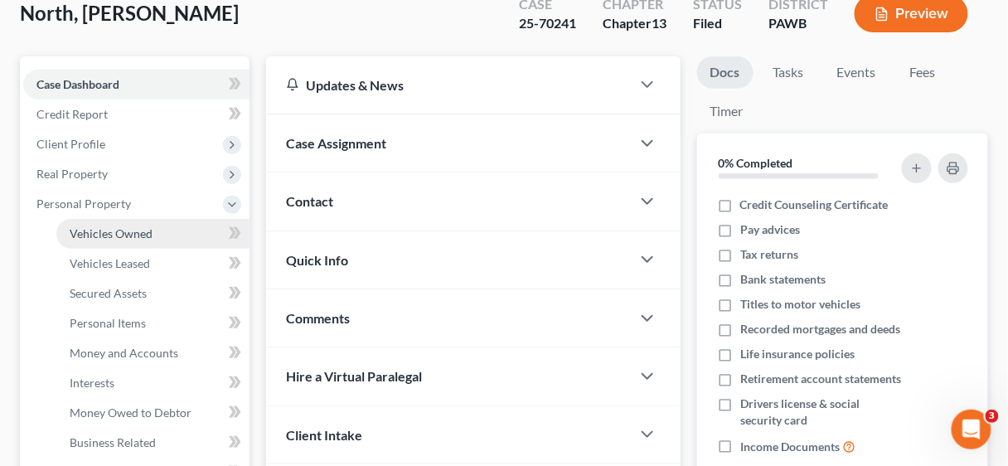
click at [117, 235] on span "Vehicles Owned" at bounding box center [111, 233] width 83 height 14
